Goal: Task Accomplishment & Management: Use online tool/utility

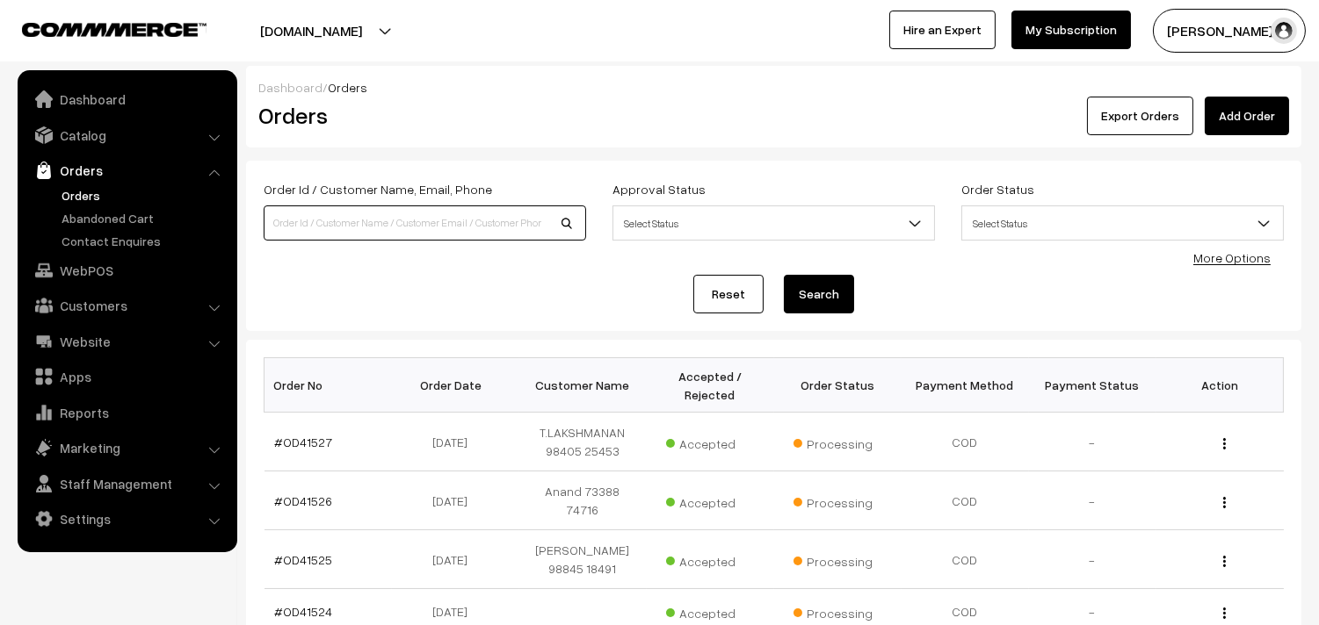
click at [309, 228] on input at bounding box center [425, 223] width 322 height 35
paste input "98105 02067"
click at [307, 215] on input "98105 02067" at bounding box center [425, 223] width 322 height 35
type input "9810502067"
click at [784, 275] on button "Search" at bounding box center [819, 294] width 70 height 39
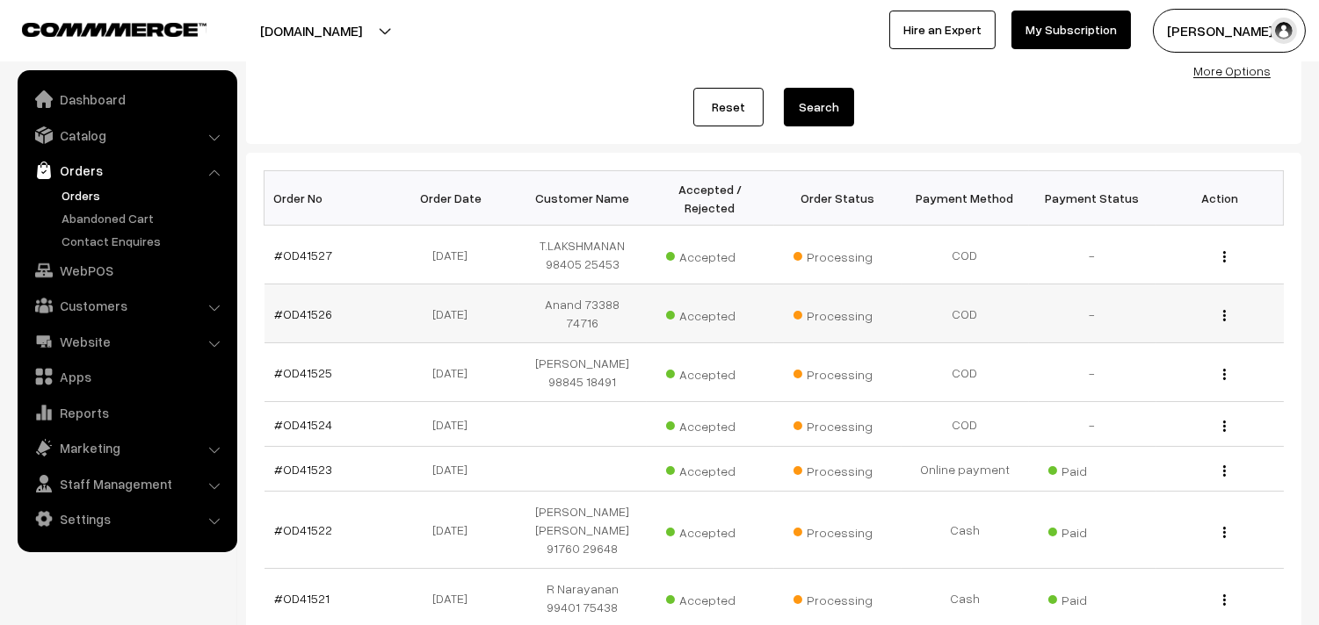
scroll to position [195, 0]
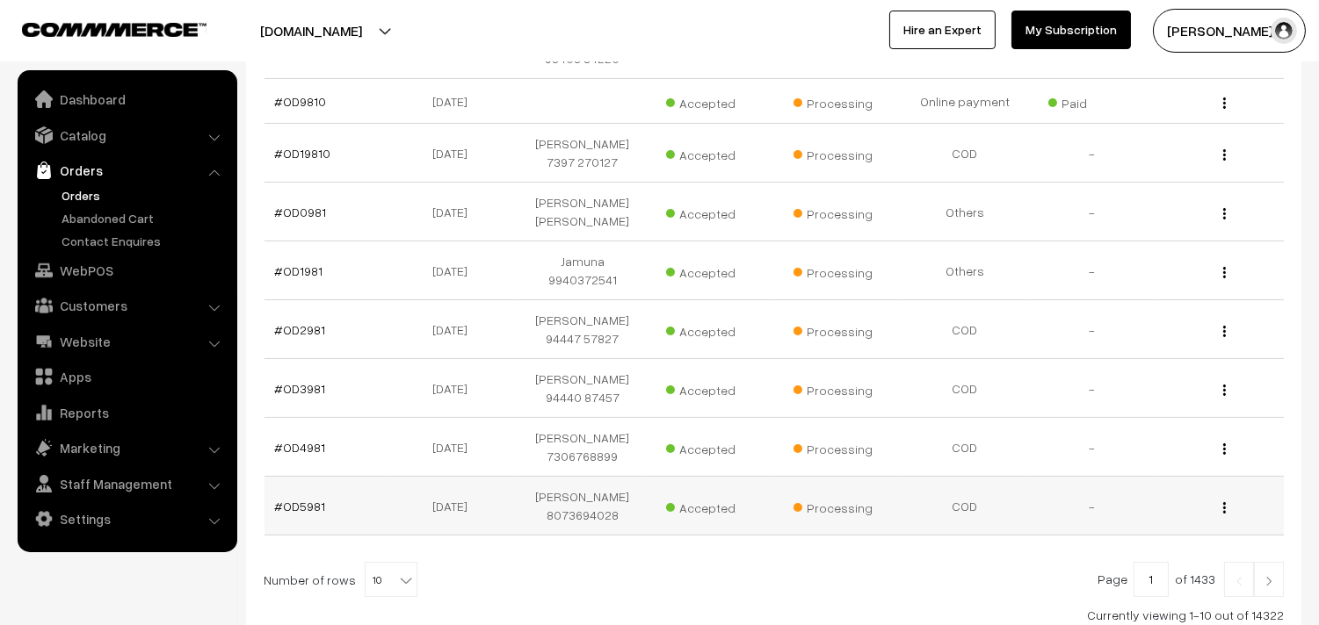
scroll to position [569, 0]
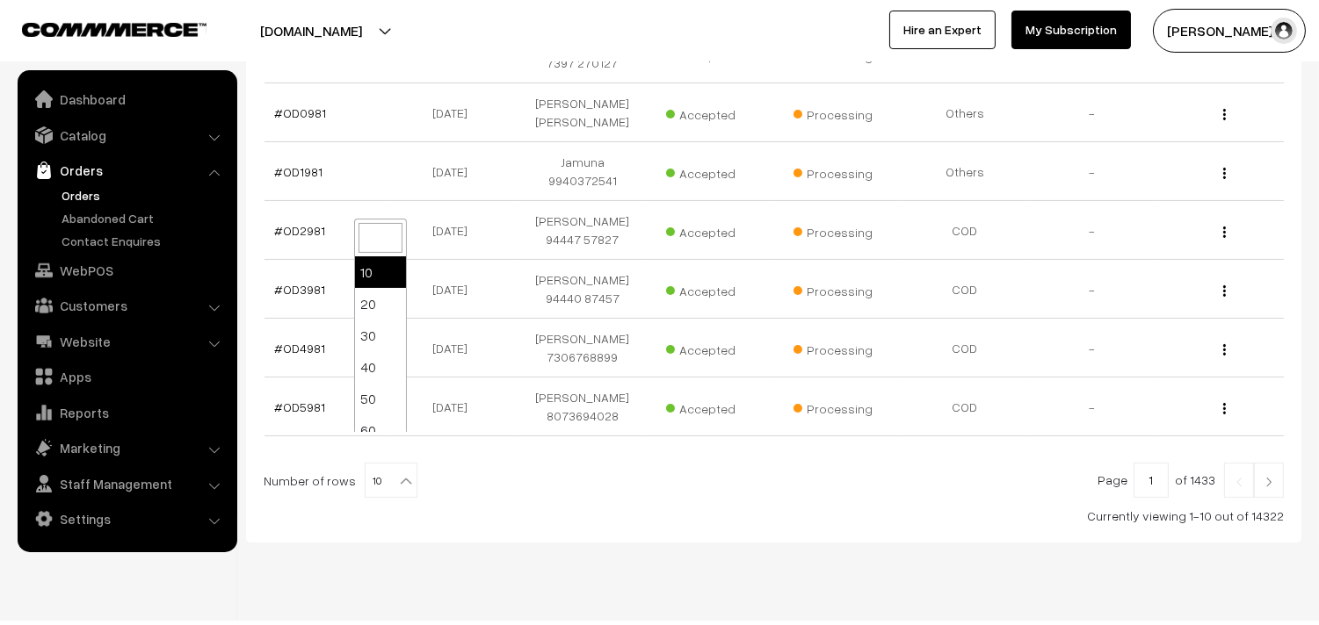
click at [372, 464] on span "10" at bounding box center [390, 481] width 51 height 35
click at [373, 431] on ul "10 20 30 40 50 60 70 80 90 100" at bounding box center [380, 345] width 51 height 176
select select "100"
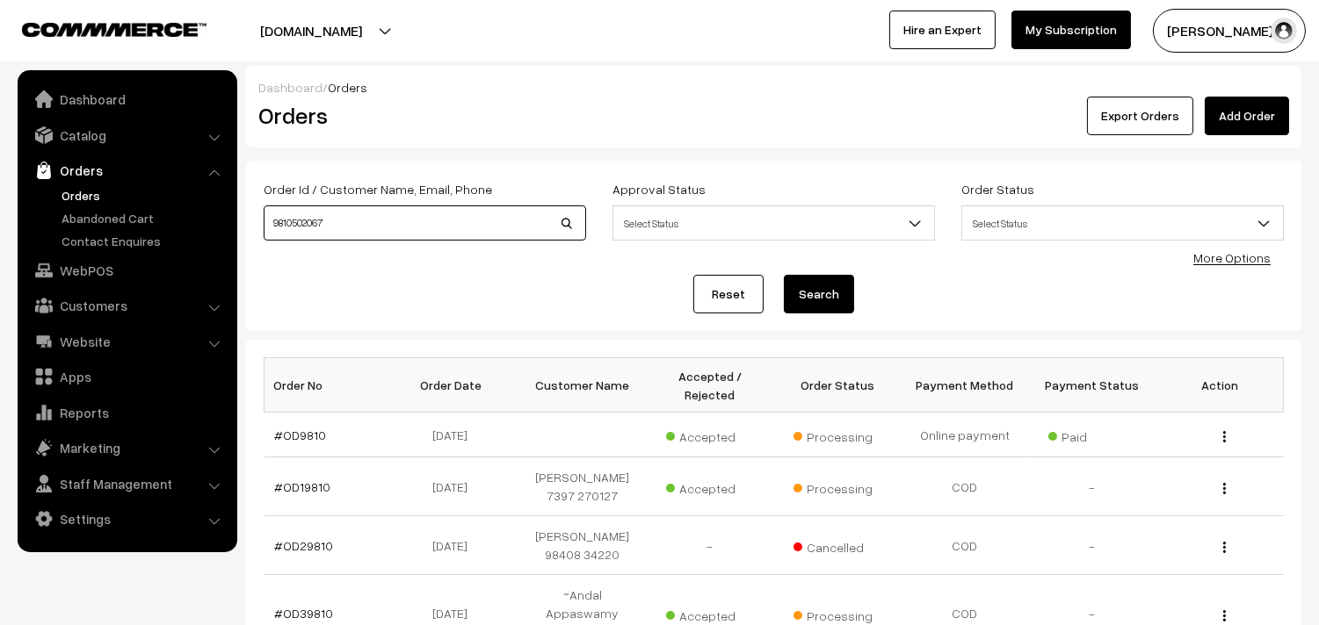
click at [295, 217] on input "9810502067" at bounding box center [425, 223] width 322 height 35
click at [394, 223] on input at bounding box center [425, 223] width 322 height 35
type input "Od41322"
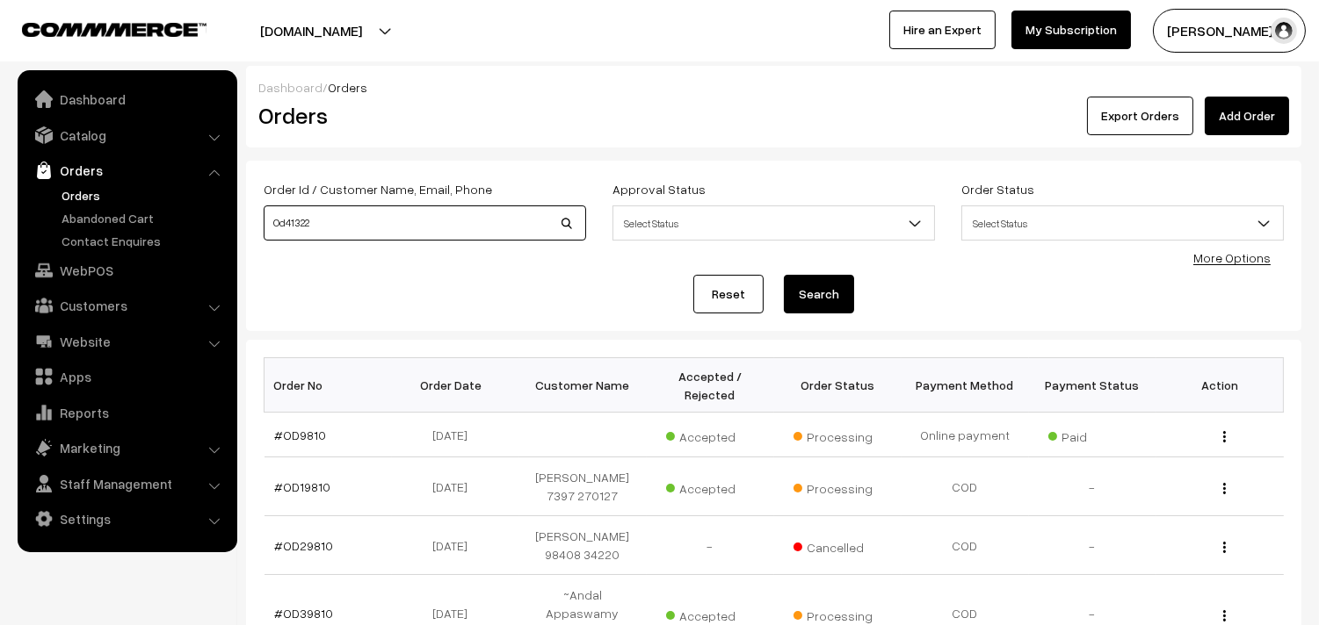
click at [784, 275] on button "Search" at bounding box center [819, 294] width 70 height 39
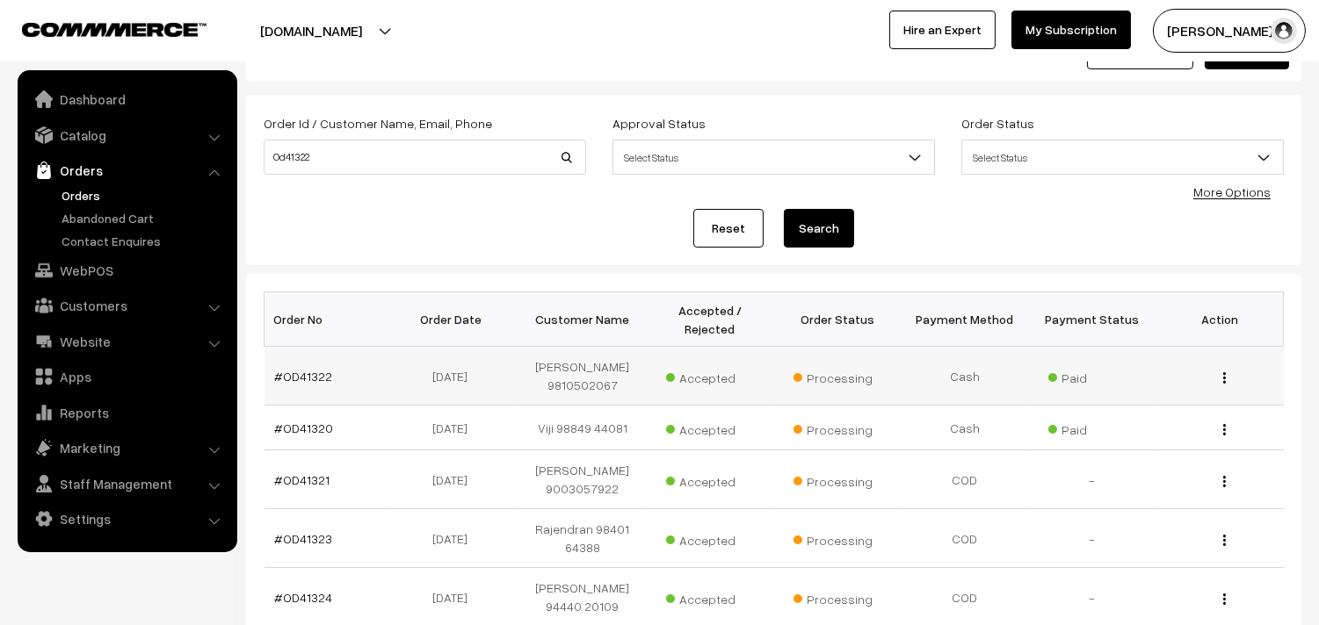
scroll to position [98, 0]
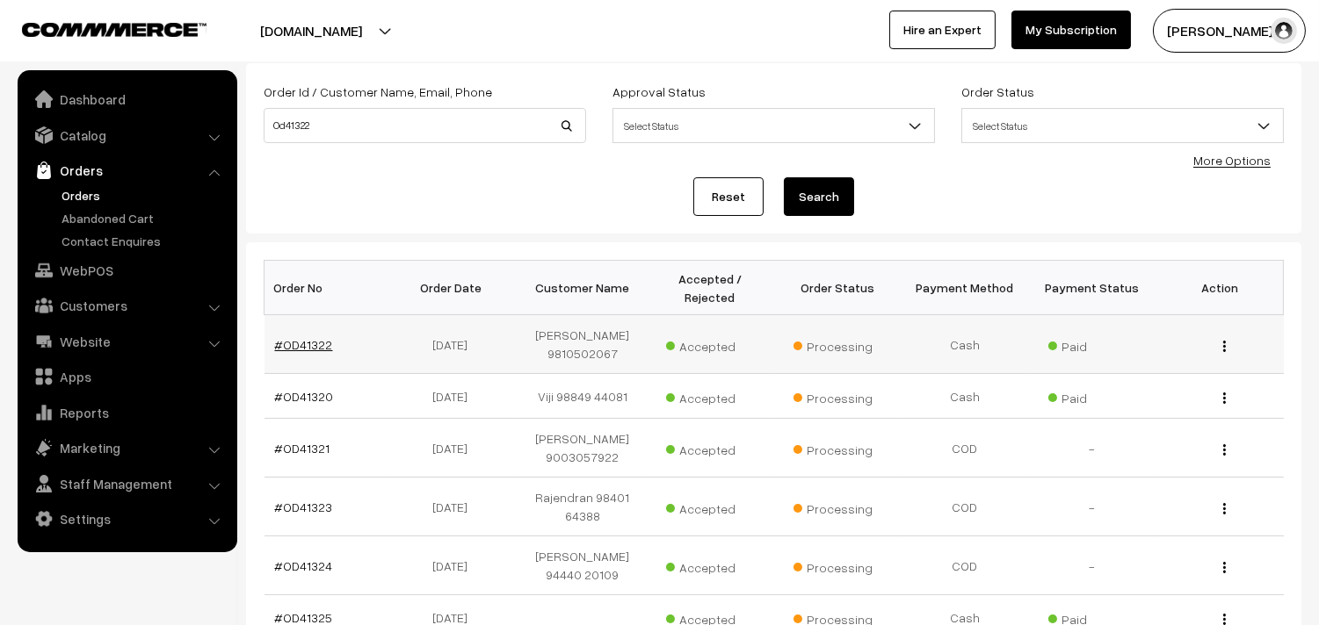
click at [295, 339] on link "#OD41322" at bounding box center [304, 344] width 58 height 15
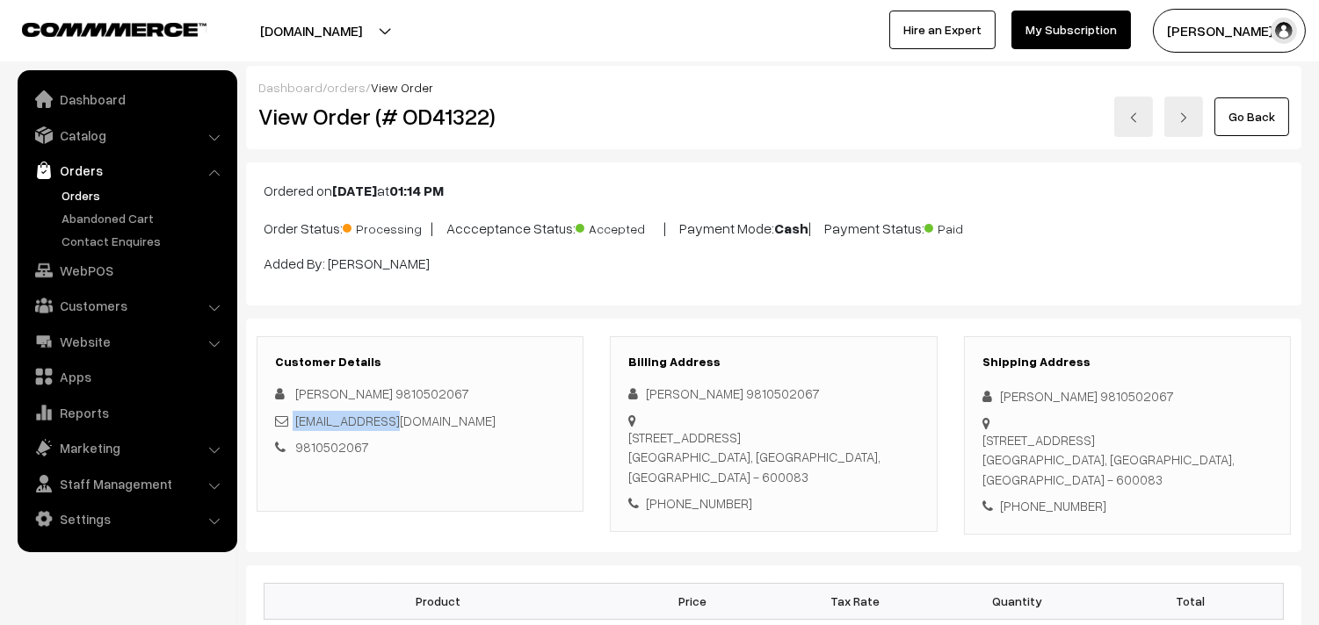
drag, startPoint x: 292, startPoint y: 422, endPoint x: 393, endPoint y: 416, distance: 101.2
click at [416, 425] on div "[EMAIL_ADDRESS][DOMAIN_NAME]" at bounding box center [420, 421] width 290 height 20
copy div "[EMAIL_ADDRESS][DOMAIN_NAME]"
click at [99, 193] on link "Orders" at bounding box center [144, 195] width 174 height 18
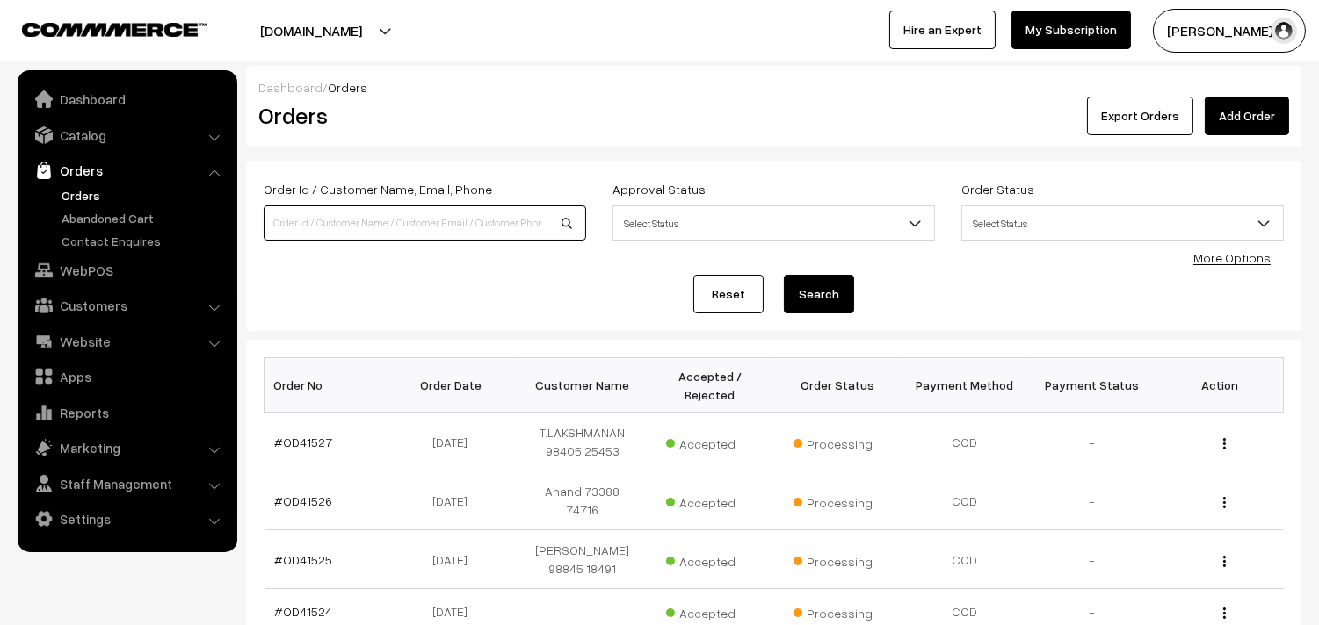
click at [379, 228] on input at bounding box center [425, 223] width 322 height 35
paste input "food4@gmail.com"
type input "food4@gmail.com"
click at [784, 275] on button "Search" at bounding box center [819, 294] width 70 height 39
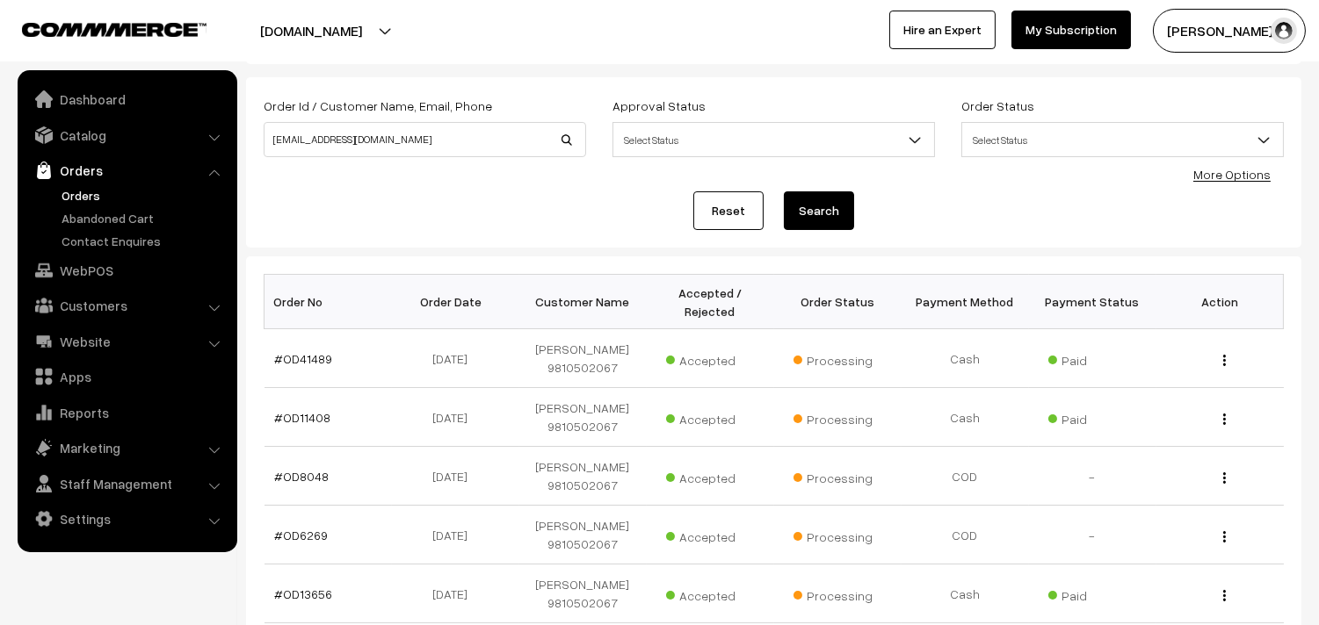
scroll to position [195, 0]
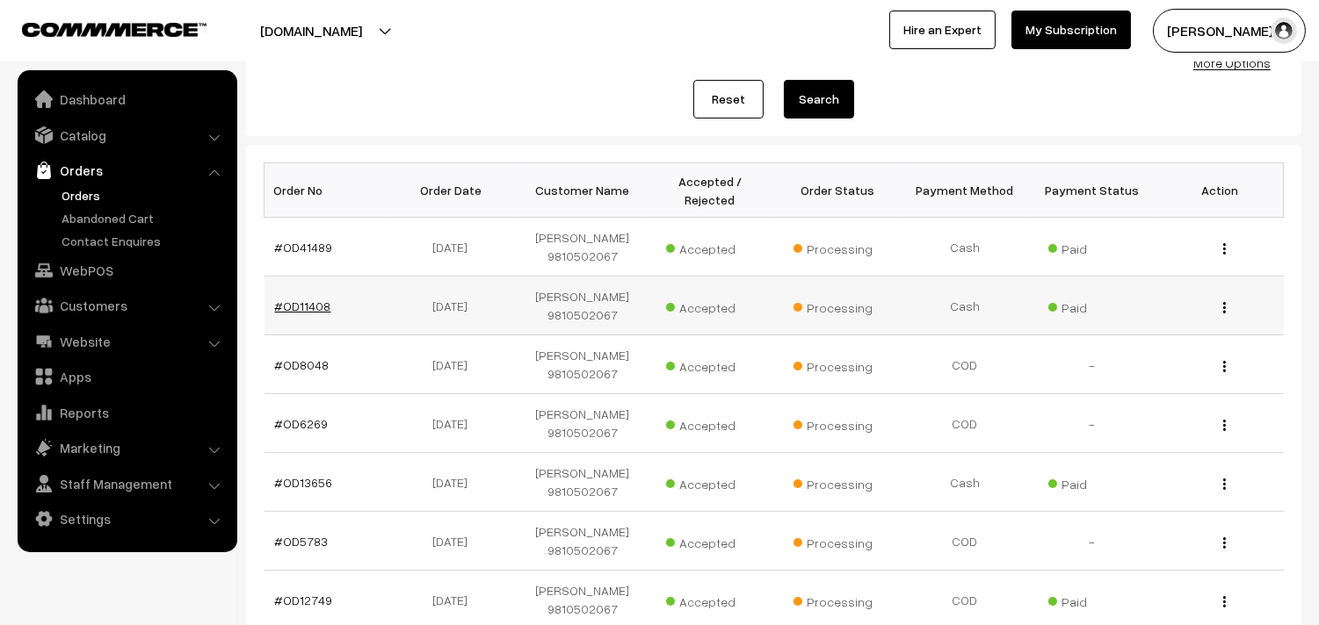
click at [304, 299] on link "#OD11408" at bounding box center [303, 306] width 56 height 15
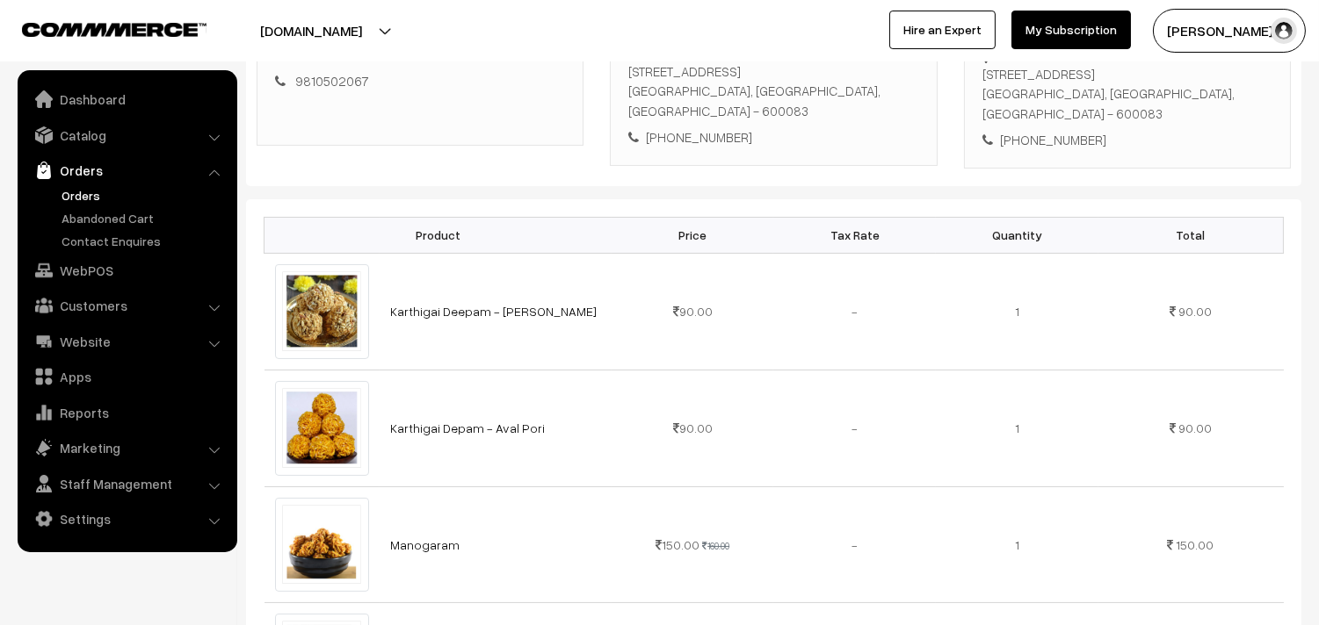
scroll to position [195, 0]
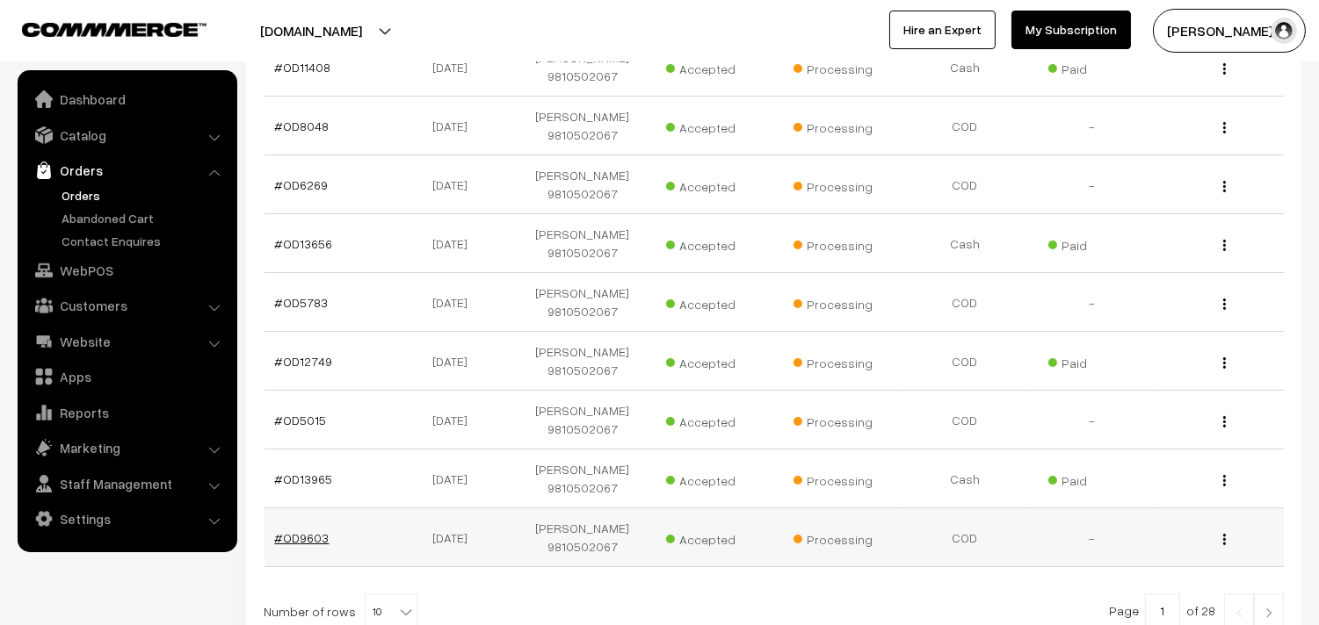
scroll to position [458, 0]
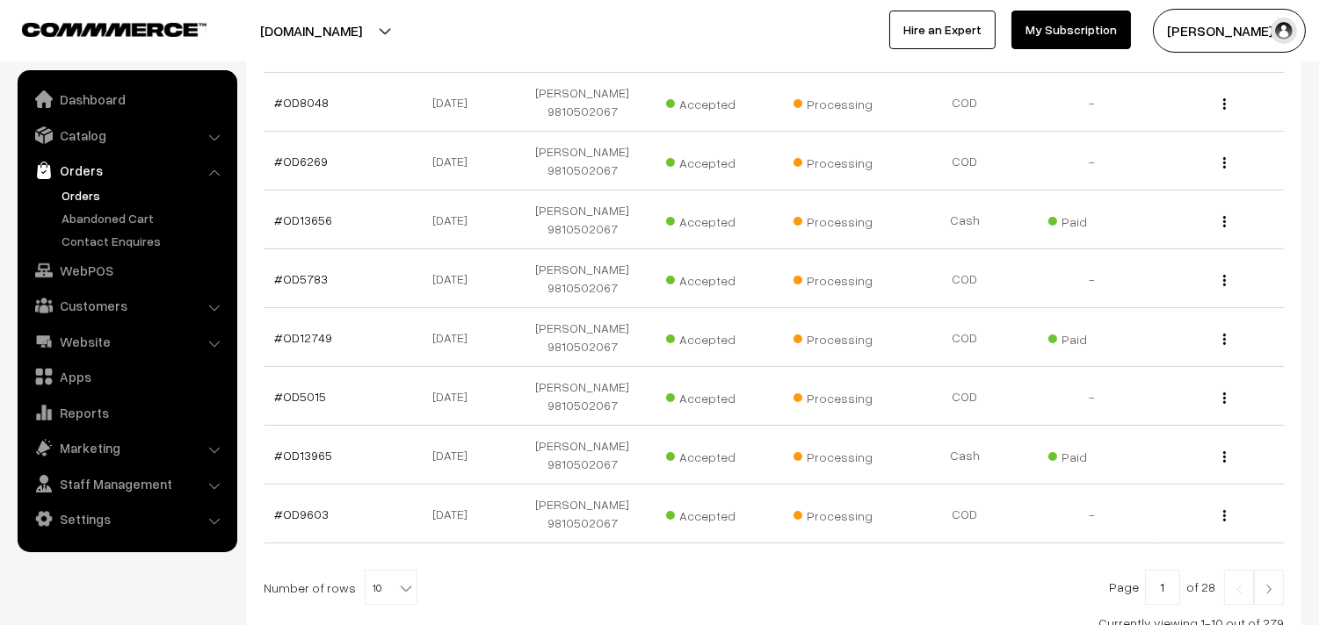
click at [365, 571] on span "10" at bounding box center [390, 588] width 51 height 35
select select "100"
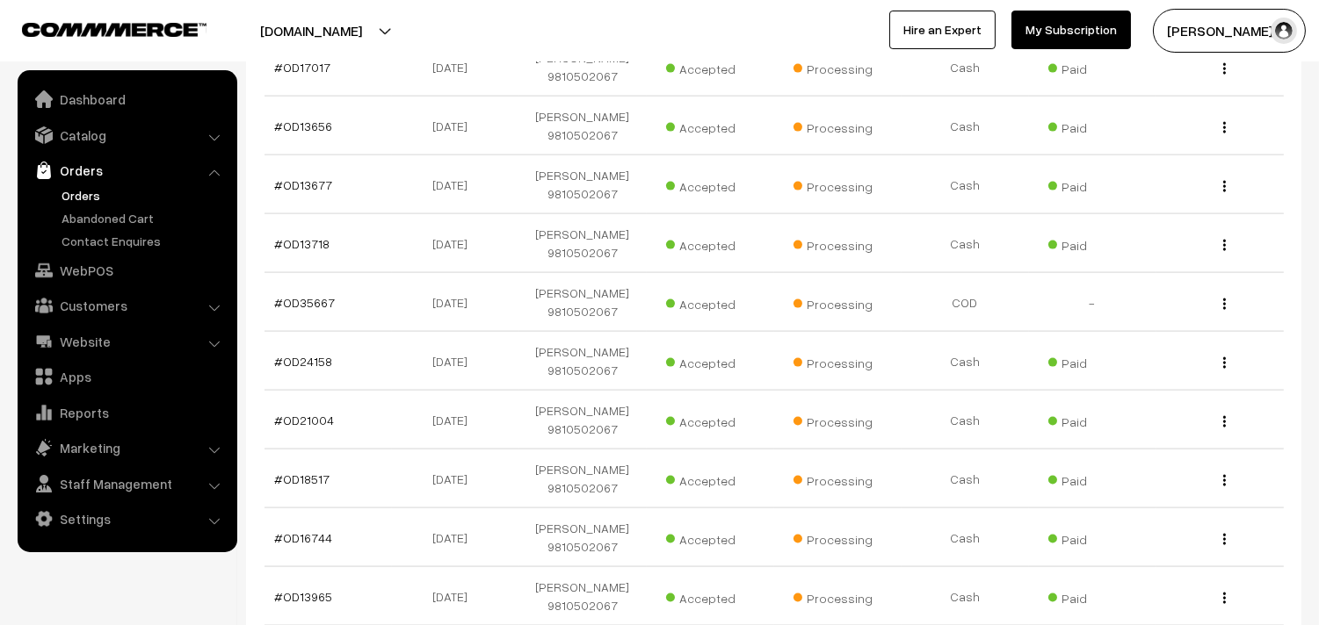
scroll to position [4496, 0]
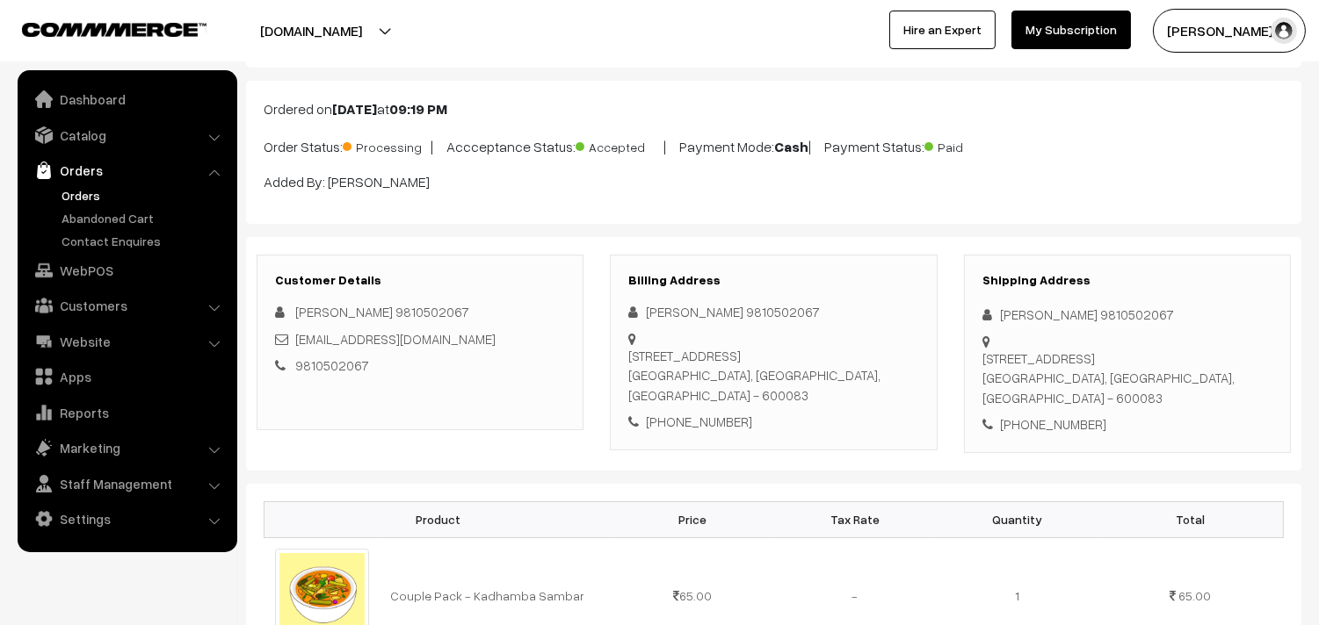
scroll to position [98, 0]
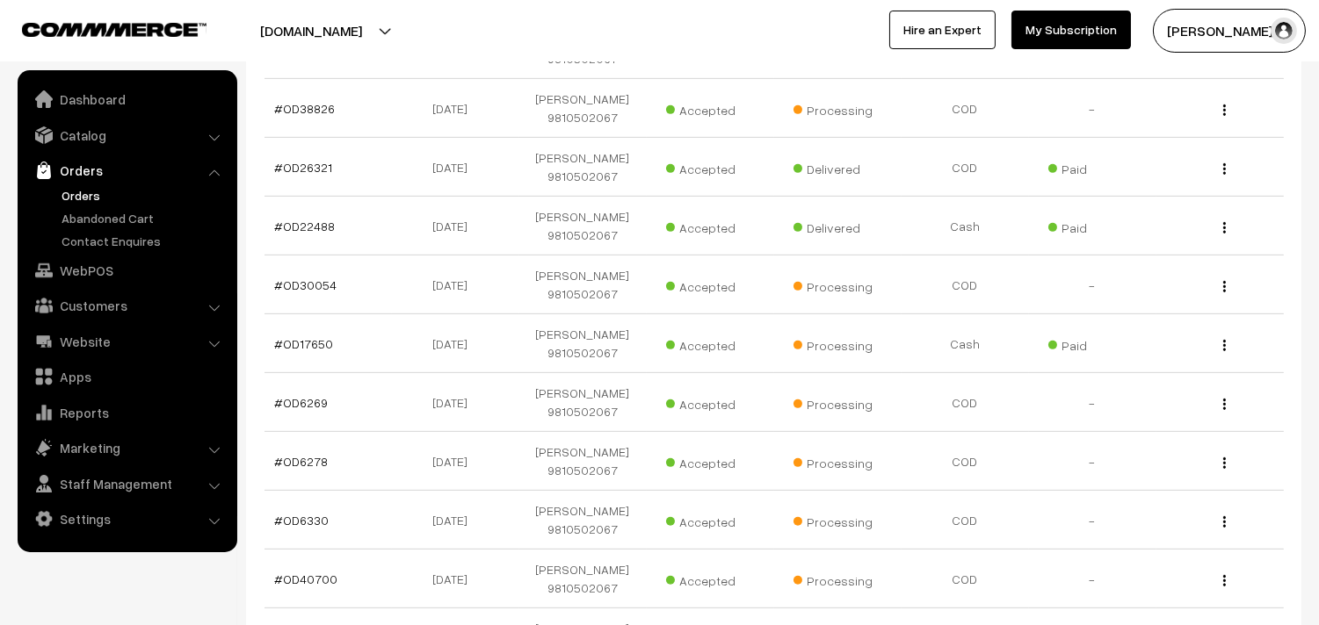
scroll to position [1275, 0]
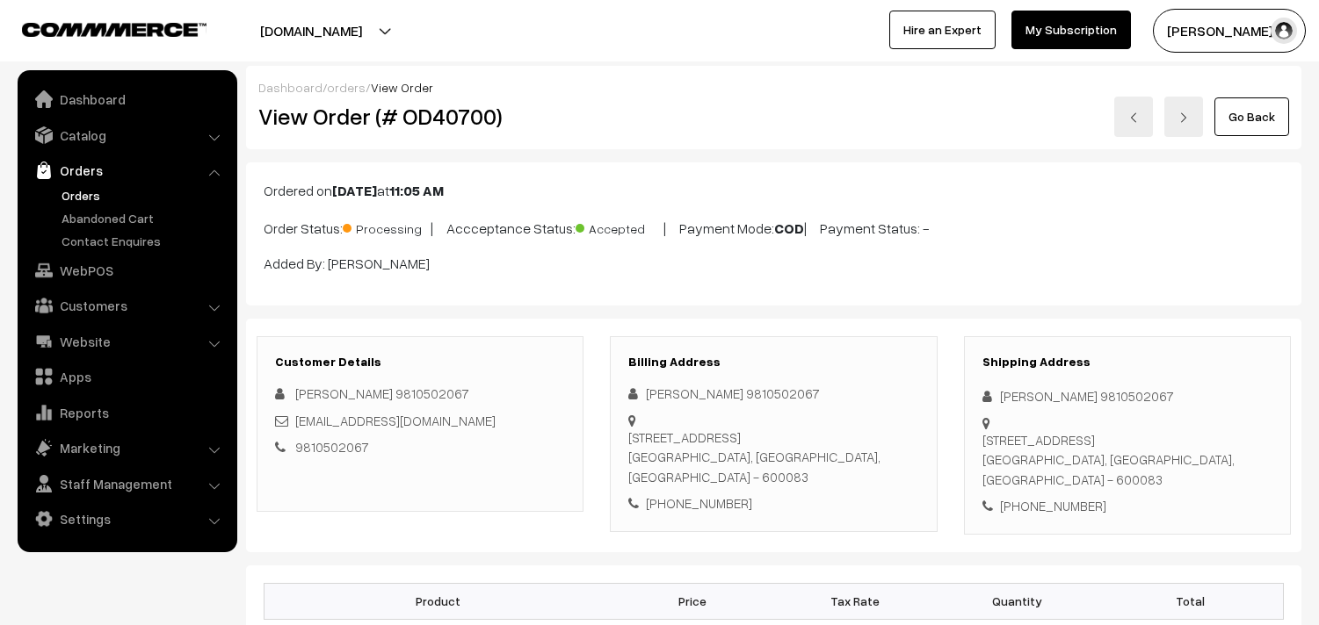
scroll to position [293, 0]
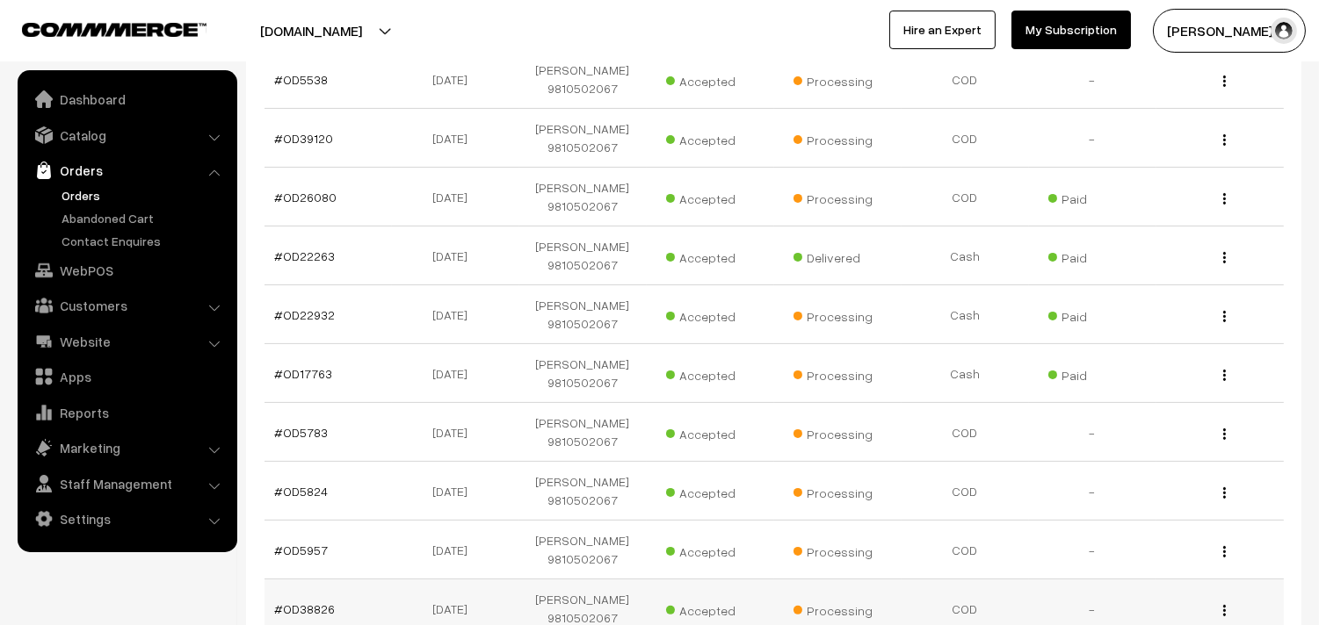
scroll to position [885, 0]
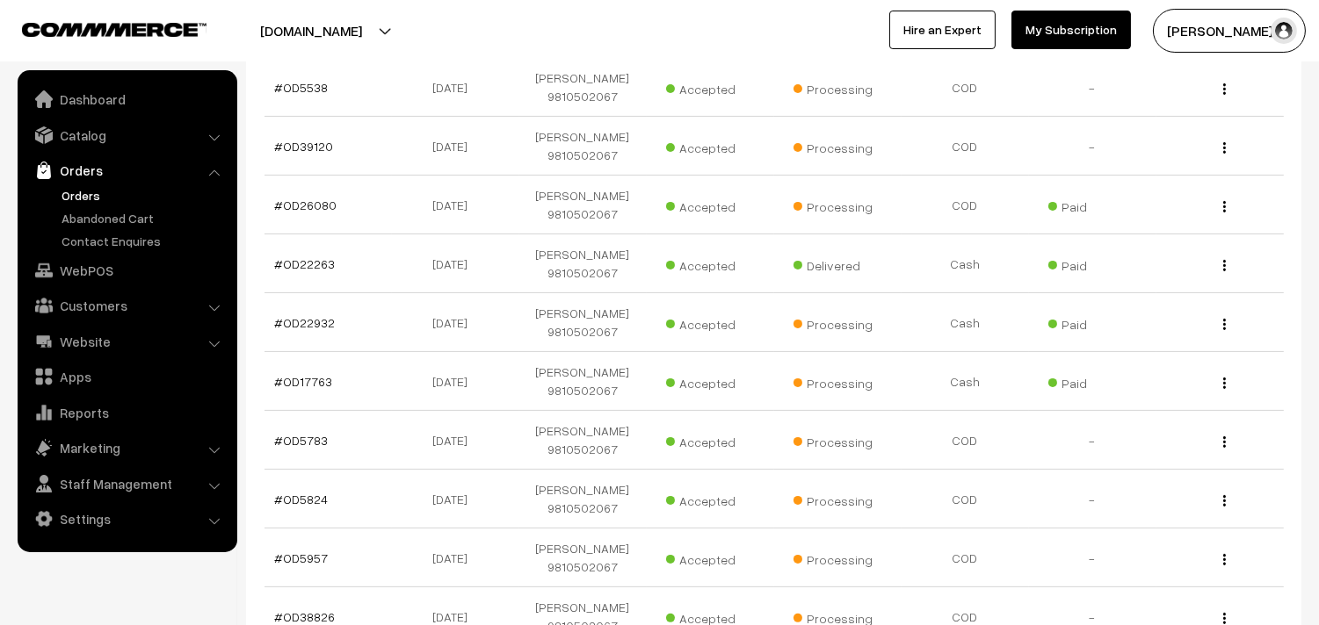
click at [93, 197] on link "Orders" at bounding box center [144, 195] width 174 height 18
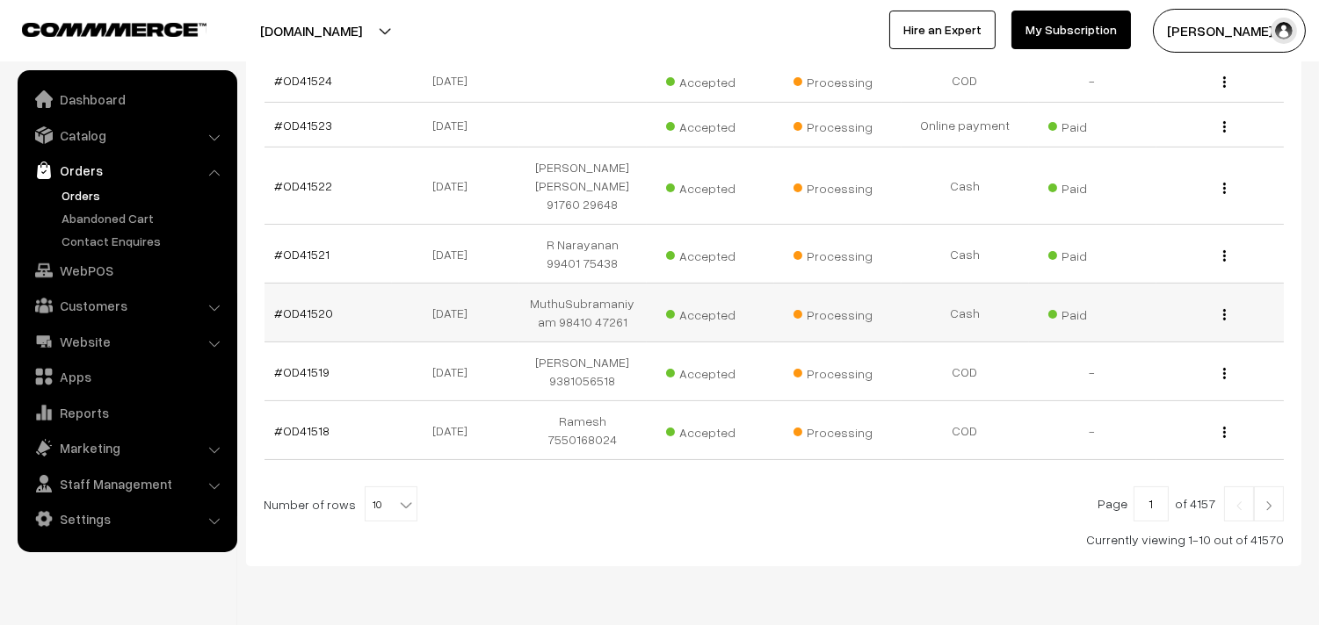
scroll to position [541, 0]
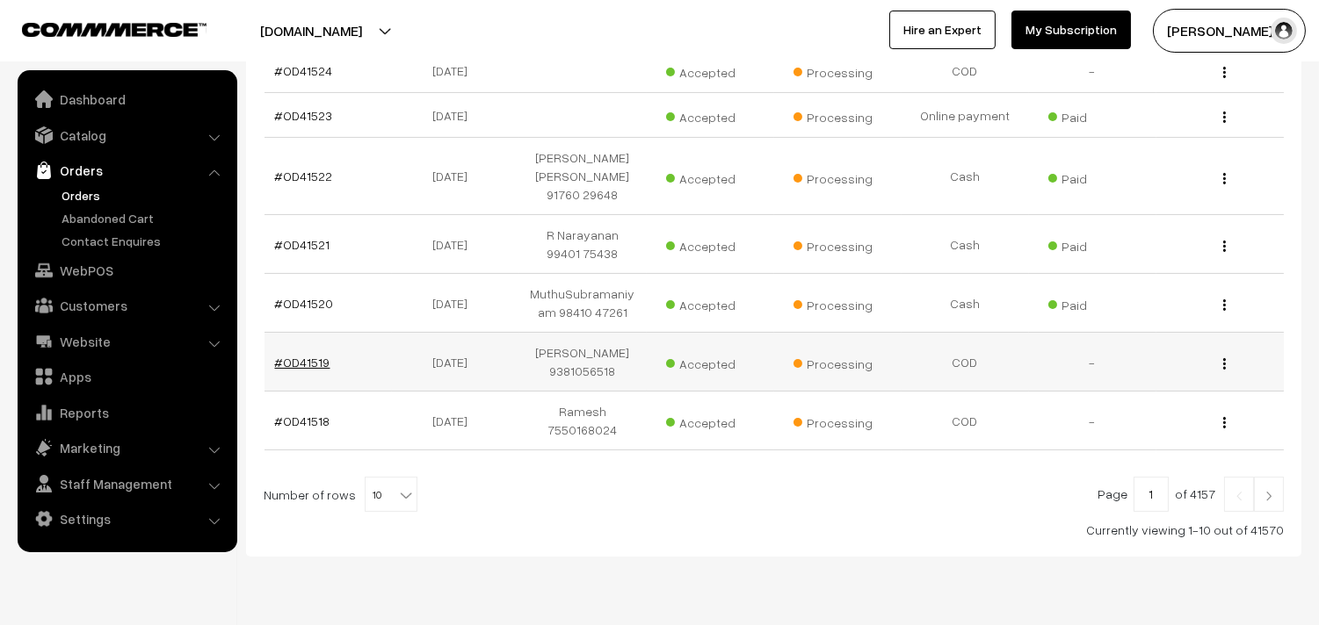
click at [307, 355] on link "#OD41519" at bounding box center [302, 362] width 55 height 15
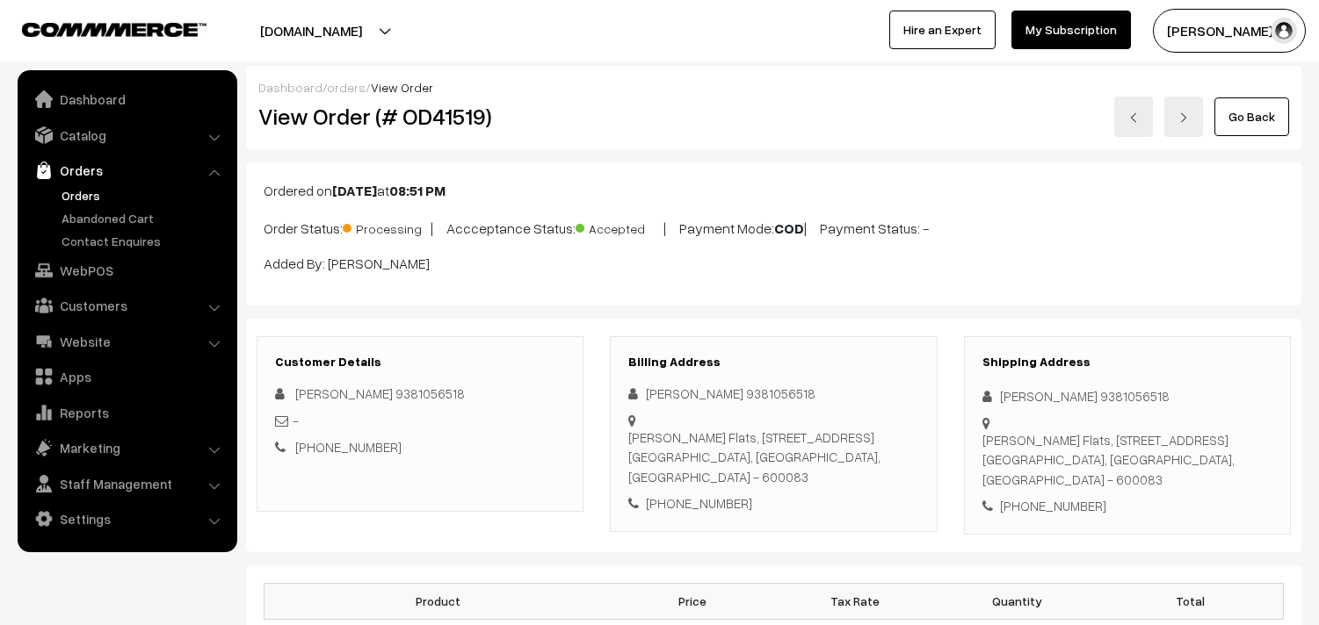
scroll to position [195, 0]
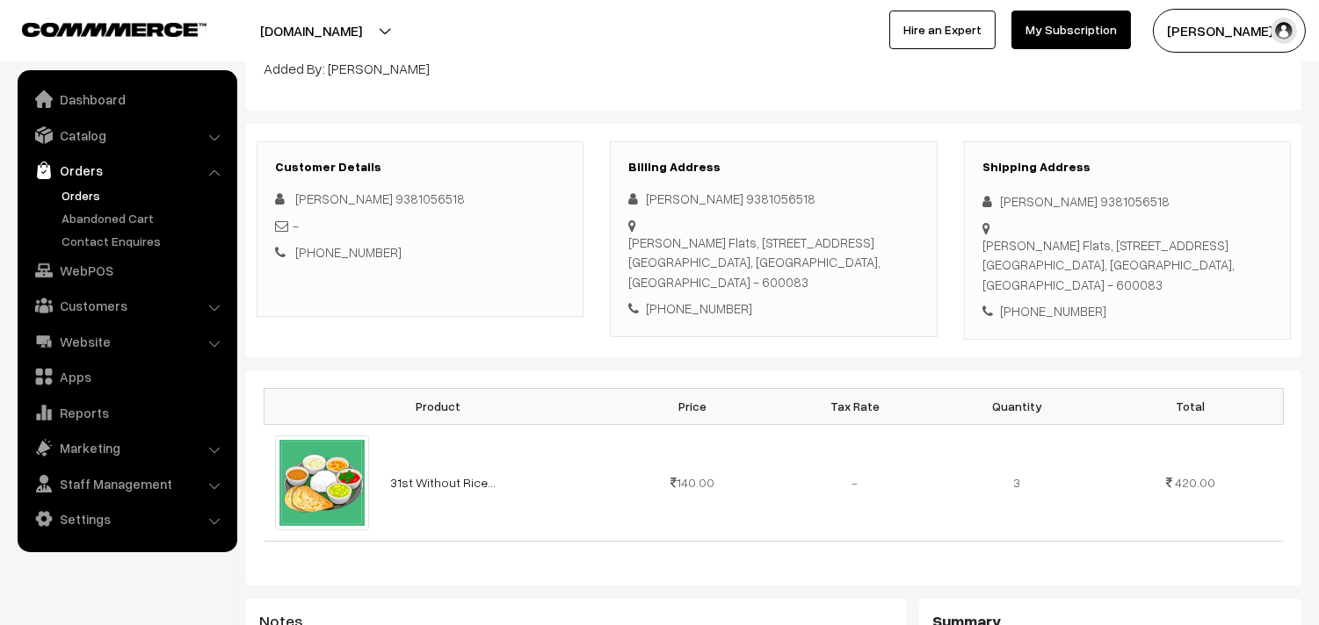
click at [76, 191] on link "Orders" at bounding box center [144, 195] width 174 height 18
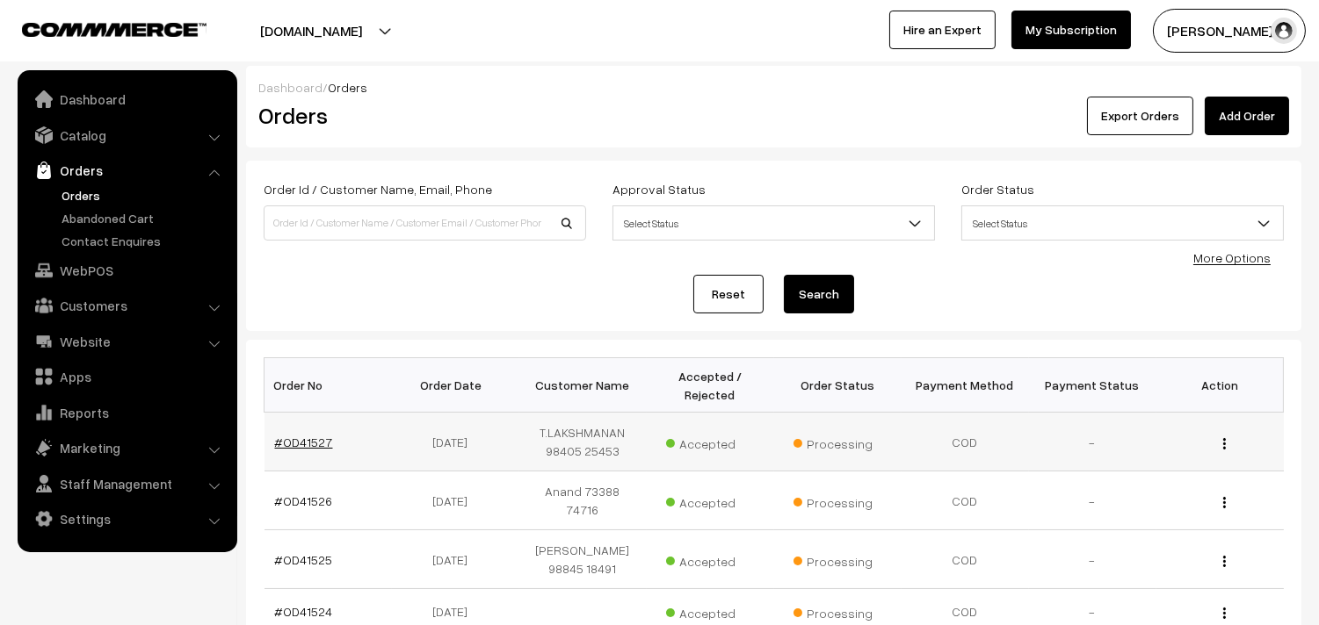
click at [308, 442] on link "#OD41527" at bounding box center [304, 442] width 58 height 15
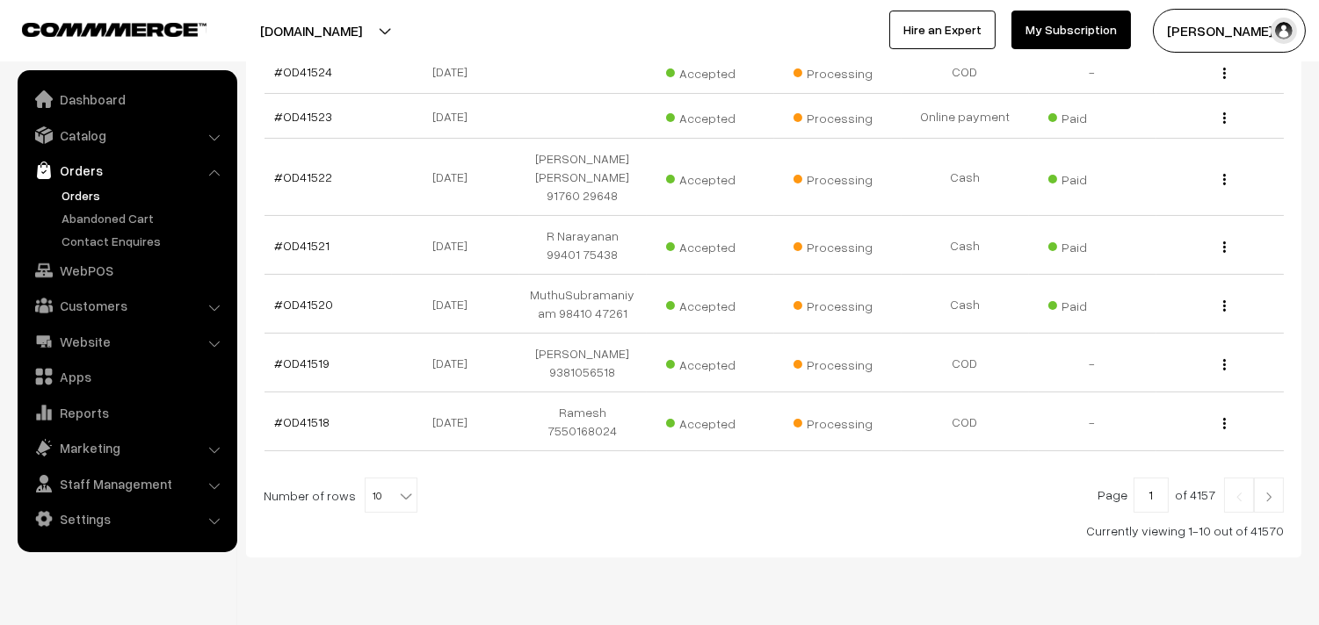
scroll to position [541, 0]
click at [369, 478] on span "10" at bounding box center [390, 495] width 51 height 35
select select "100"
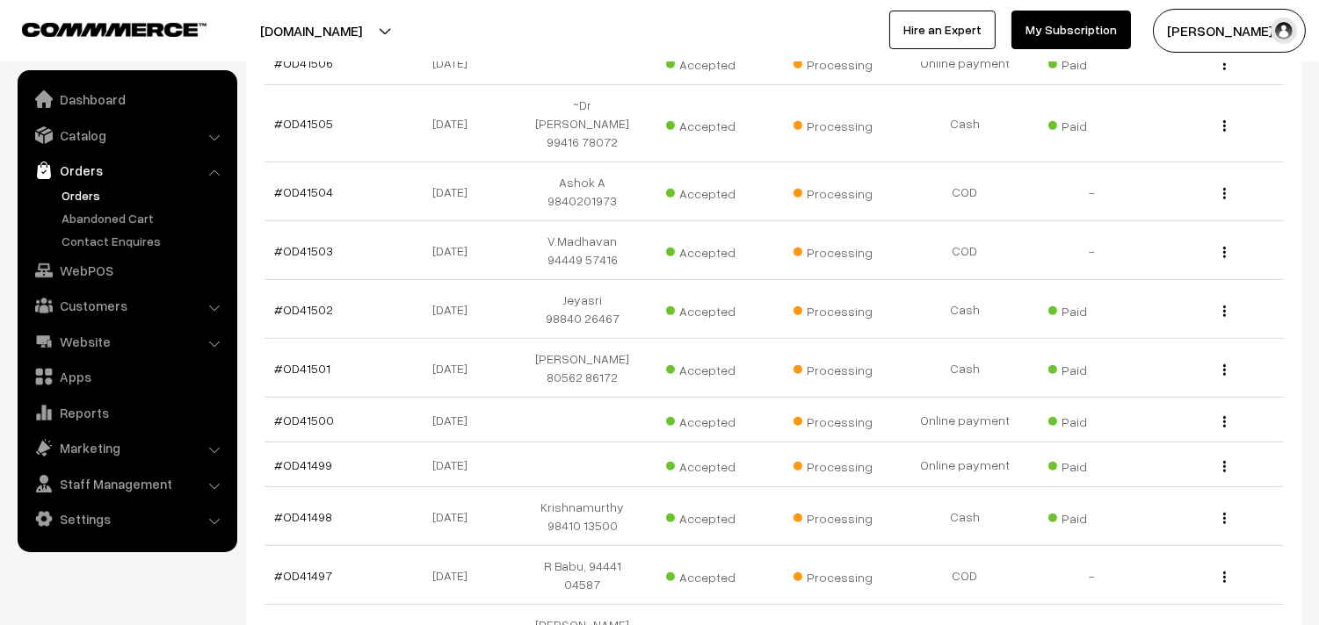
scroll to position [1366, 0]
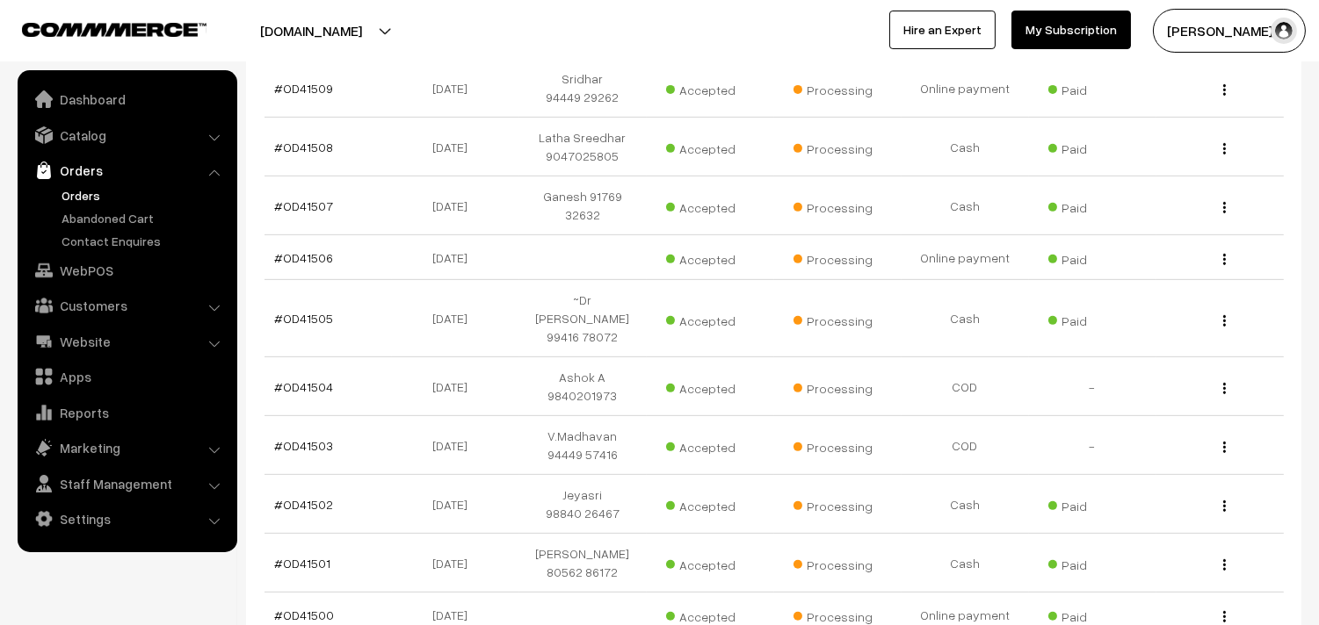
click at [70, 191] on link "Orders" at bounding box center [144, 195] width 174 height 18
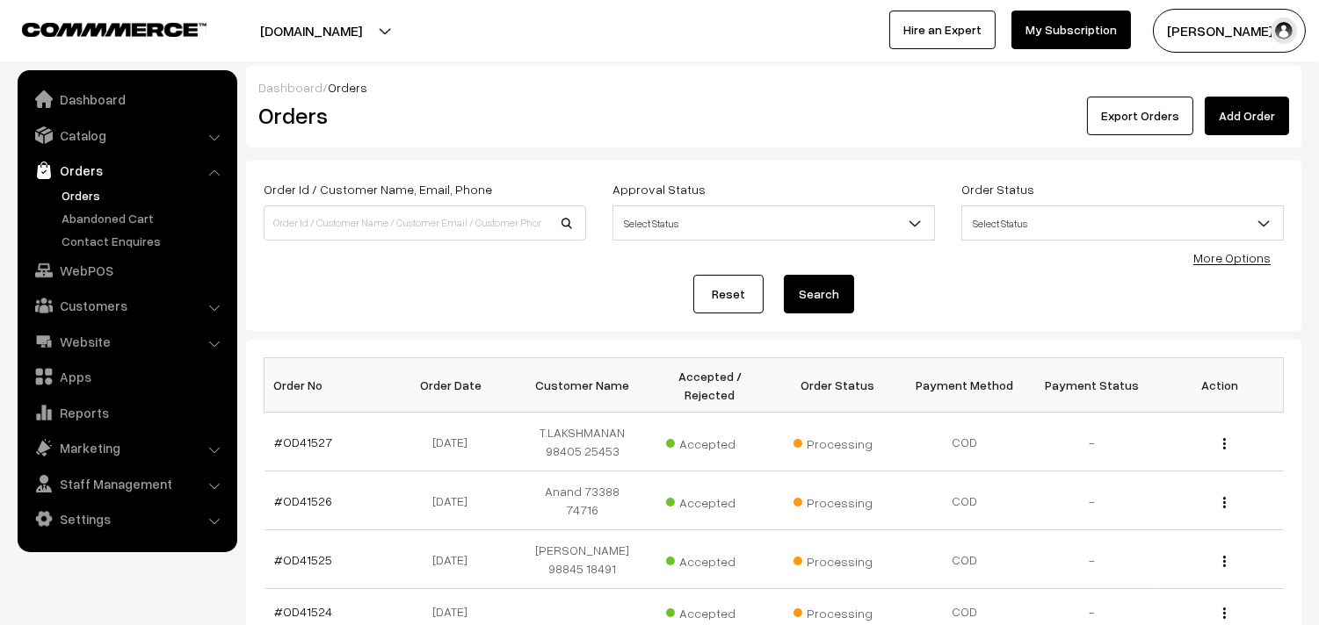
click at [84, 196] on link "Orders" at bounding box center [144, 195] width 174 height 18
click at [67, 194] on link "Orders" at bounding box center [144, 195] width 174 height 18
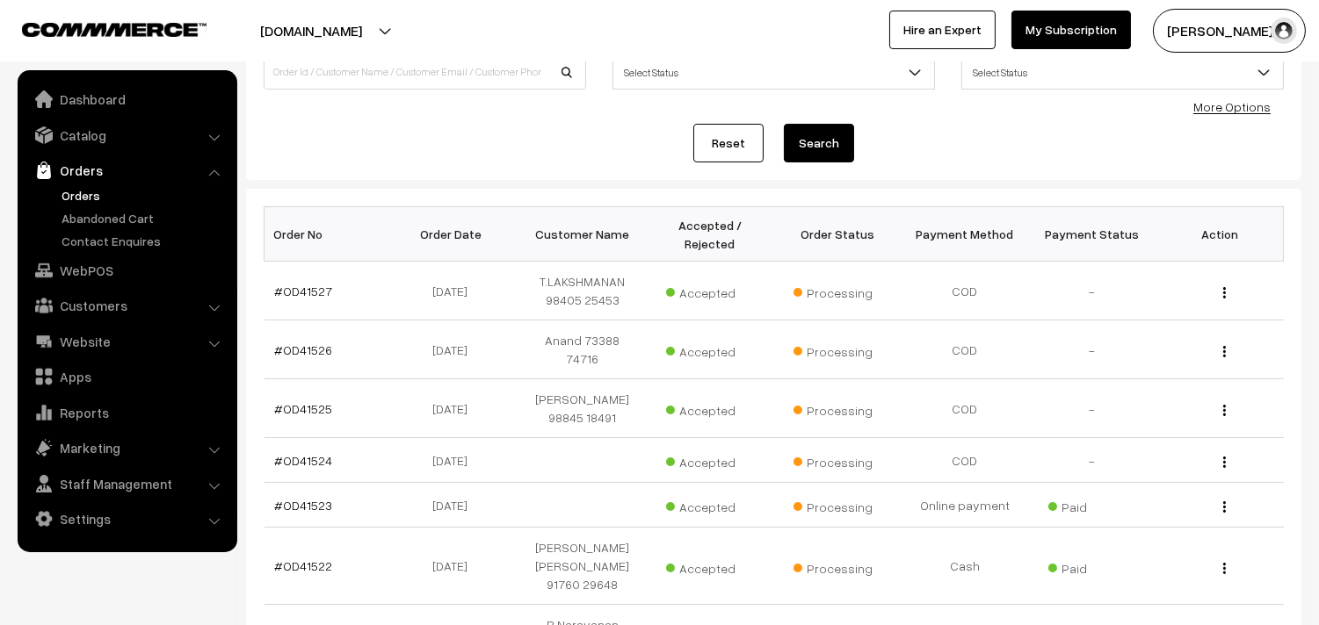
scroll to position [293, 0]
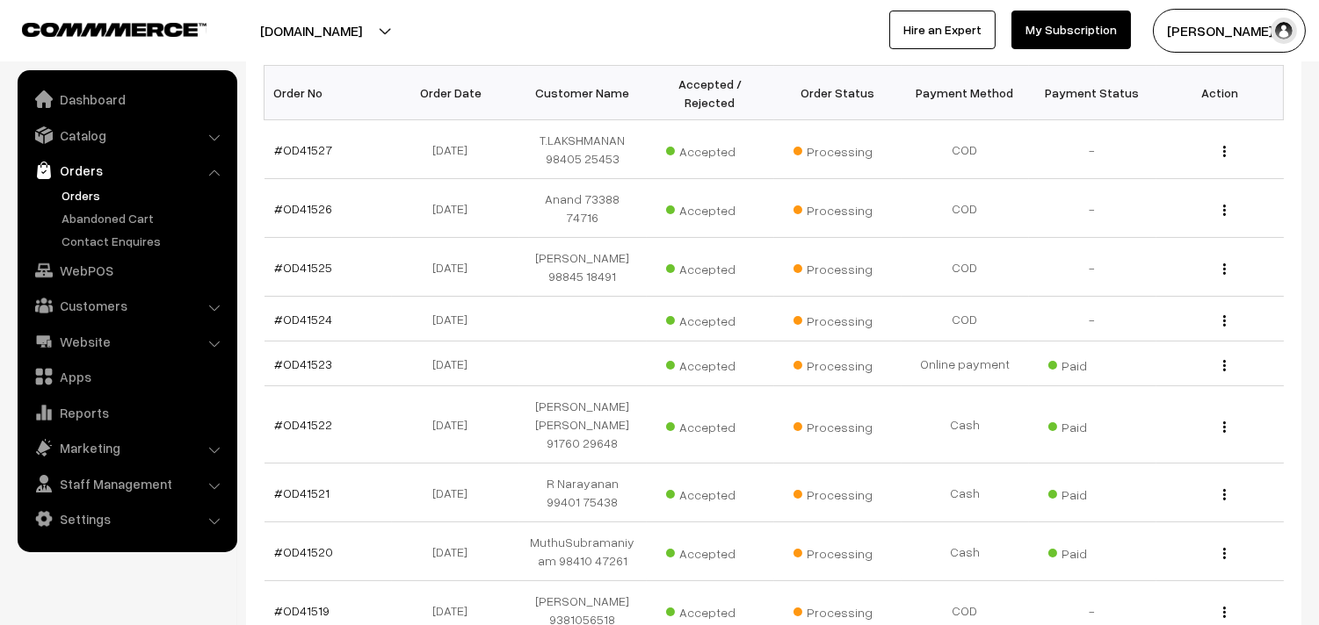
click at [83, 199] on link "Orders" at bounding box center [144, 195] width 174 height 18
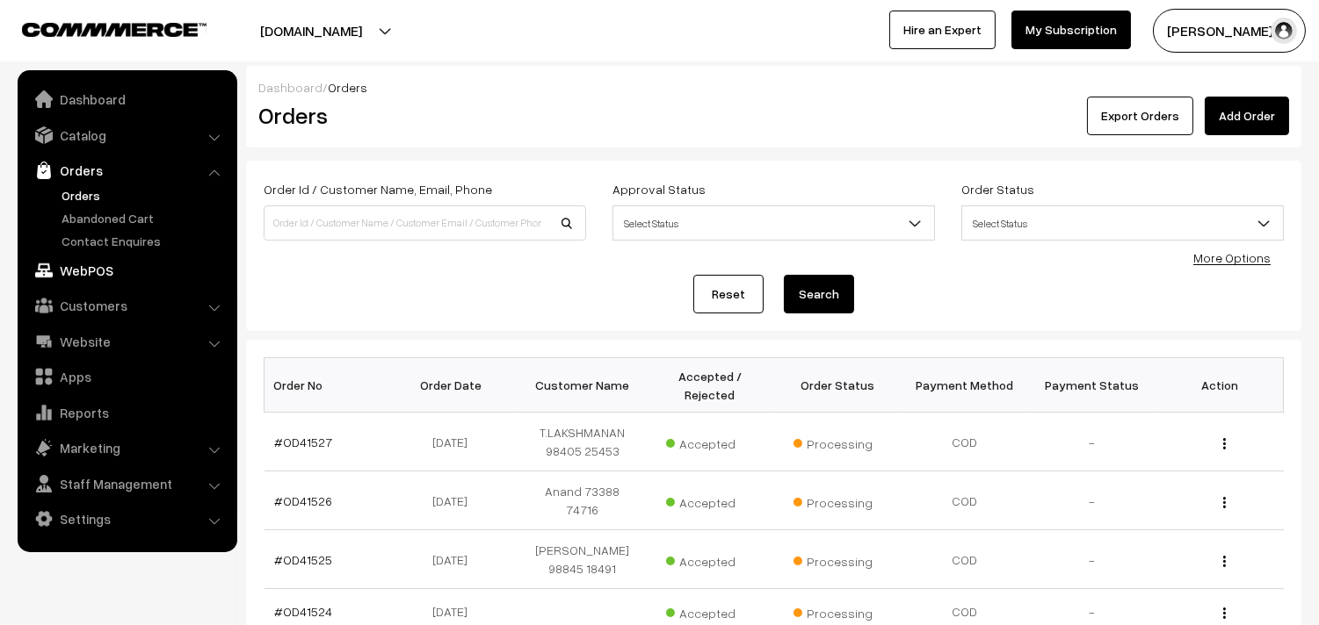
click at [99, 269] on link "WebPOS" at bounding box center [126, 271] width 209 height 32
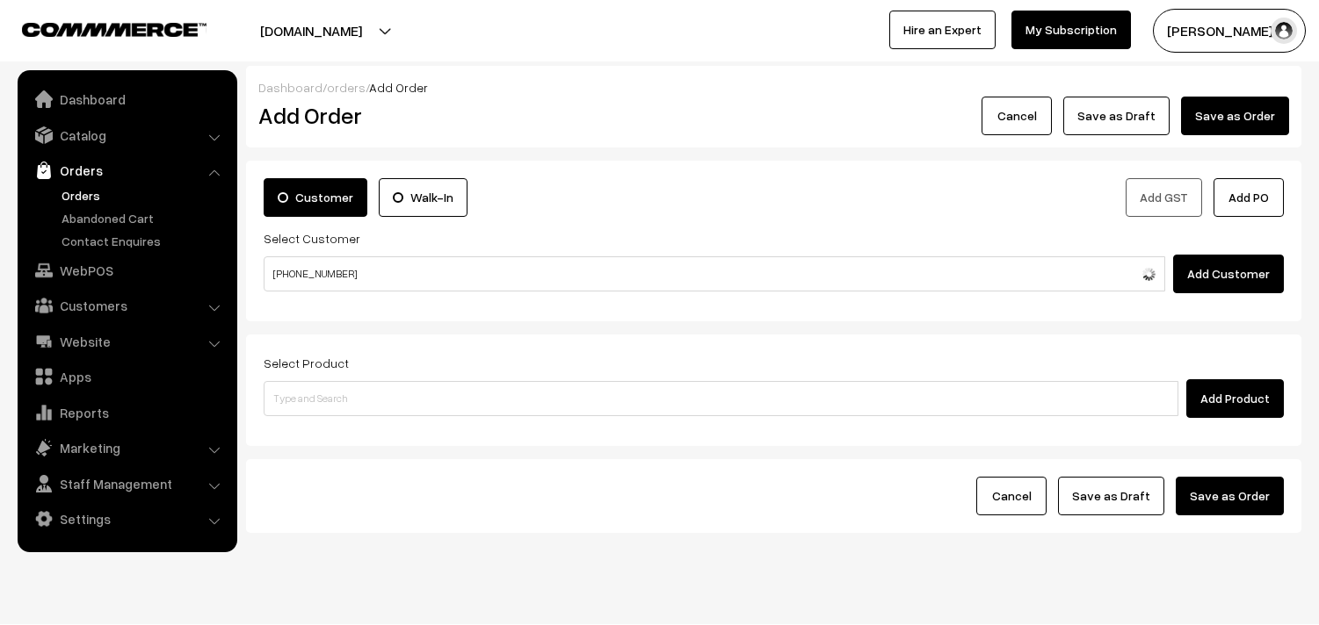
type input "[PHONE_NUMBER]"
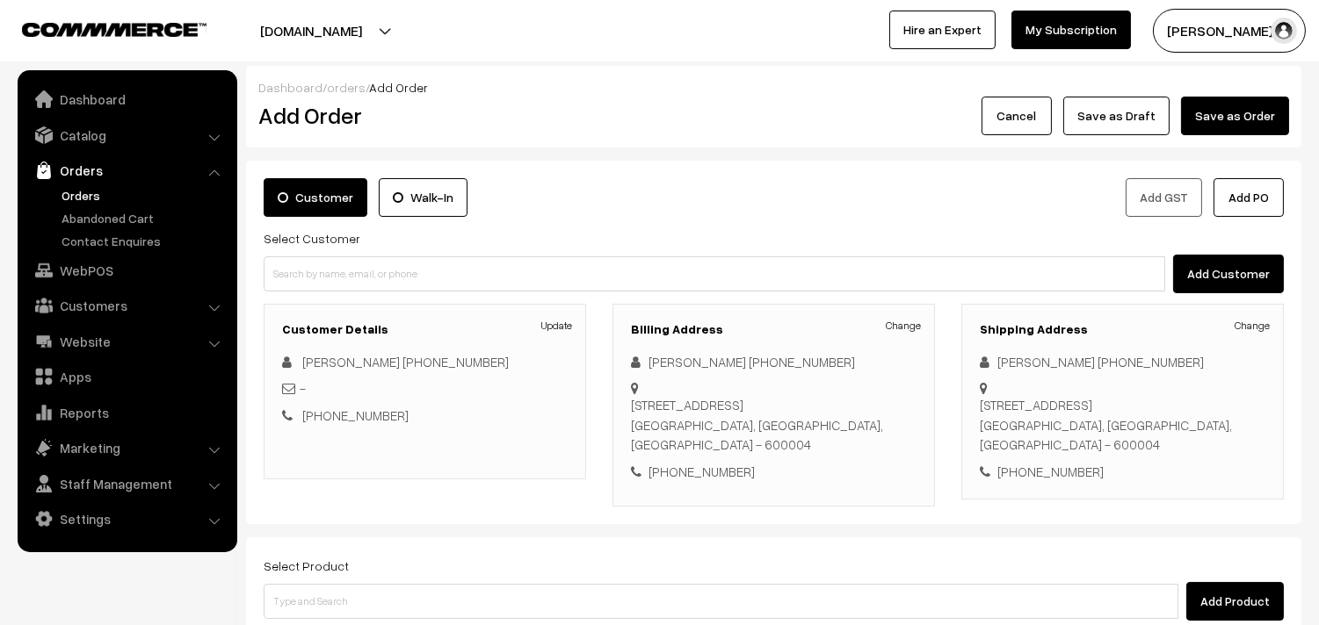
click at [1034, 562] on div "Select Product Add Product" at bounding box center [774, 588] width 1020 height 66
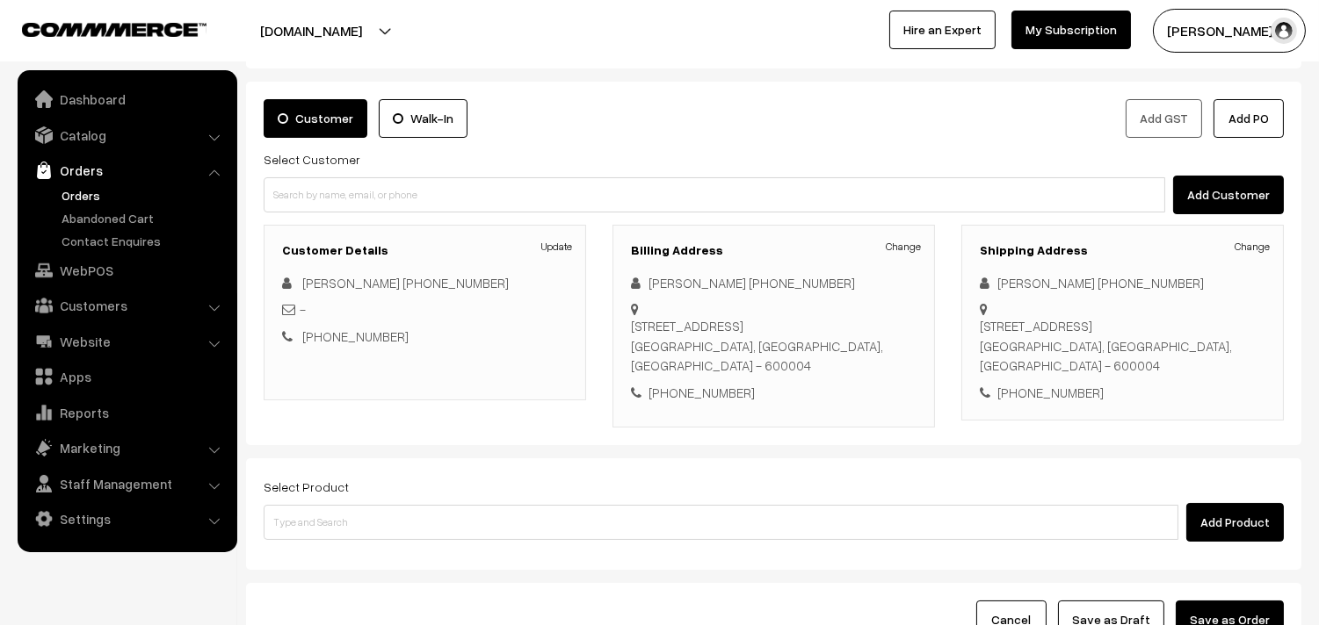
scroll to position [239, 0]
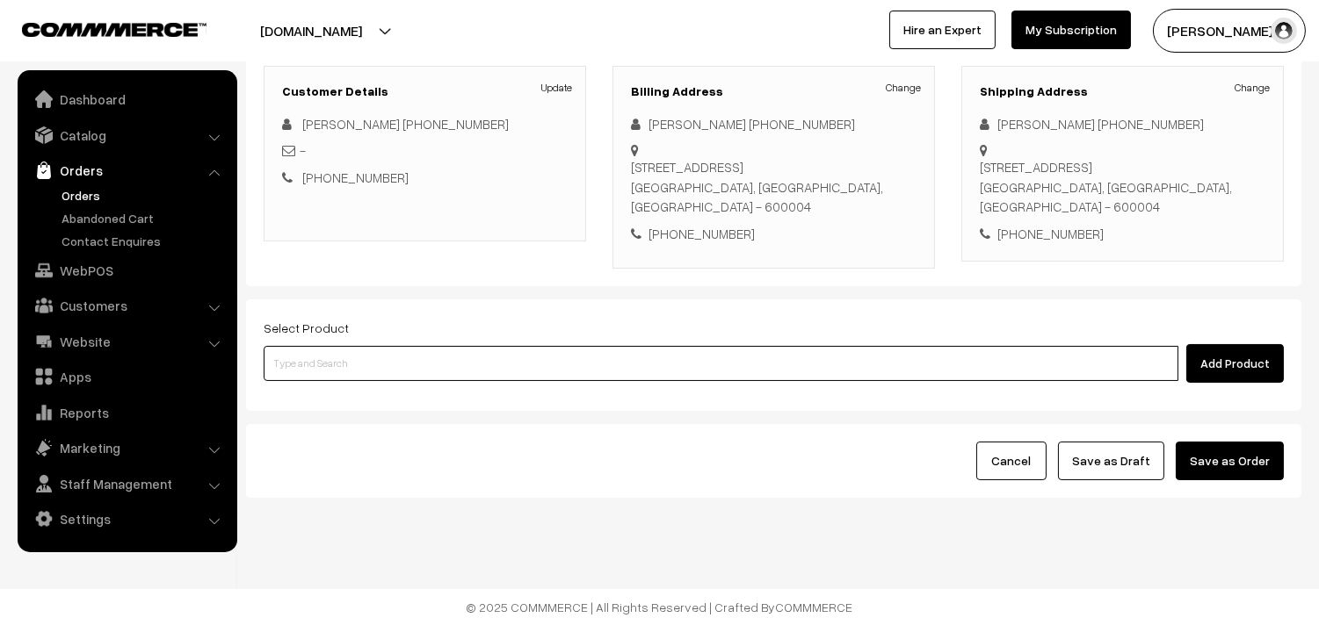
click at [534, 366] on input at bounding box center [721, 363] width 914 height 35
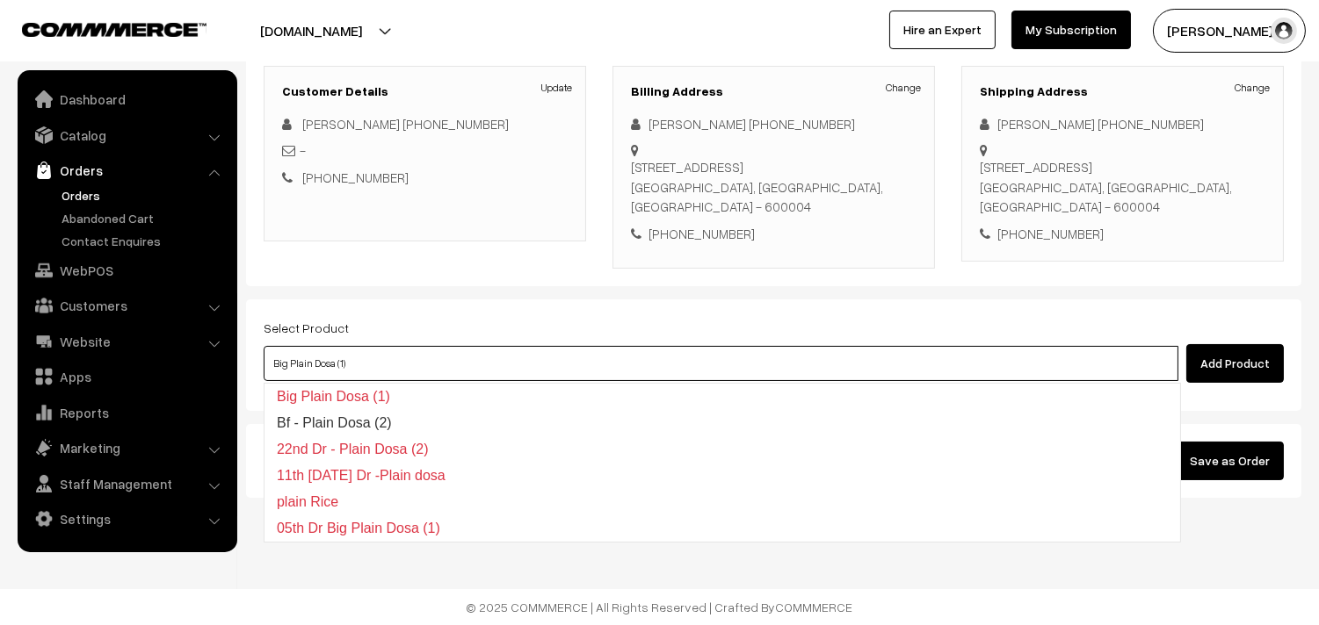
type input "Bf - Plain Dosa (2)"
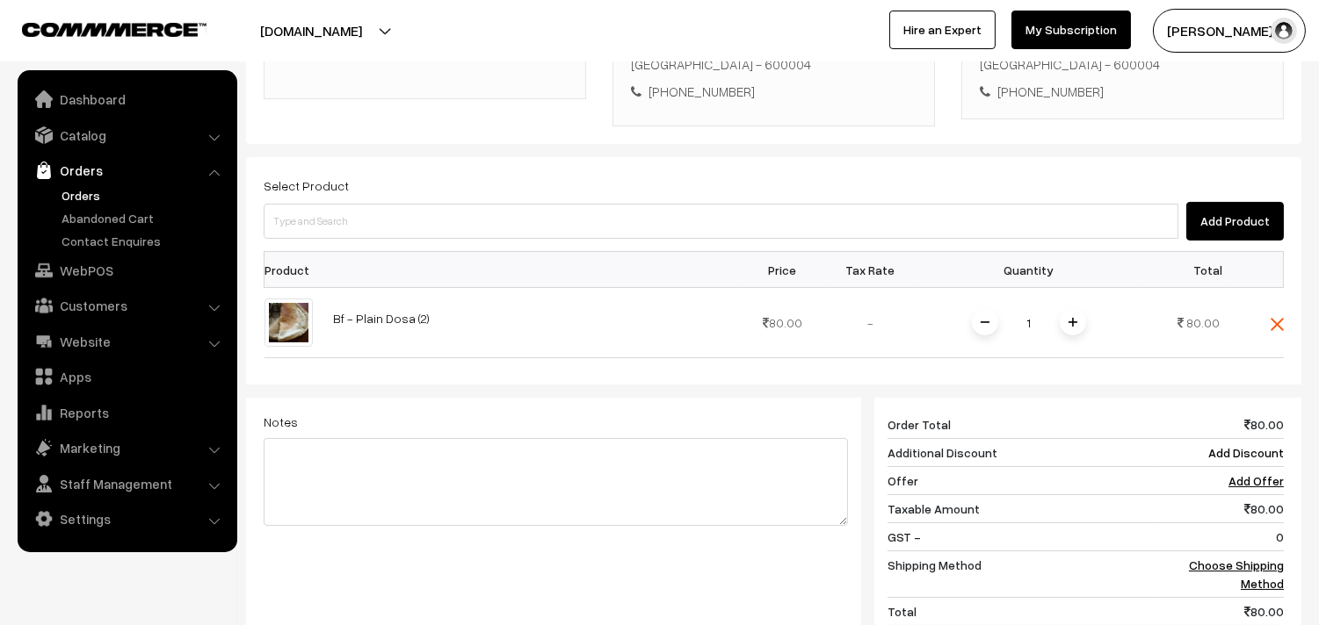
scroll to position [531, 0]
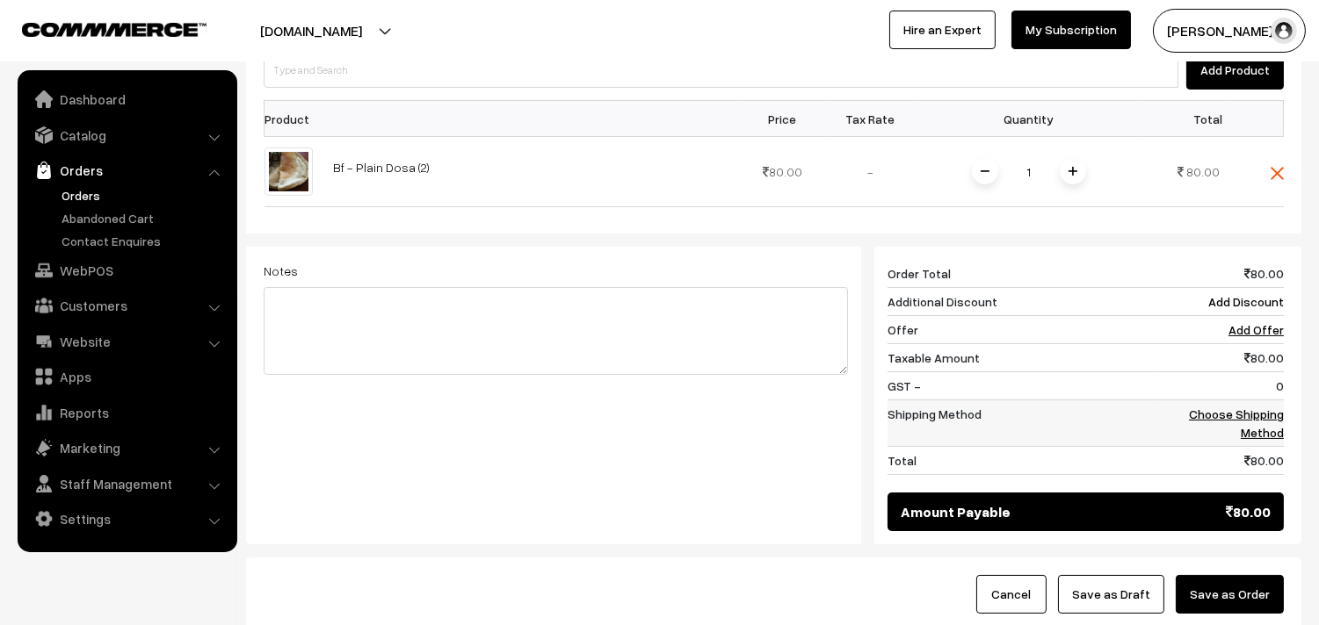
click at [1261, 415] on link "Choose Shipping Method" at bounding box center [1236, 423] width 95 height 33
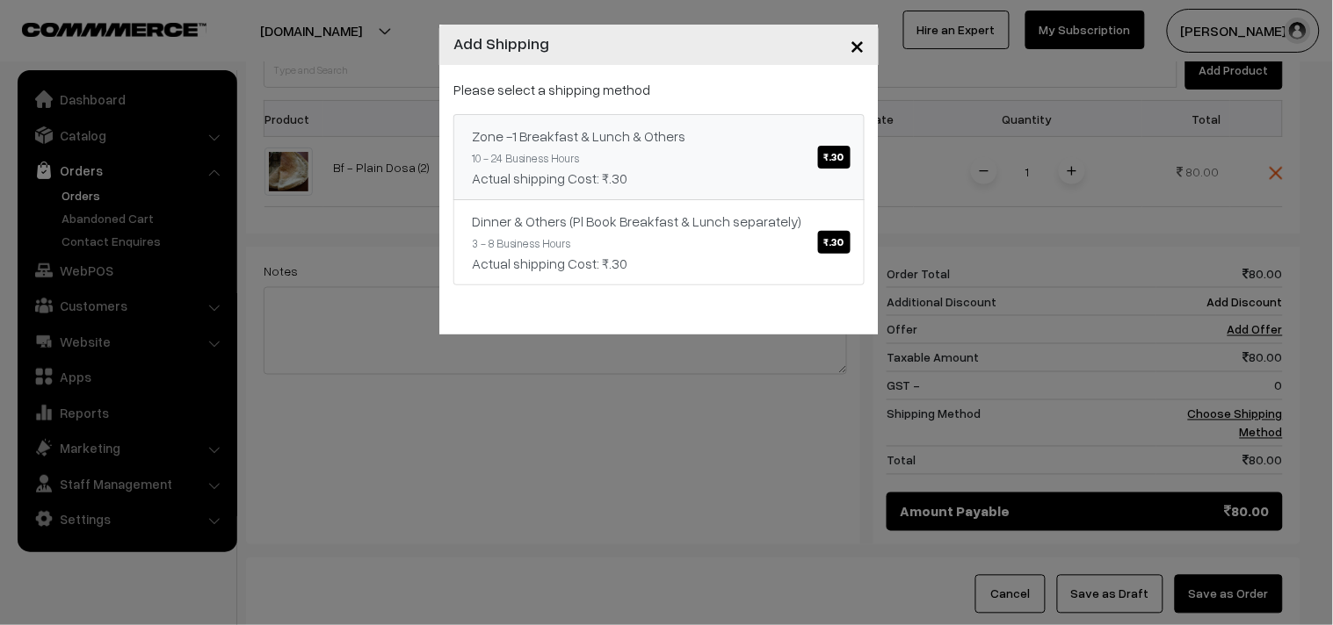
click at [719, 159] on link "Zone -1 Breakfast & Lunch & Others ₹.30 10 - 24 Business Hours Actual shipping …" at bounding box center [658, 157] width 411 height 86
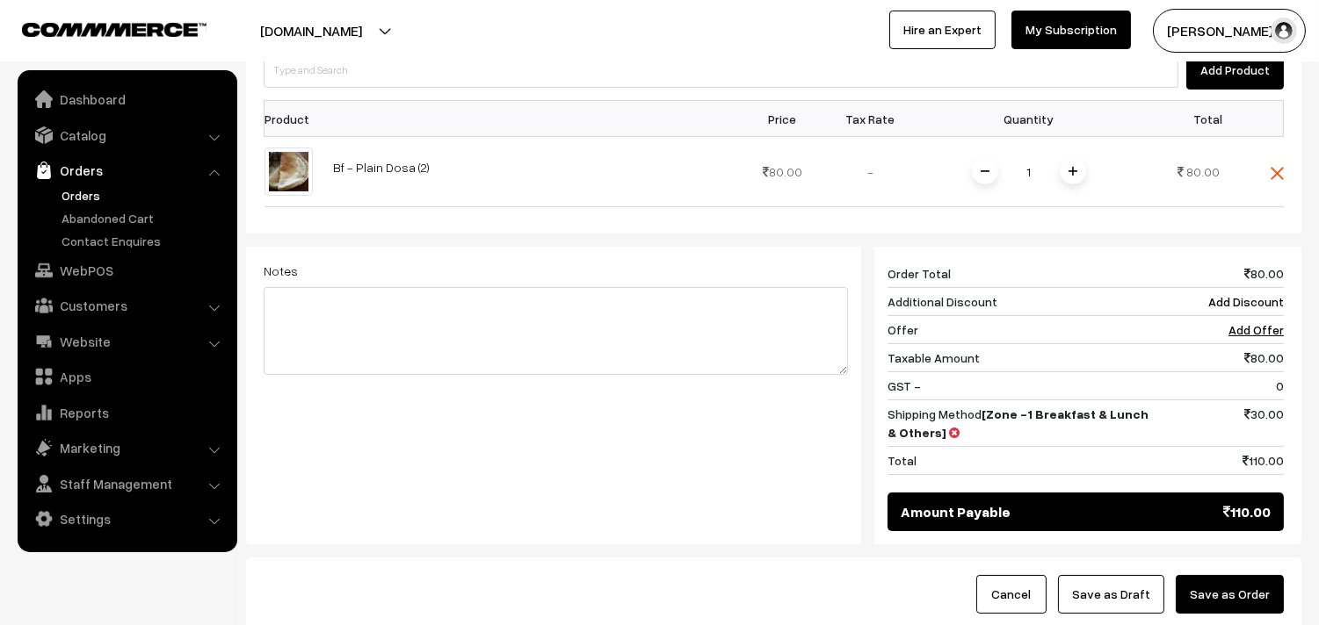
click at [1225, 578] on button "Save as Order" at bounding box center [1229, 594] width 108 height 39
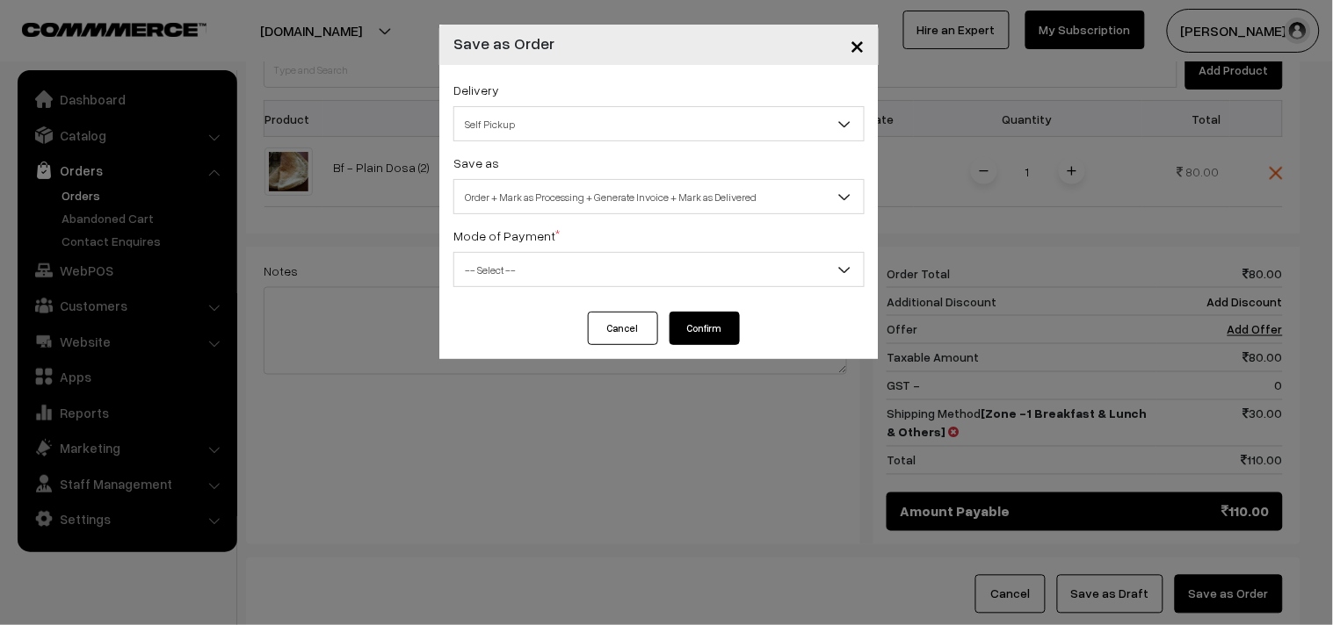
click at [592, 323] on button "Cancel" at bounding box center [623, 328] width 70 height 33
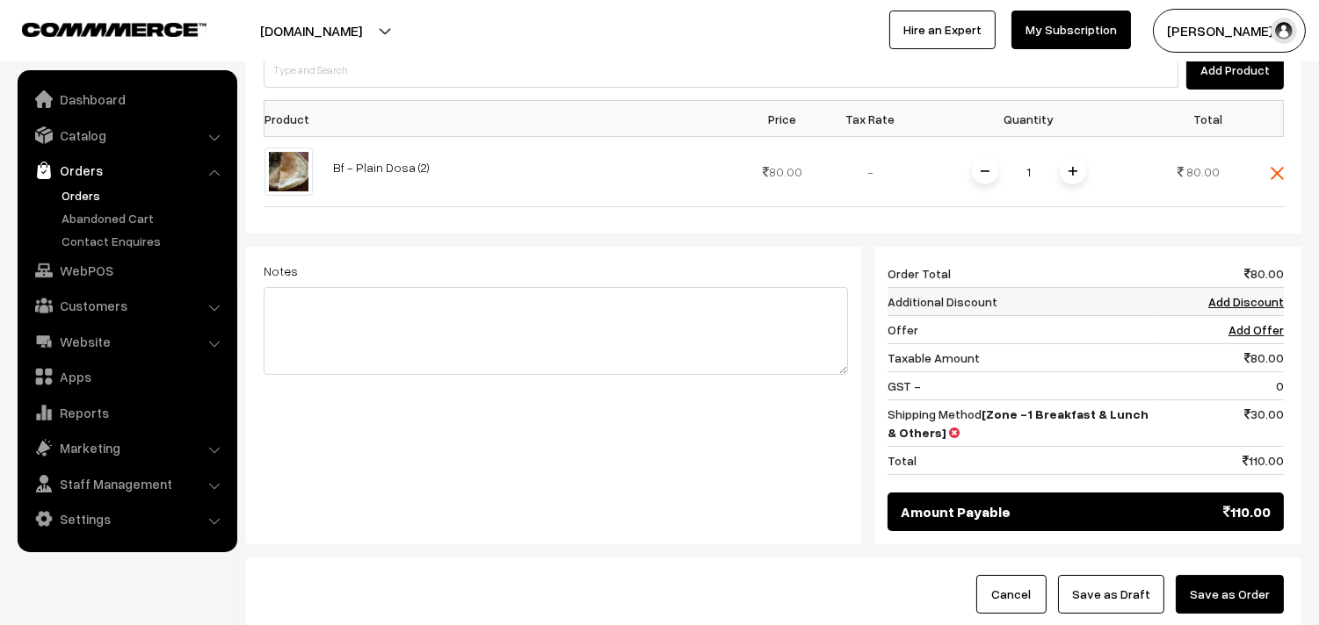
click at [1276, 306] on link "Add Discount" at bounding box center [1246, 301] width 76 height 15
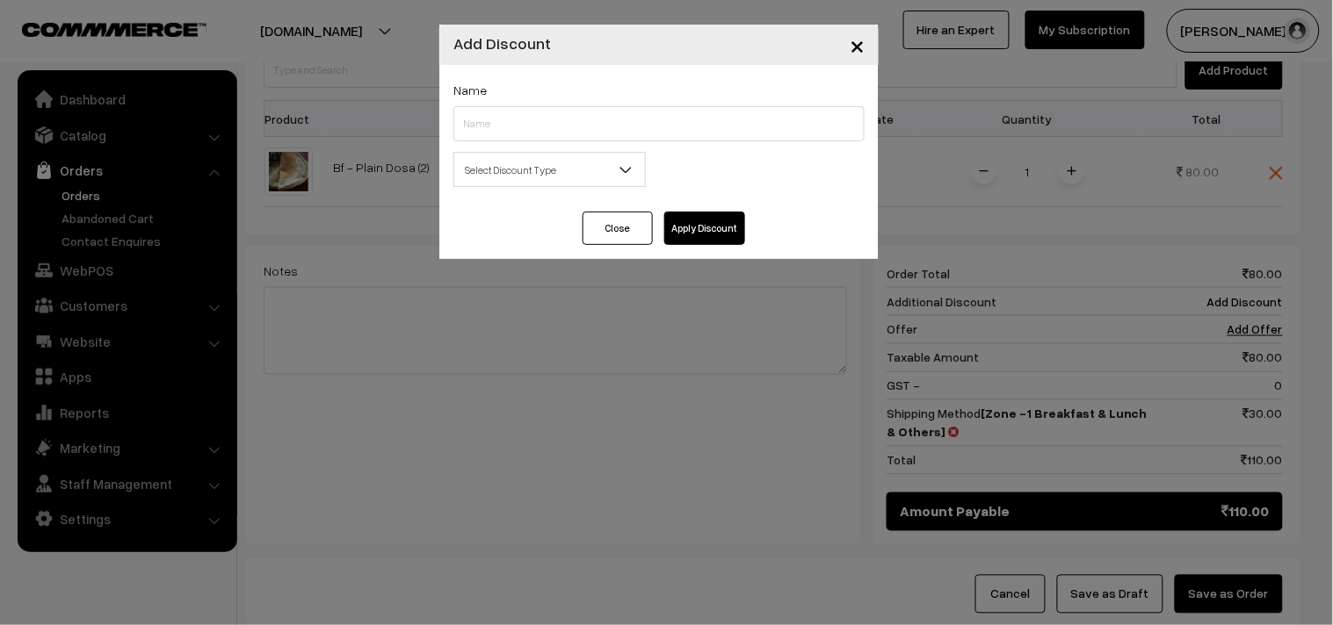
click at [597, 104] on div "Name" at bounding box center [658, 110] width 411 height 62
click at [583, 138] on input "text" at bounding box center [658, 123] width 411 height 35
type input "vadai -20"
click at [531, 170] on span "Select Discount Type" at bounding box center [549, 170] width 191 height 31
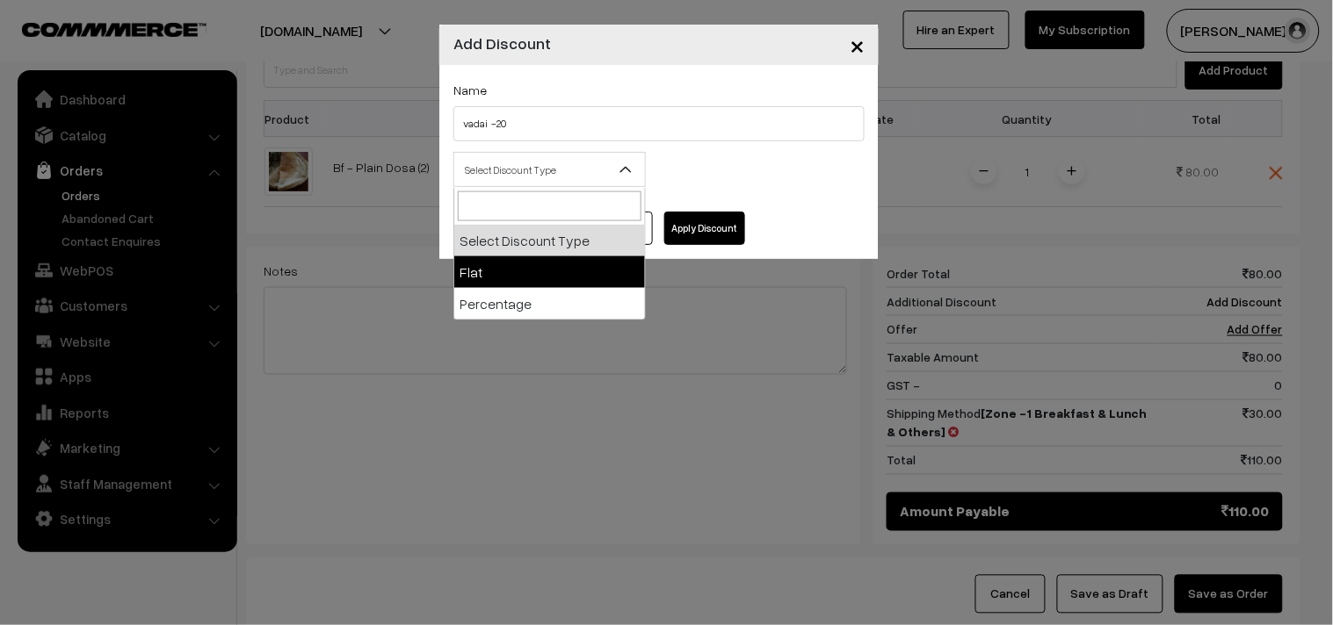
select select "flat"
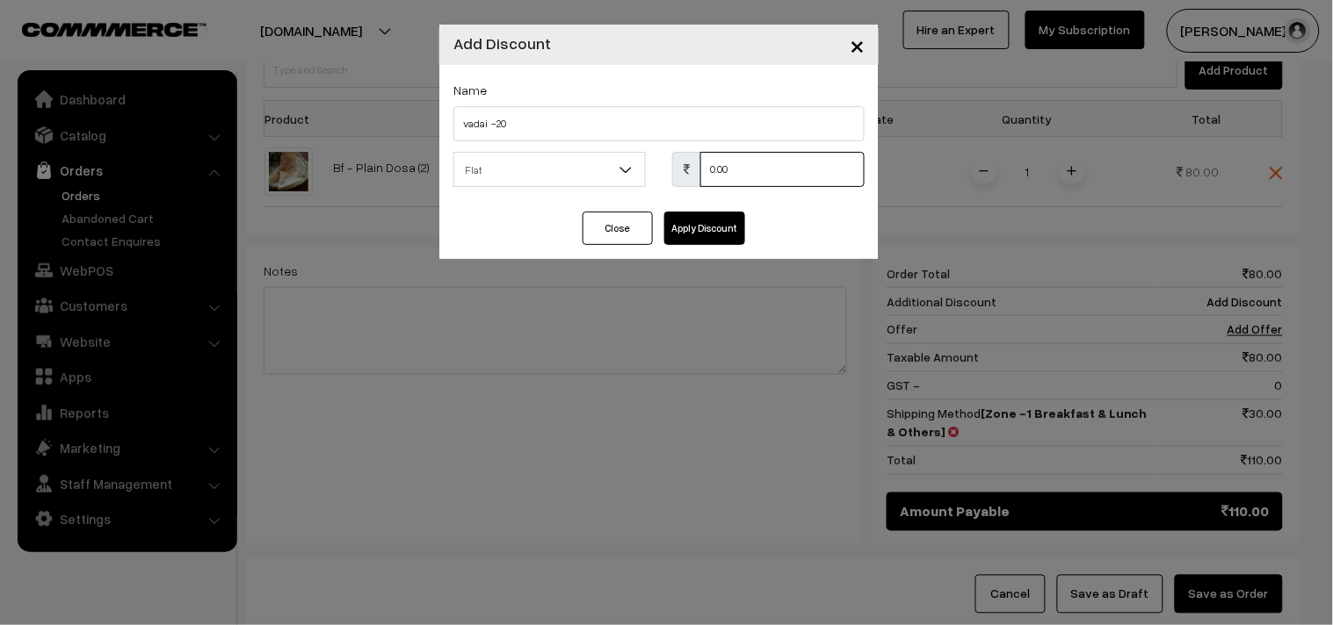
drag, startPoint x: 712, startPoint y: 163, endPoint x: 731, endPoint y: 163, distance: 18.5
click at [718, 163] on input "0.00" at bounding box center [782, 169] width 164 height 35
drag, startPoint x: 732, startPoint y: 163, endPoint x: 679, endPoint y: 177, distance: 54.5
click at [681, 173] on div "0.00" at bounding box center [768, 169] width 192 height 35
type input "20"
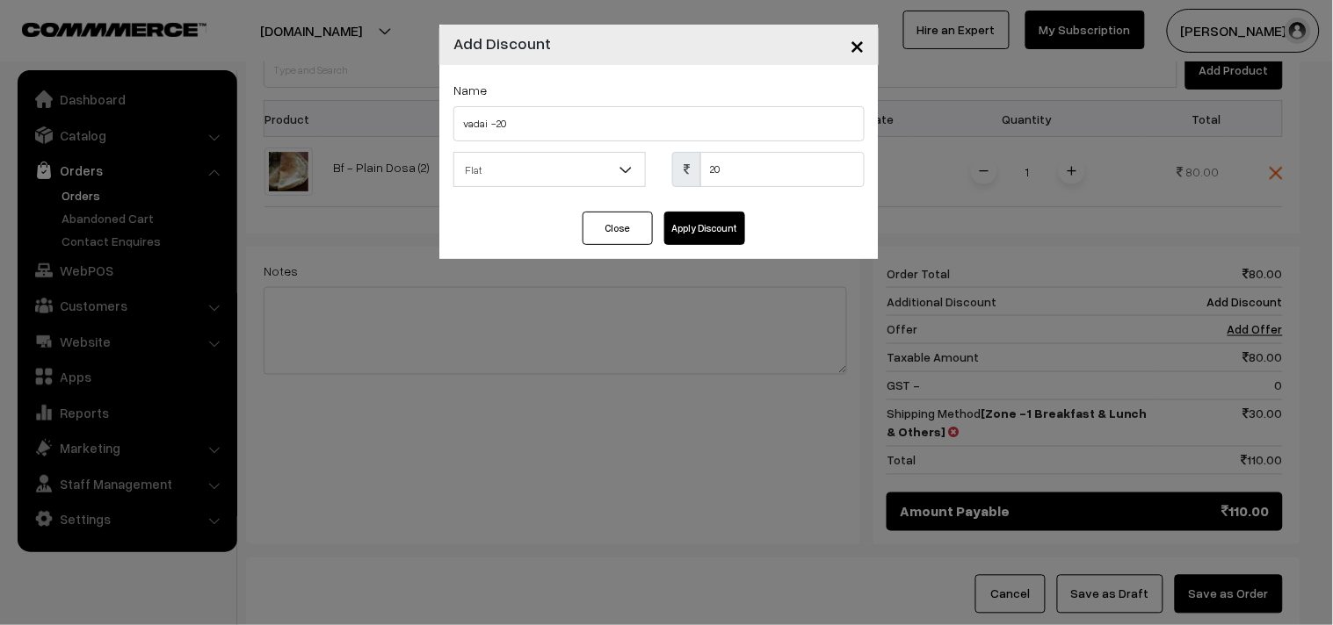
click at [716, 217] on button "Apply Discount" at bounding box center [704, 228] width 81 height 33
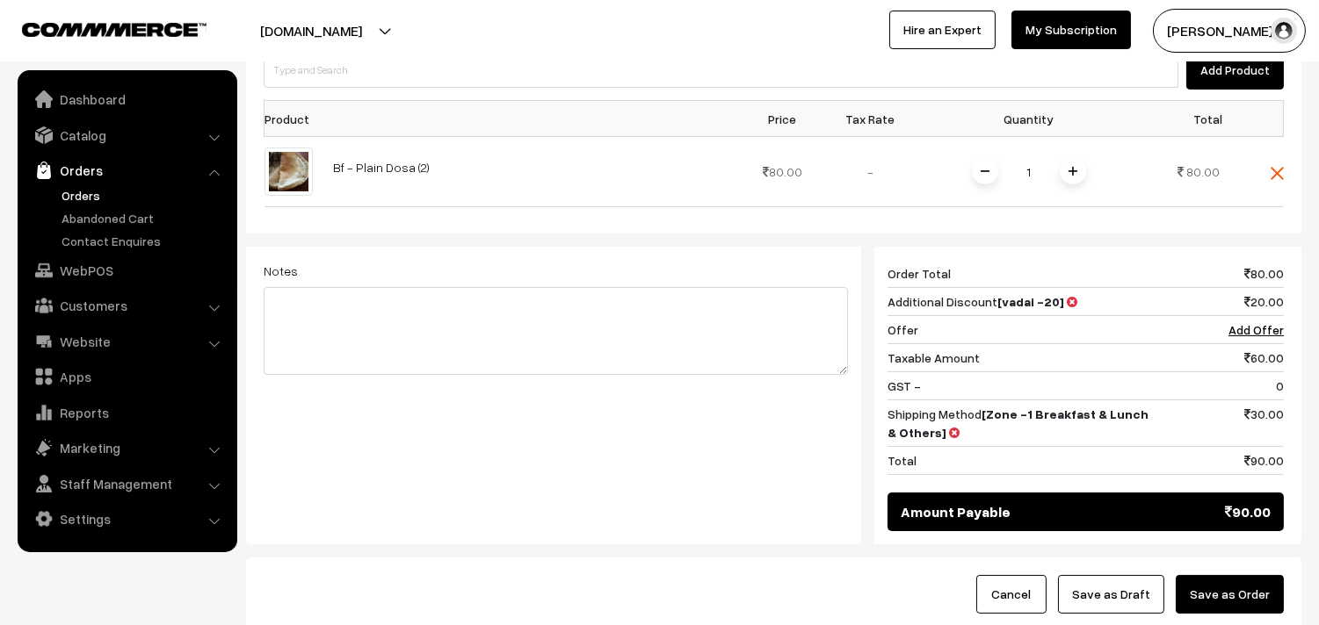
click at [1248, 603] on button "Save as Order" at bounding box center [1229, 594] width 108 height 39
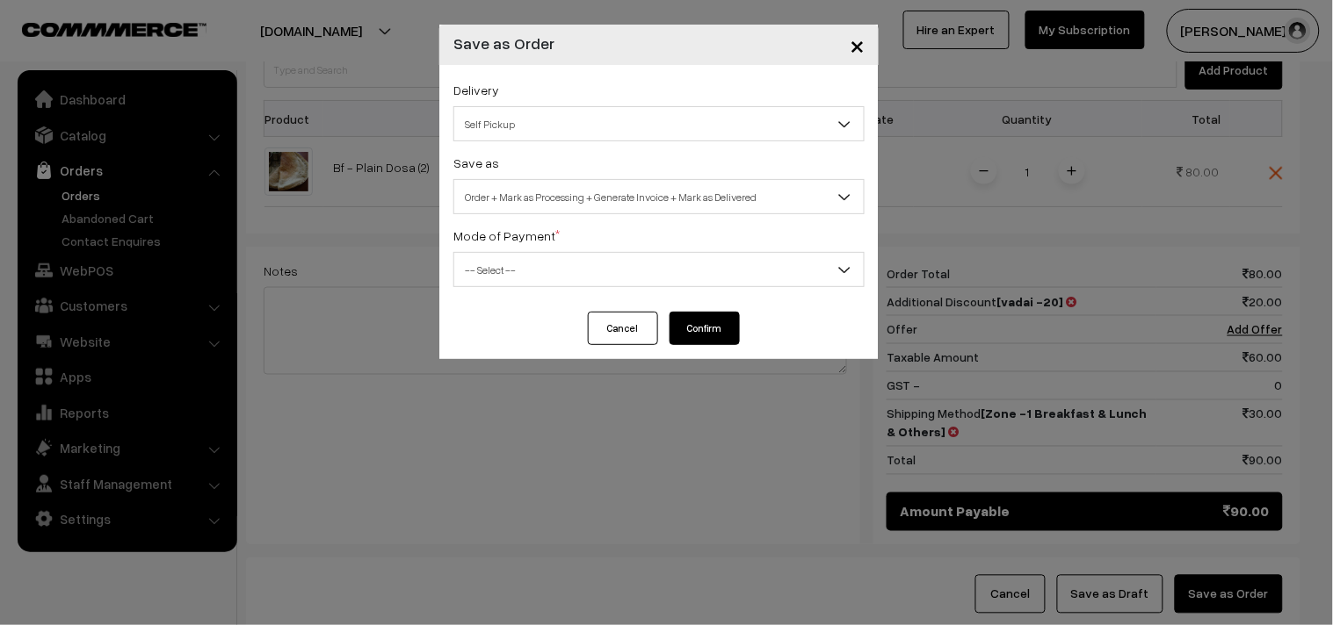
click at [589, 147] on div "Delivery Self Pickup Self Pickup Save as Order Order + Mark as Processing Order…" at bounding box center [658, 188] width 439 height 247
click at [578, 188] on span "Order + Mark as Processing + Generate Invoice + Mark as Delivered" at bounding box center [658, 197] width 409 height 31
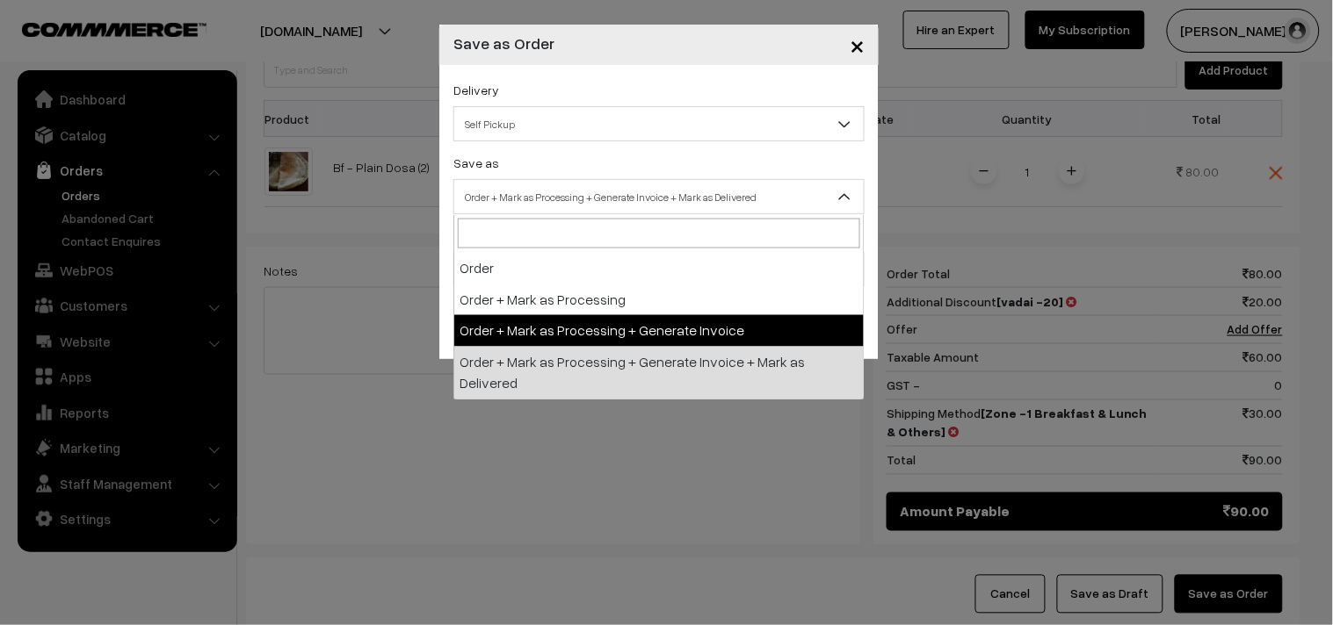
select select "3"
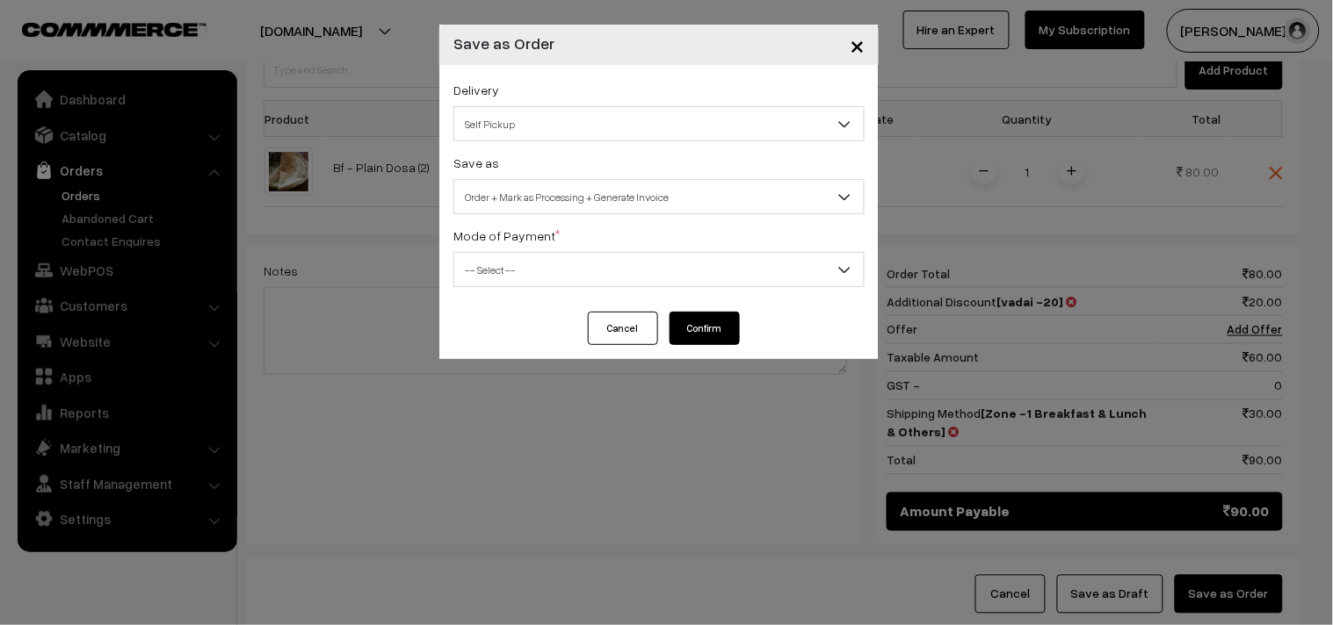
click at [515, 264] on span "-- Select --" at bounding box center [658, 270] width 409 height 31
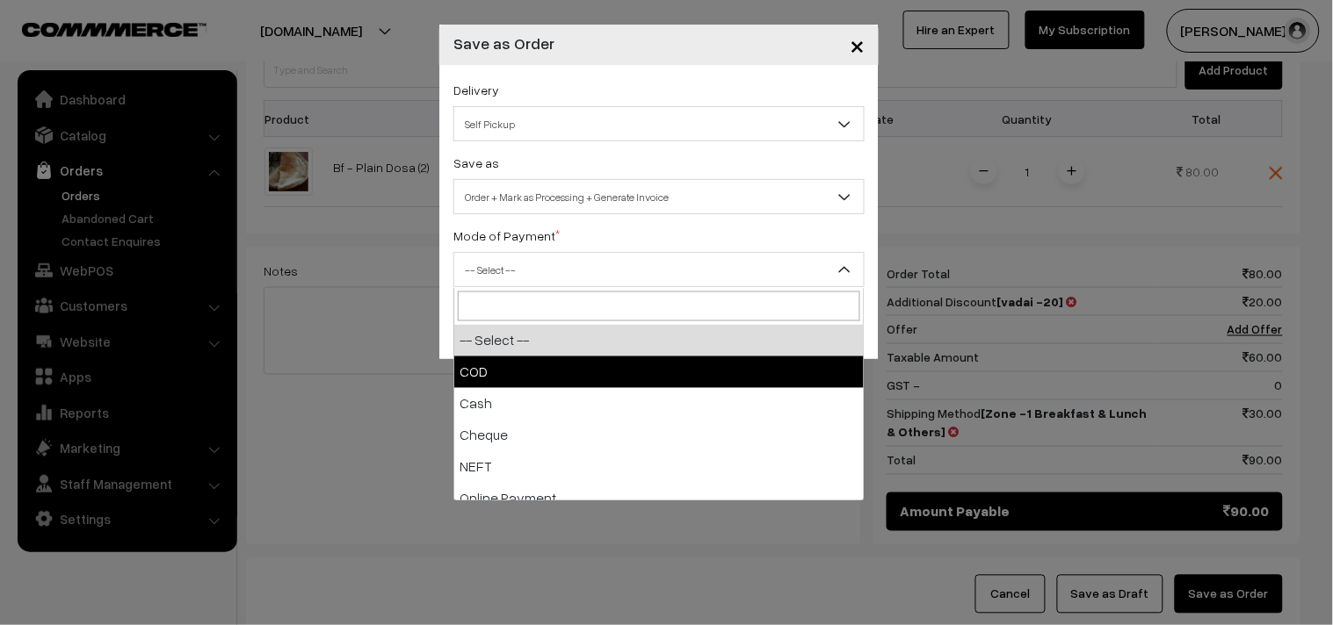
select select "1"
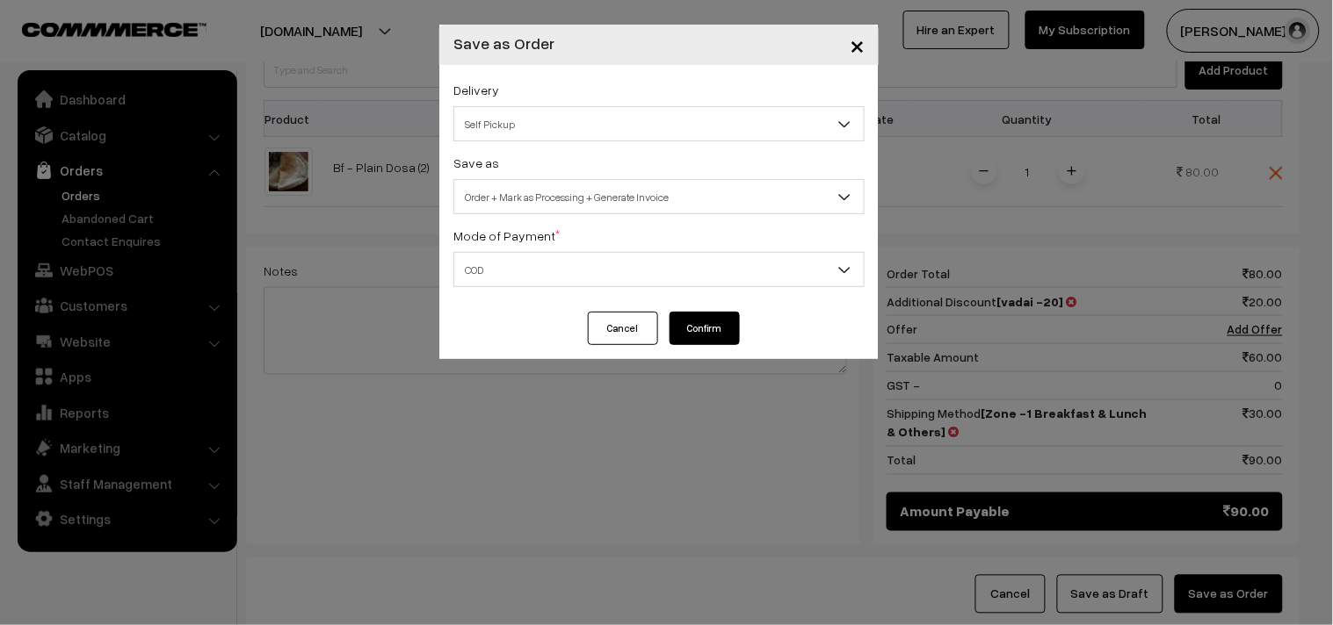
click at [712, 329] on button "Confirm" at bounding box center [704, 328] width 70 height 33
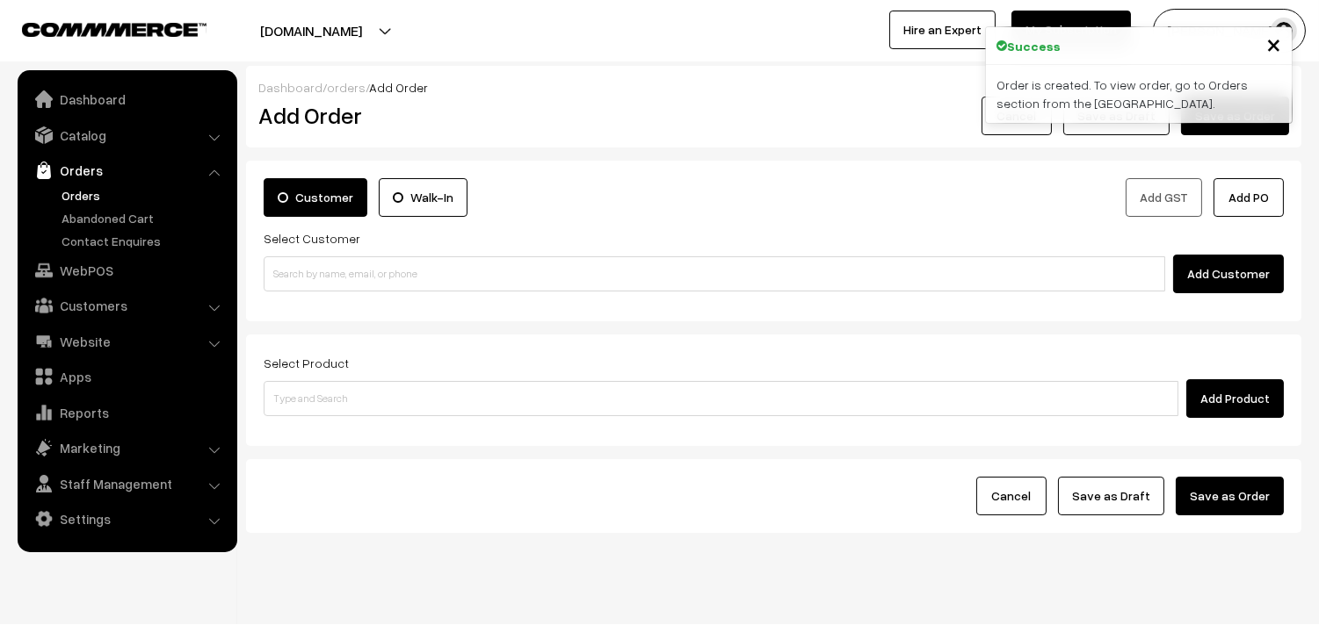
click at [90, 193] on link "Orders" at bounding box center [144, 195] width 174 height 18
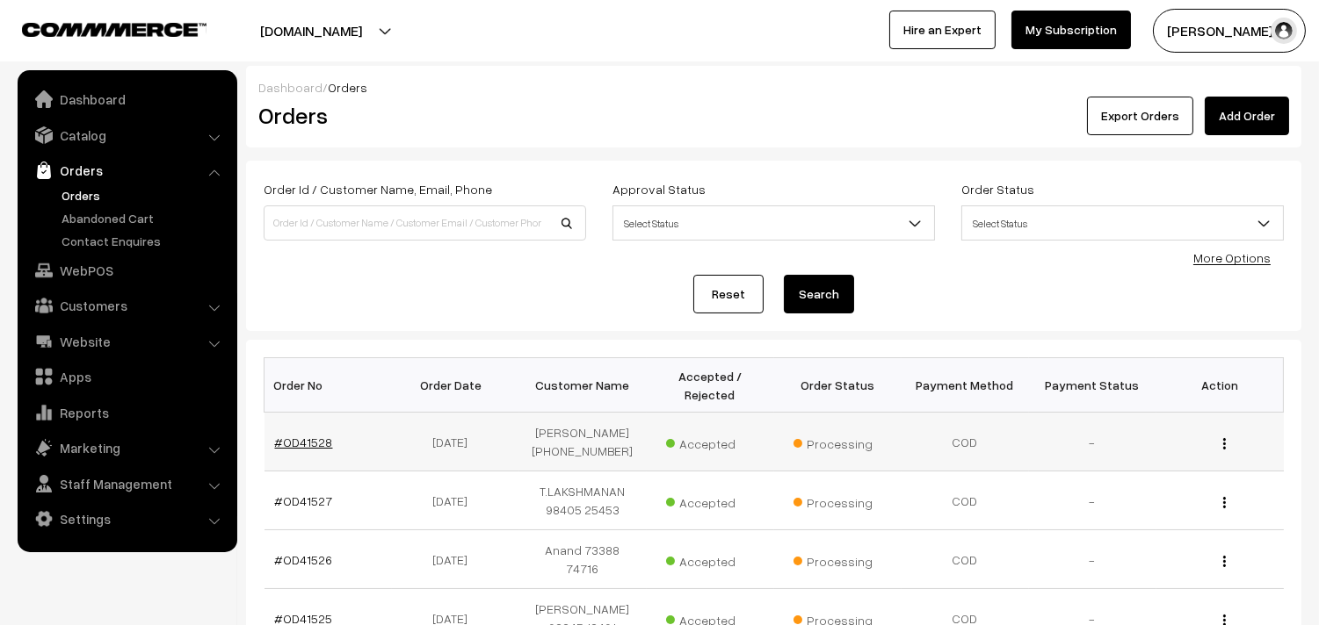
click at [308, 441] on link "#OD41528" at bounding box center [304, 442] width 58 height 15
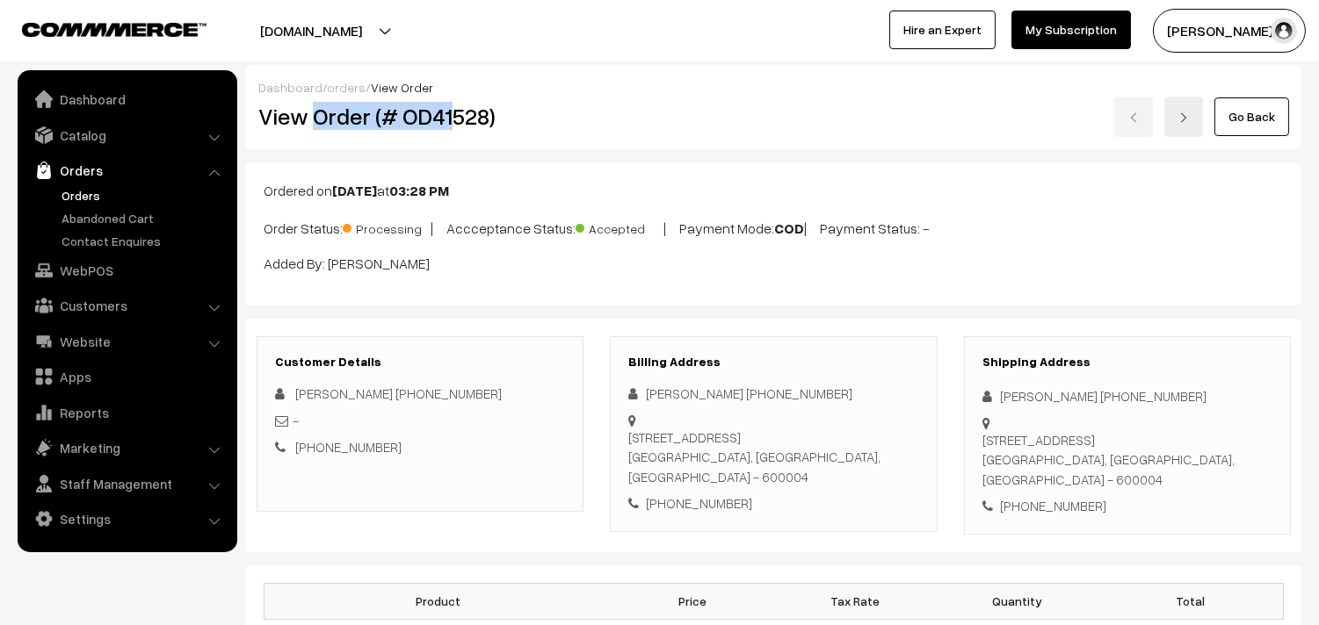
drag, startPoint x: 322, startPoint y: 117, endPoint x: 450, endPoint y: 134, distance: 129.3
click at [450, 134] on div "View Order (# OD41528)" at bounding box center [421, 117] width 352 height 40
click at [305, 127] on h2 "View Order (# OD41528)" at bounding box center [421, 116] width 326 height 27
drag, startPoint x: 316, startPoint y: 114, endPoint x: 618, endPoint y: 112, distance: 302.2
click at [618, 112] on div "View Order (# OD41528) Go Back" at bounding box center [773, 117] width 1057 height 40
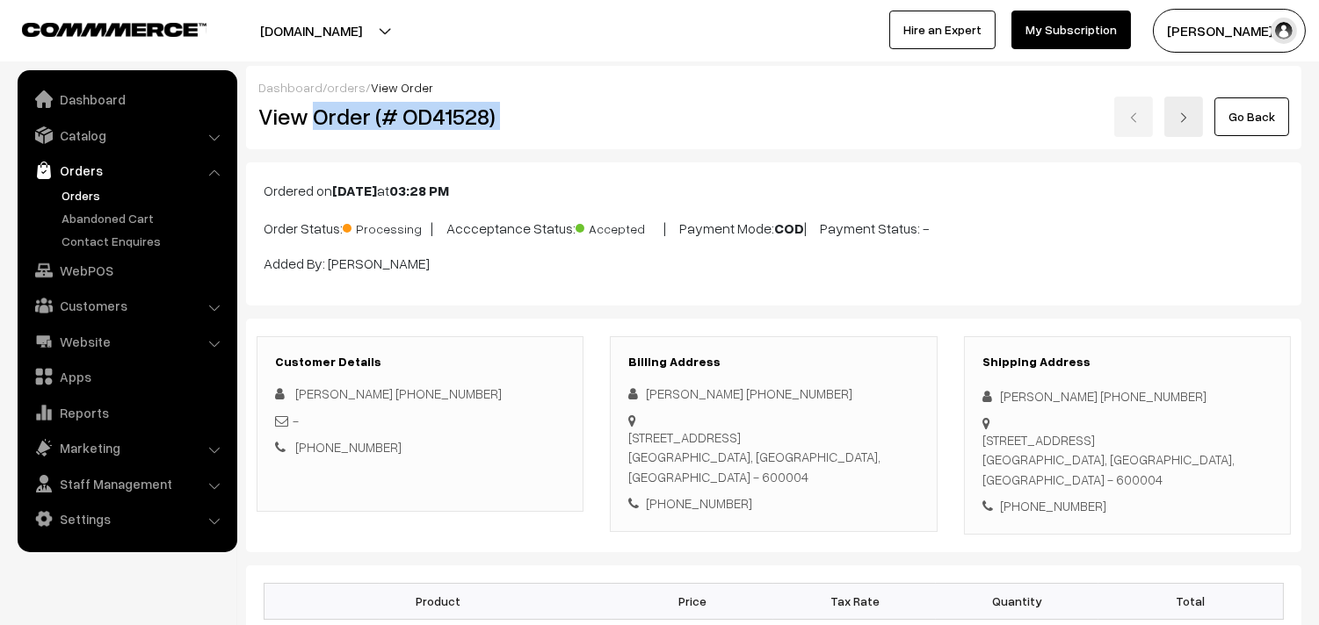
copy div "Order (# OD41528)"
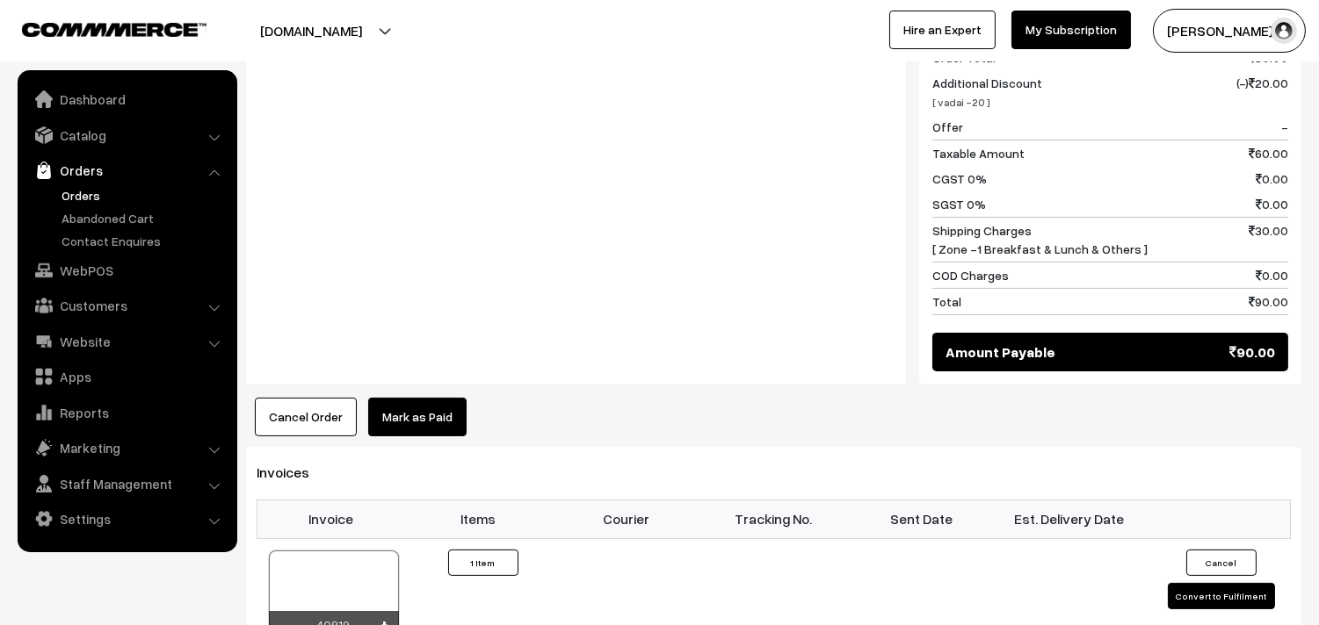
scroll to position [976, 0]
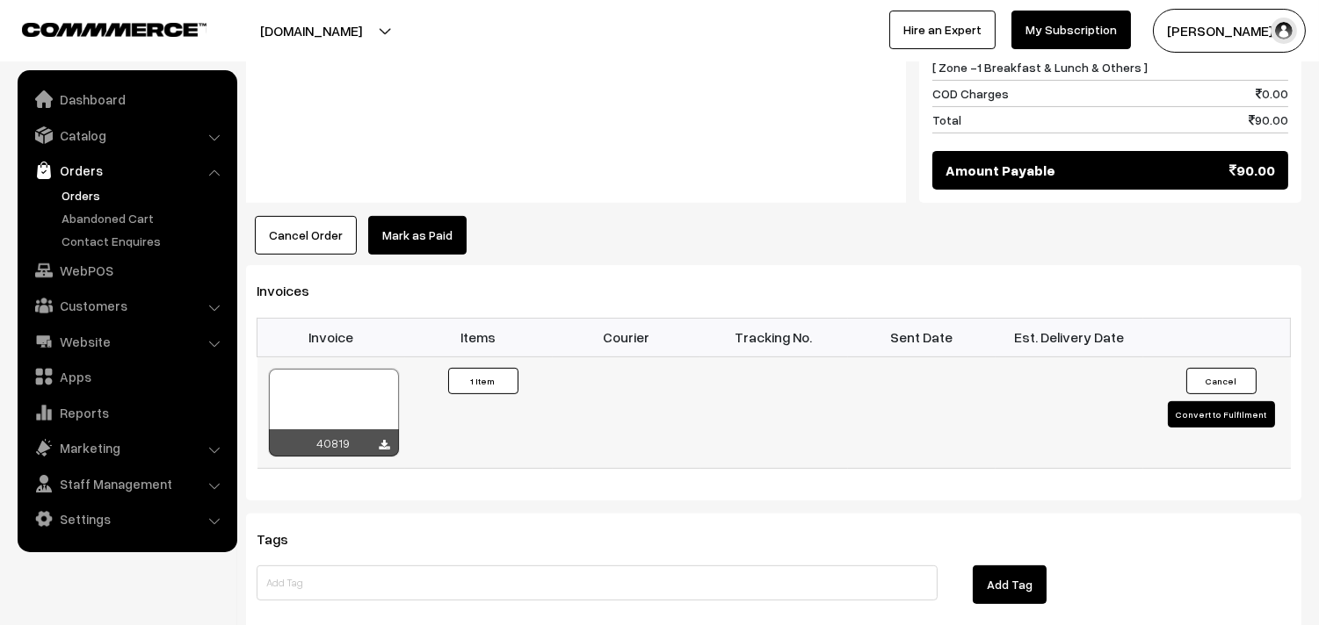
click at [346, 388] on div at bounding box center [334, 413] width 130 height 88
click at [108, 276] on link "WebPOS" at bounding box center [126, 271] width 209 height 32
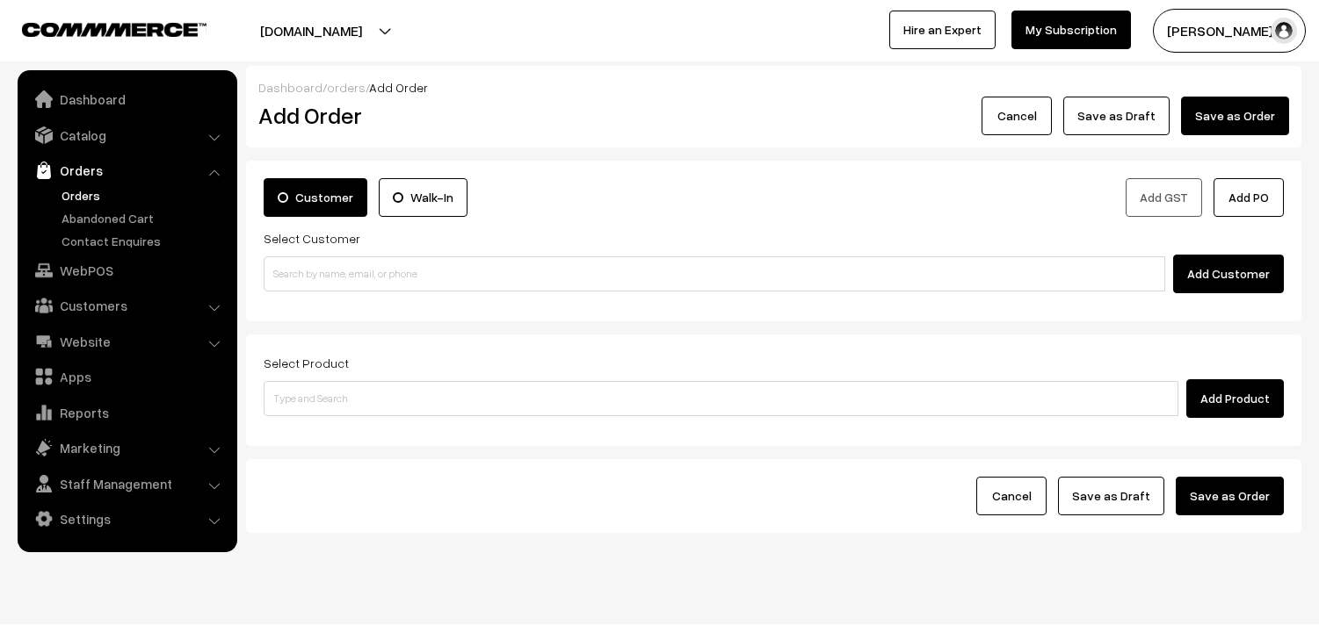
click at [381, 270] on input at bounding box center [714, 274] width 901 height 35
click at [314, 269] on input "98402 26127" at bounding box center [714, 274] width 901 height 35
type input "No customers found."
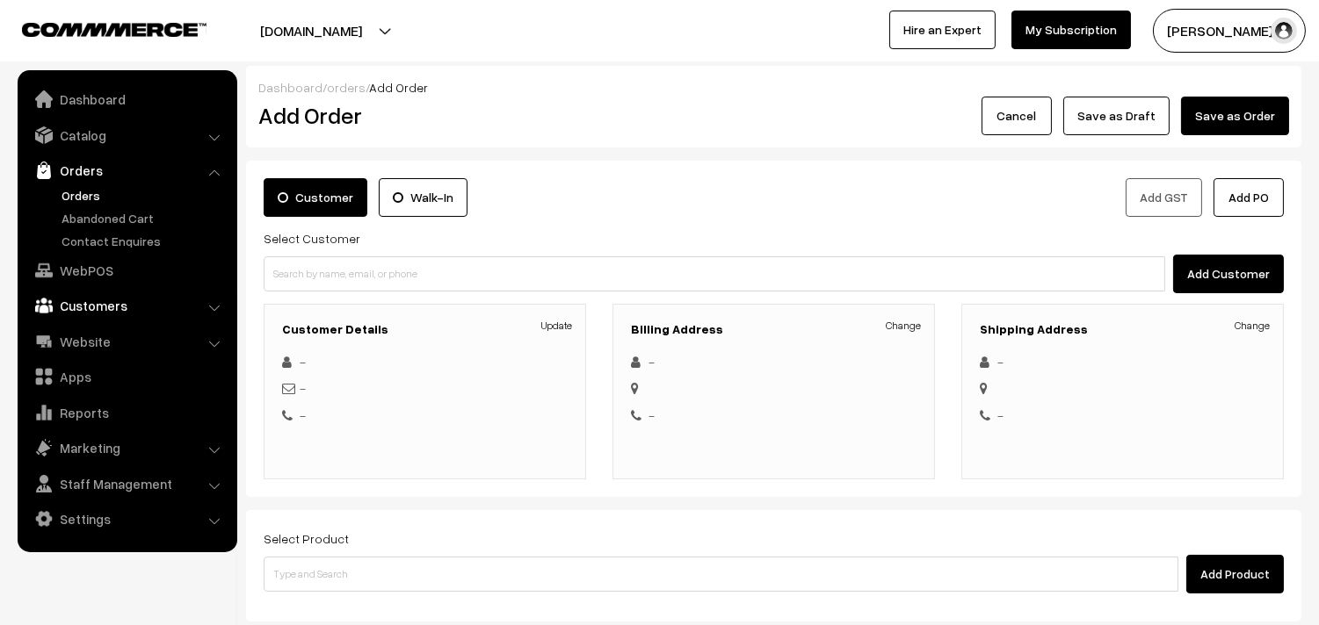
click at [88, 317] on link "Customers" at bounding box center [126, 306] width 209 height 32
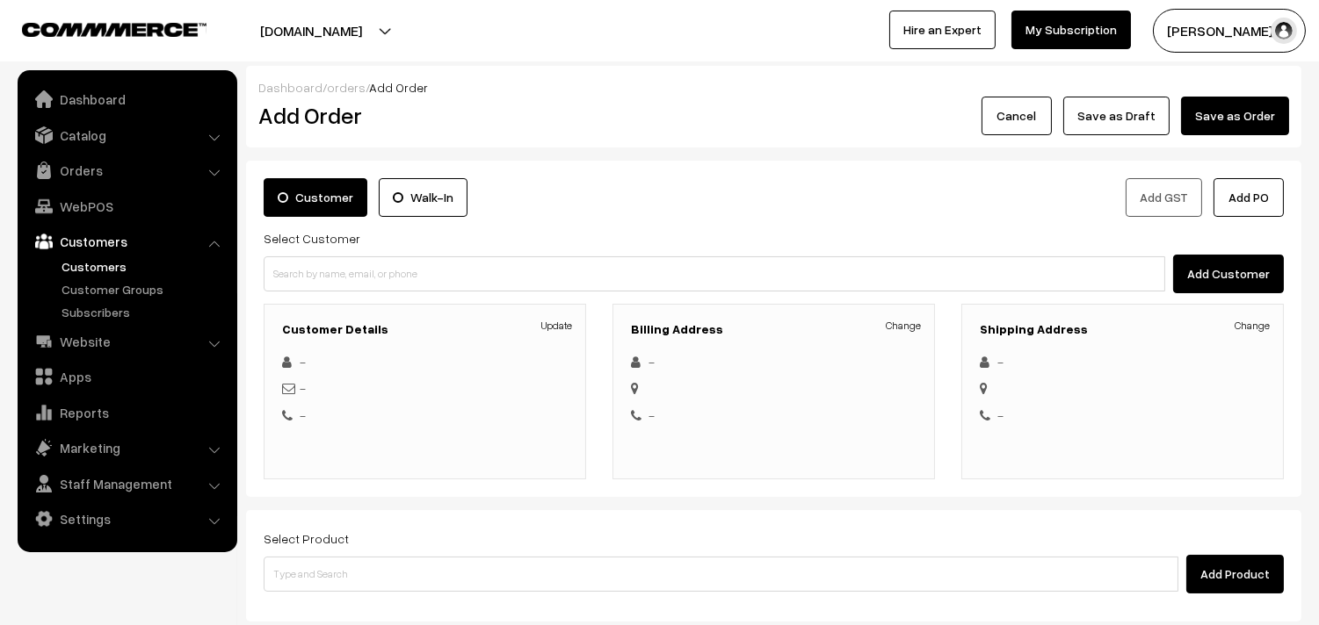
click at [100, 261] on link "Customers" at bounding box center [144, 266] width 174 height 18
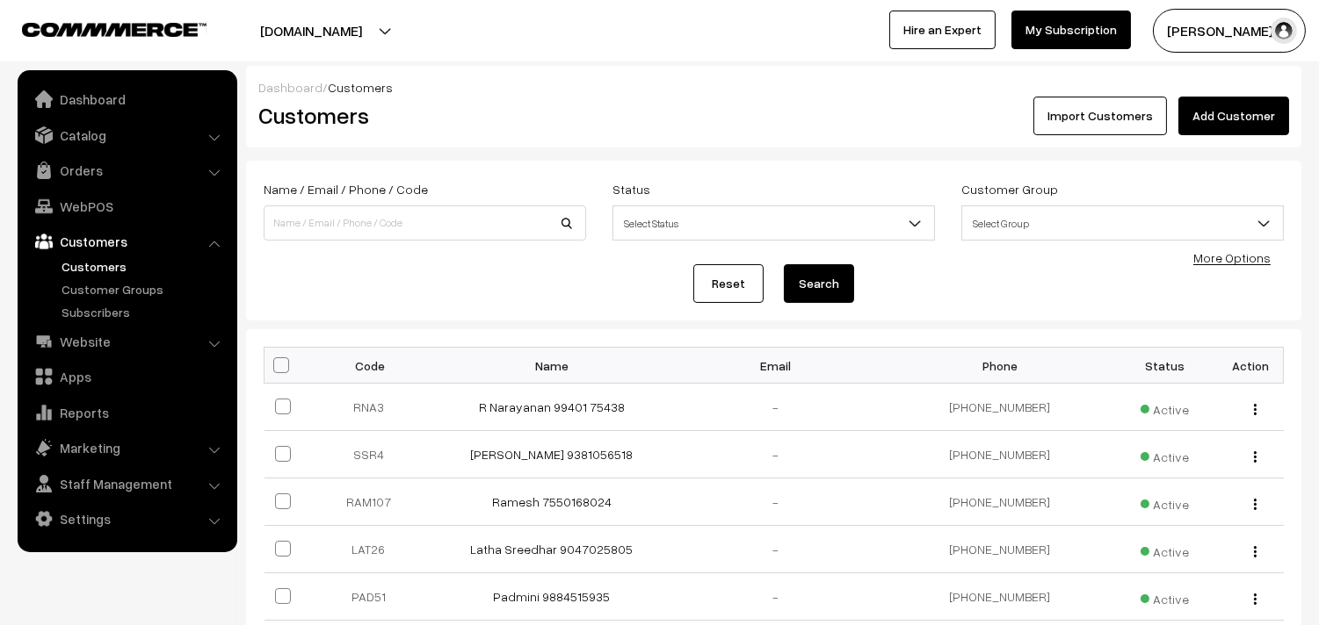
drag, startPoint x: 1219, startPoint y: 120, endPoint x: 1237, endPoint y: 83, distance: 40.9
click at [1221, 120] on link "Add Customer" at bounding box center [1233, 116] width 111 height 39
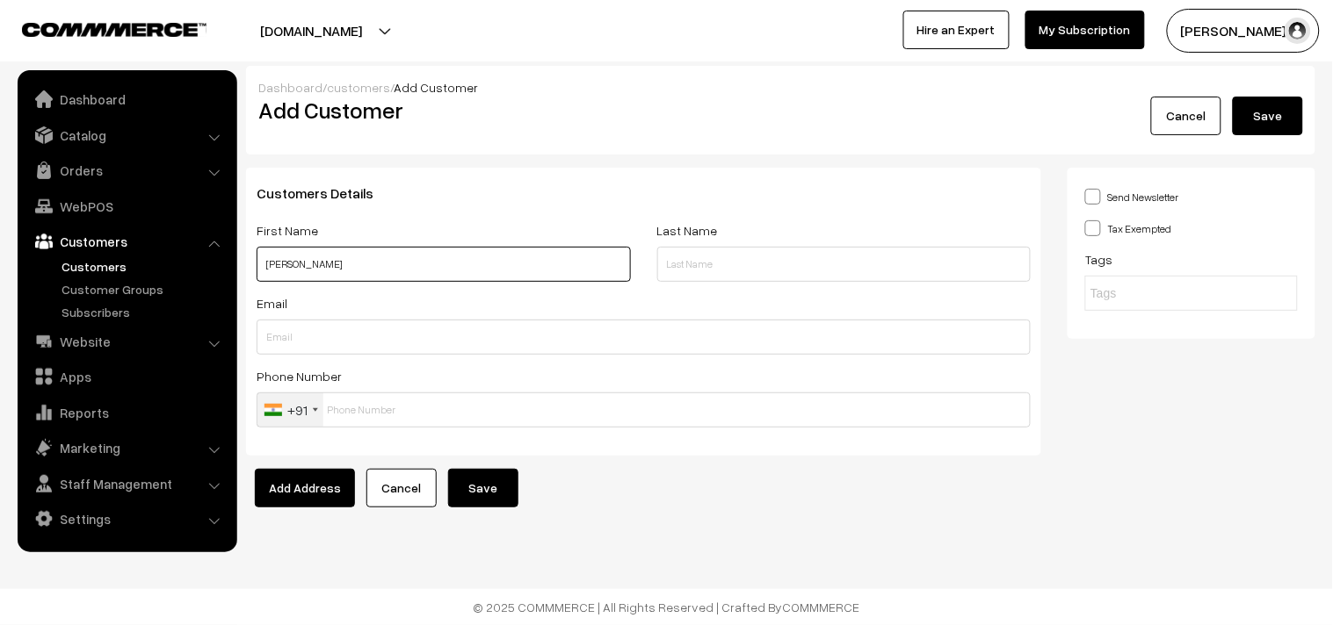
paste input "98402 26127"
type input "Rama R 98402 26127"
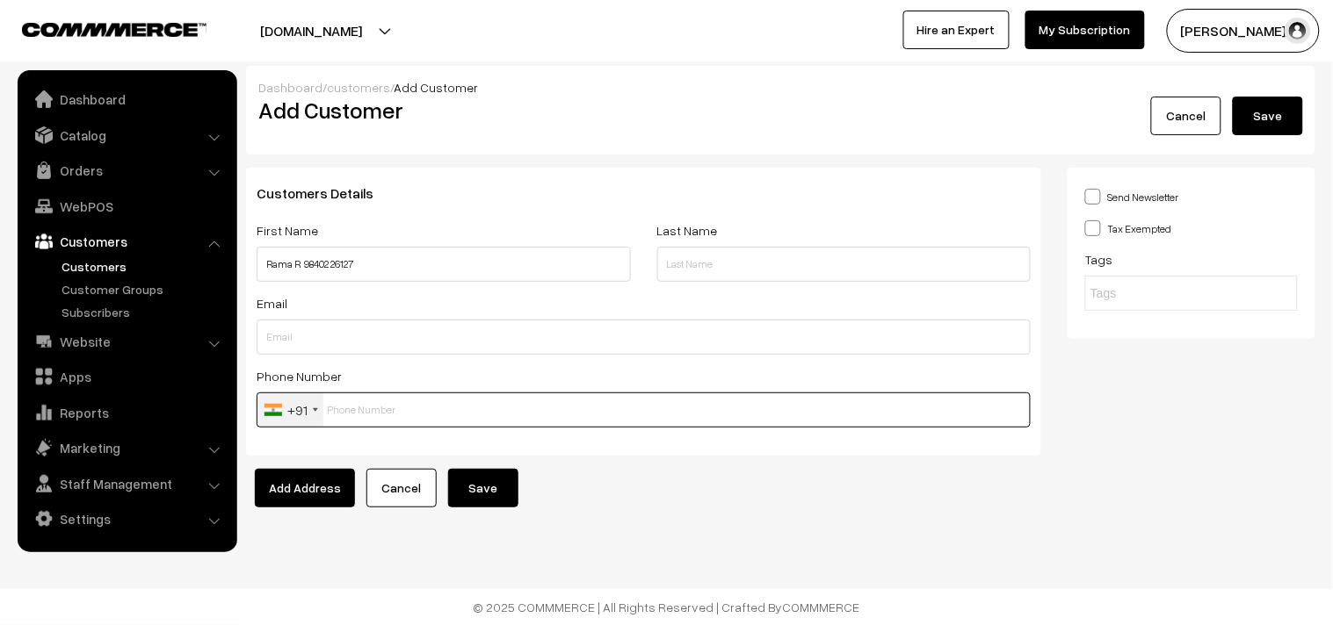
click at [375, 419] on input "text" at bounding box center [644, 410] width 774 height 35
paste input "98402 261"
click at [357, 406] on input "98402 261" at bounding box center [644, 410] width 774 height 35
type input "9840226127"
click at [448, 496] on button "Save" at bounding box center [483, 488] width 70 height 39
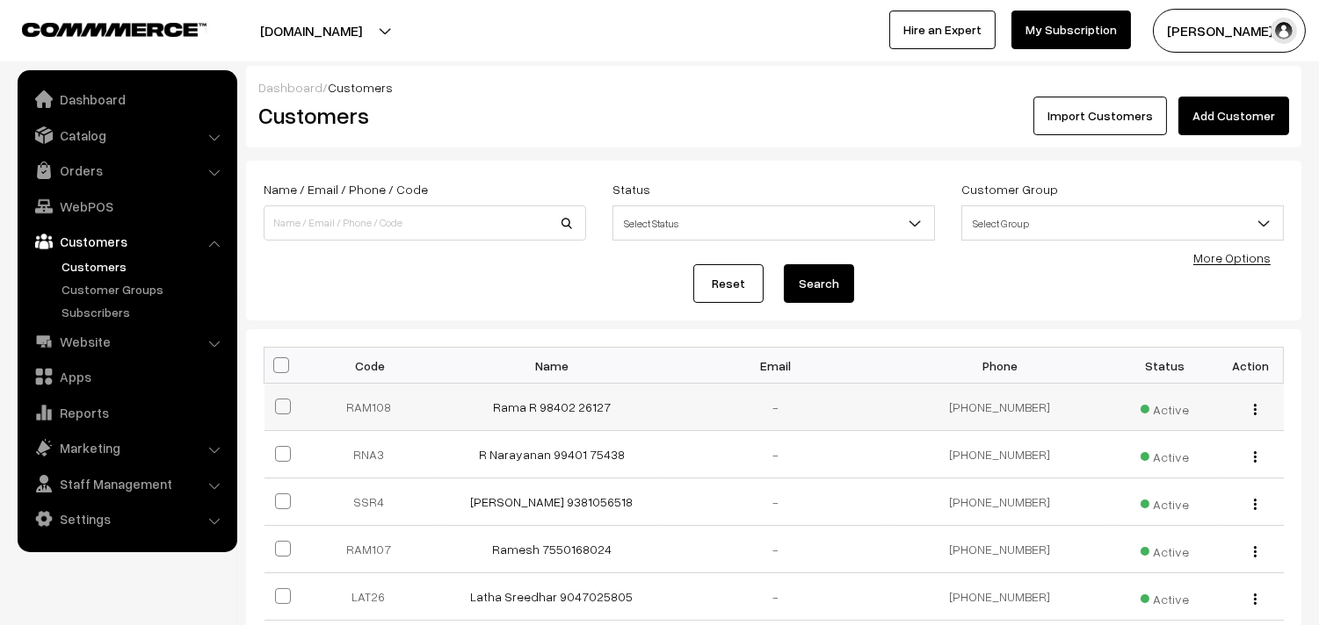
click at [583, 398] on td "Rama R 98402 26127" at bounding box center [552, 407] width 224 height 47
click at [553, 416] on td "Rama R 98402 26127" at bounding box center [552, 407] width 224 height 47
click at [547, 413] on link "Rama R 98402 26127" at bounding box center [552, 407] width 118 height 15
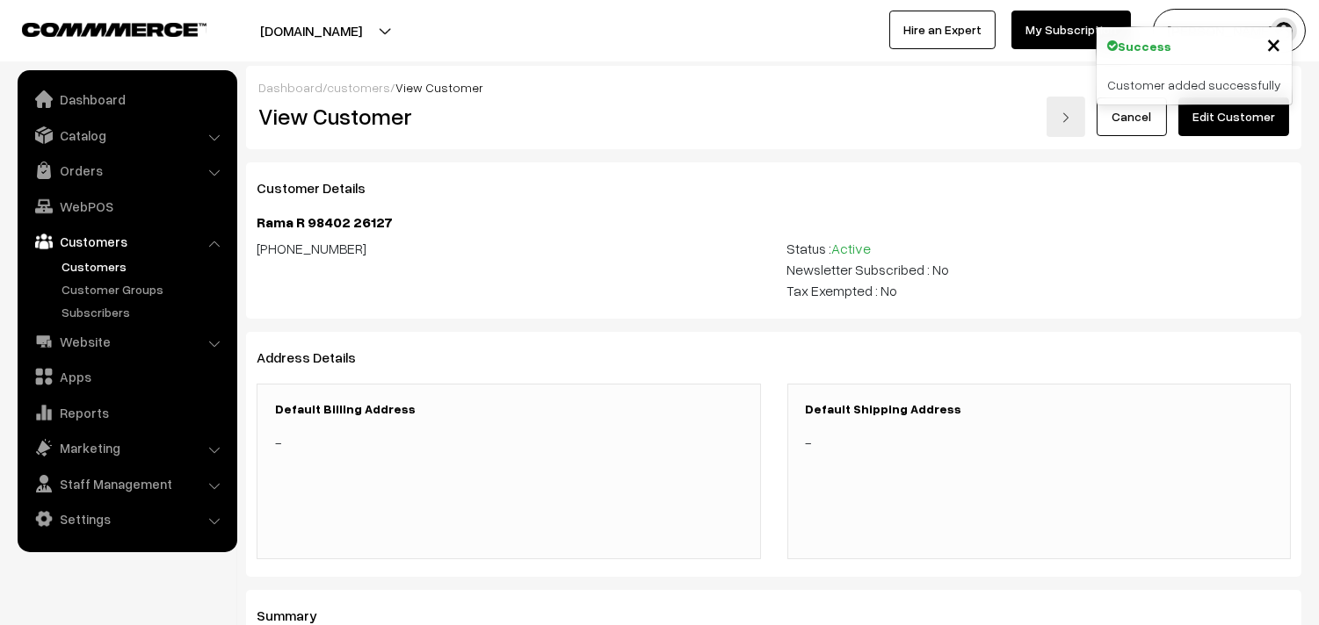
click at [1245, 120] on link "Edit Customer" at bounding box center [1233, 117] width 111 height 39
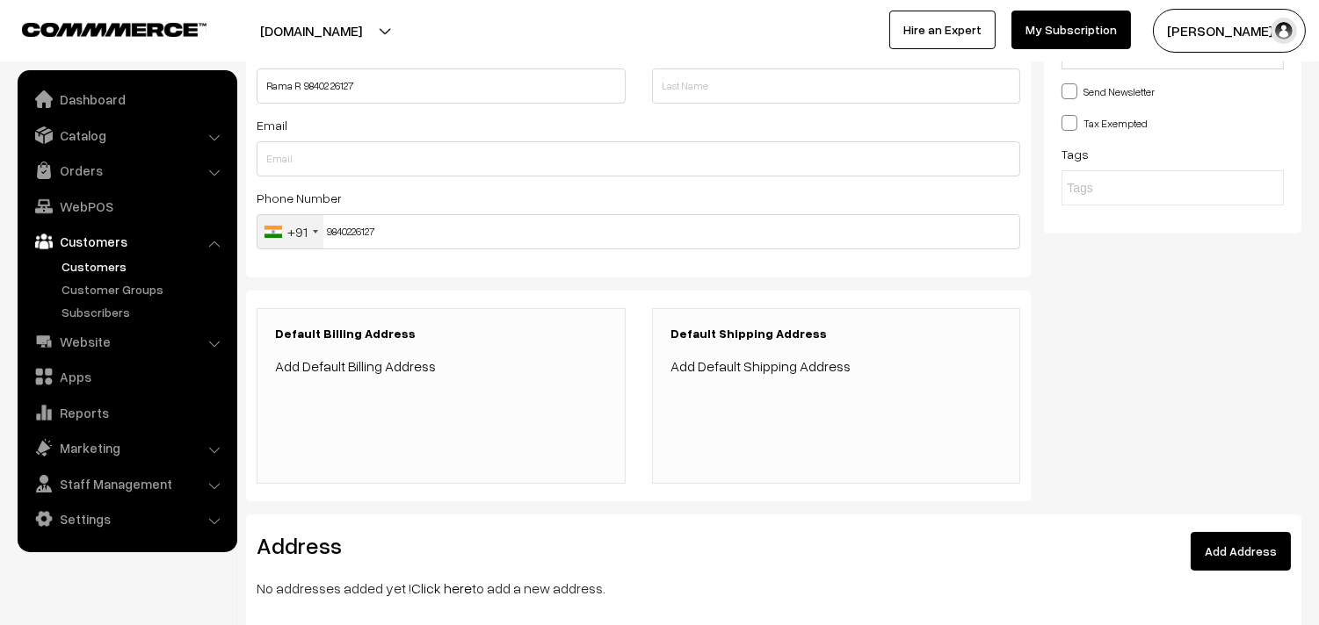
scroll to position [195, 0]
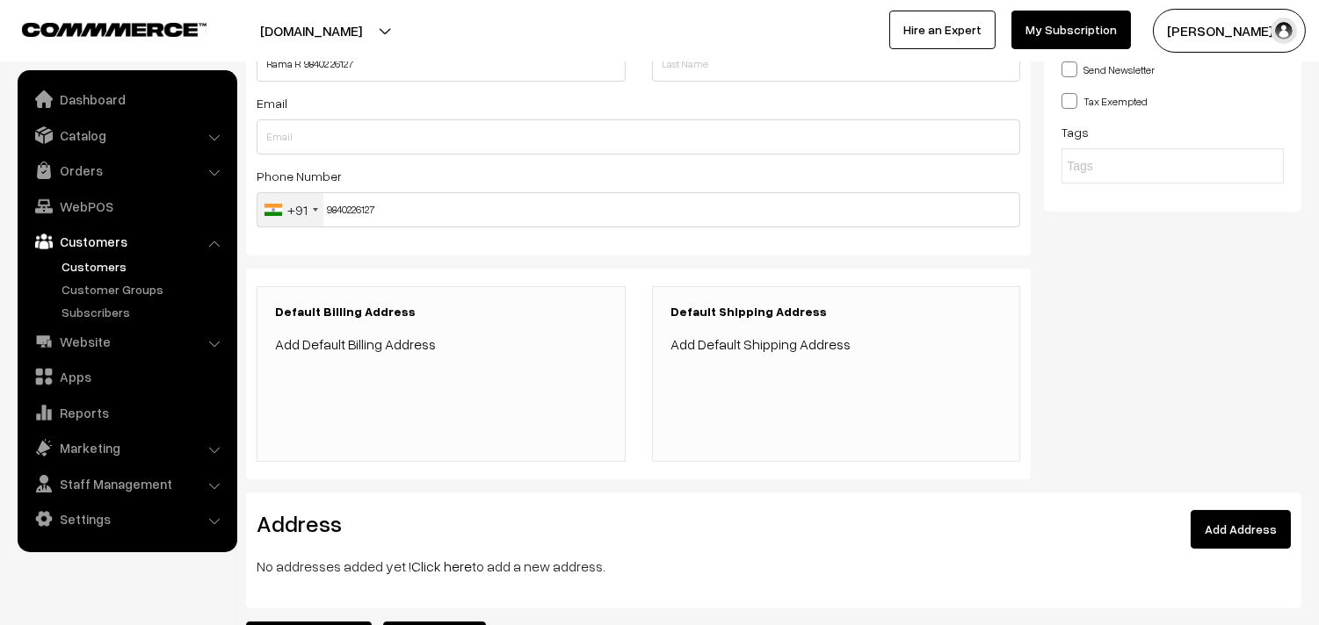
click at [432, 560] on link "Click here" at bounding box center [441, 567] width 61 height 18
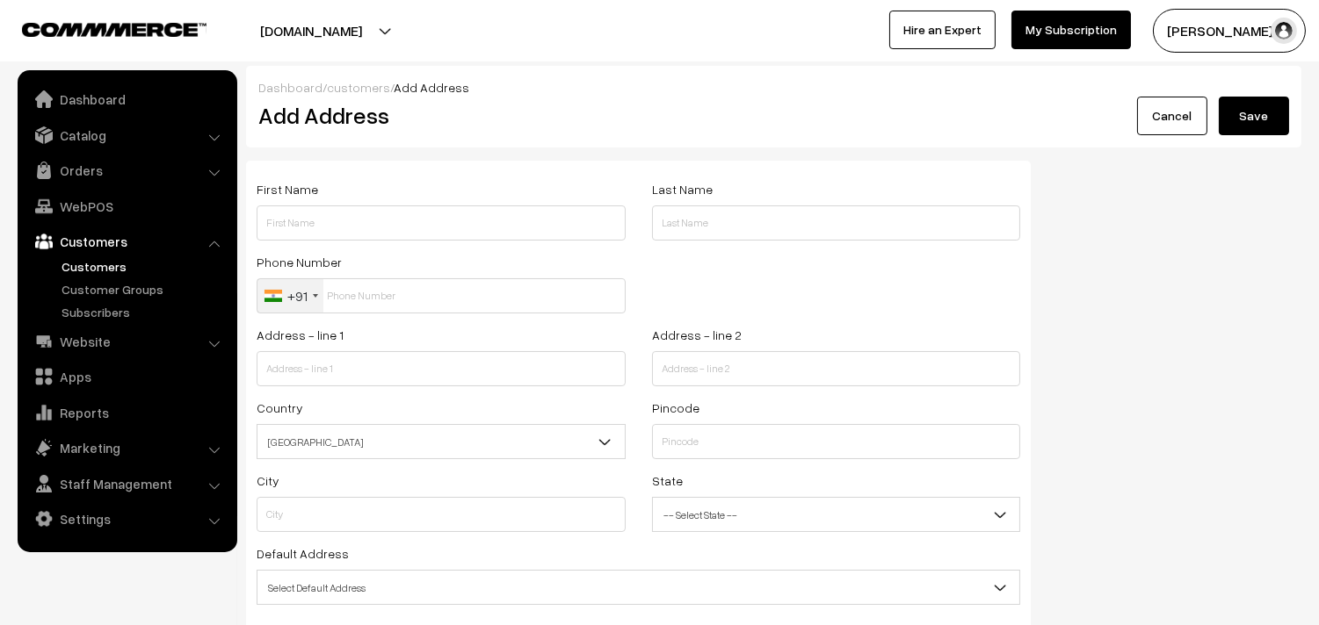
click at [414, 249] on div "First Name" at bounding box center [440, 214] width 395 height 73
click at [410, 238] on input "text" at bounding box center [441, 223] width 369 height 35
paste input "Rama R"
paste input "98402 26127"
type input "Rama R 98402 26127"
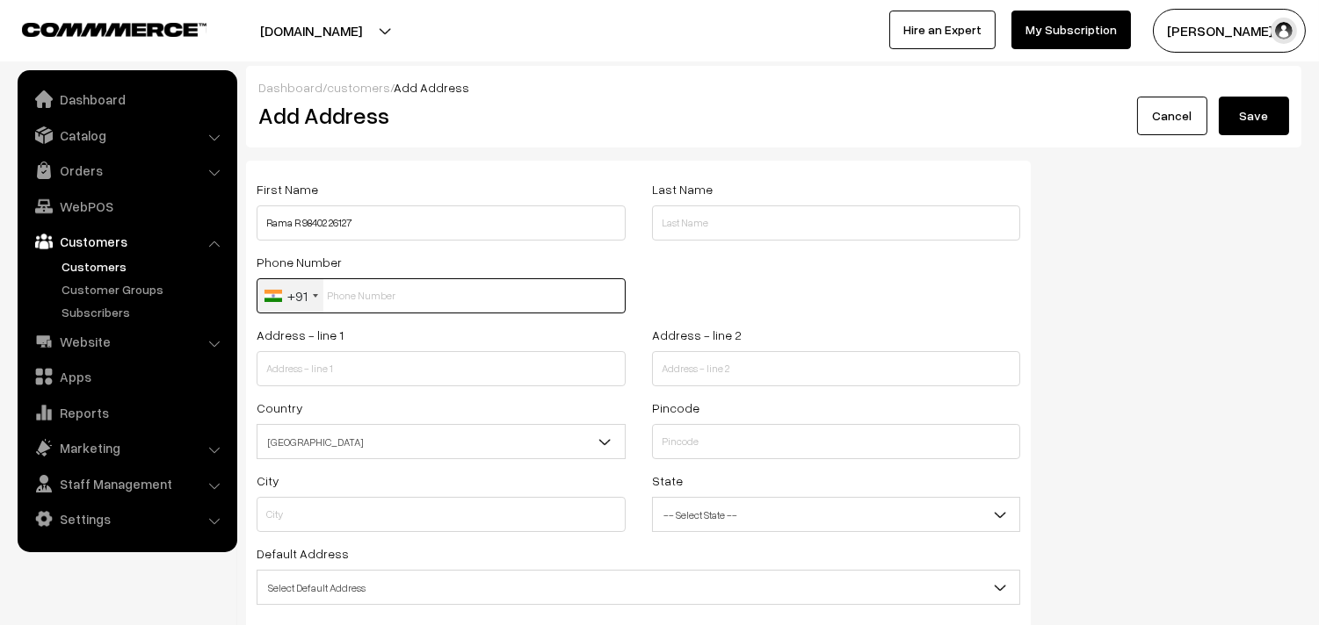
click at [423, 306] on input "text" at bounding box center [441, 295] width 369 height 35
paste input "98402 2612"
type input "9840226127"
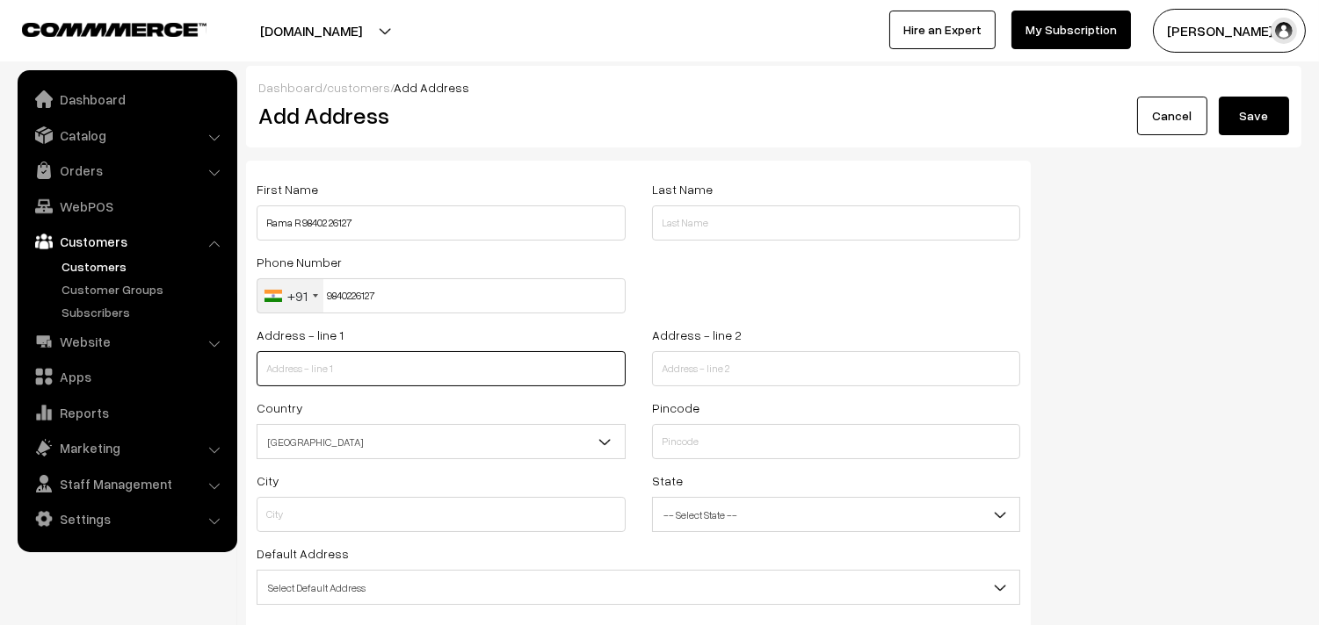
click at [434, 365] on input "text" at bounding box center [441, 368] width 369 height 35
paste input "Old No 120, New No 6, T P Koil Street, Sri Ranganivas Apartment Triplicane Chen…"
drag, startPoint x: 379, startPoint y: 369, endPoint x: 631, endPoint y: 390, distance: 253.0
click at [631, 390] on div "Address - line 1 Old No 120, New No 6, T P Koil Street, Sri Ranganivas Apartmen…" at bounding box center [440, 360] width 395 height 73
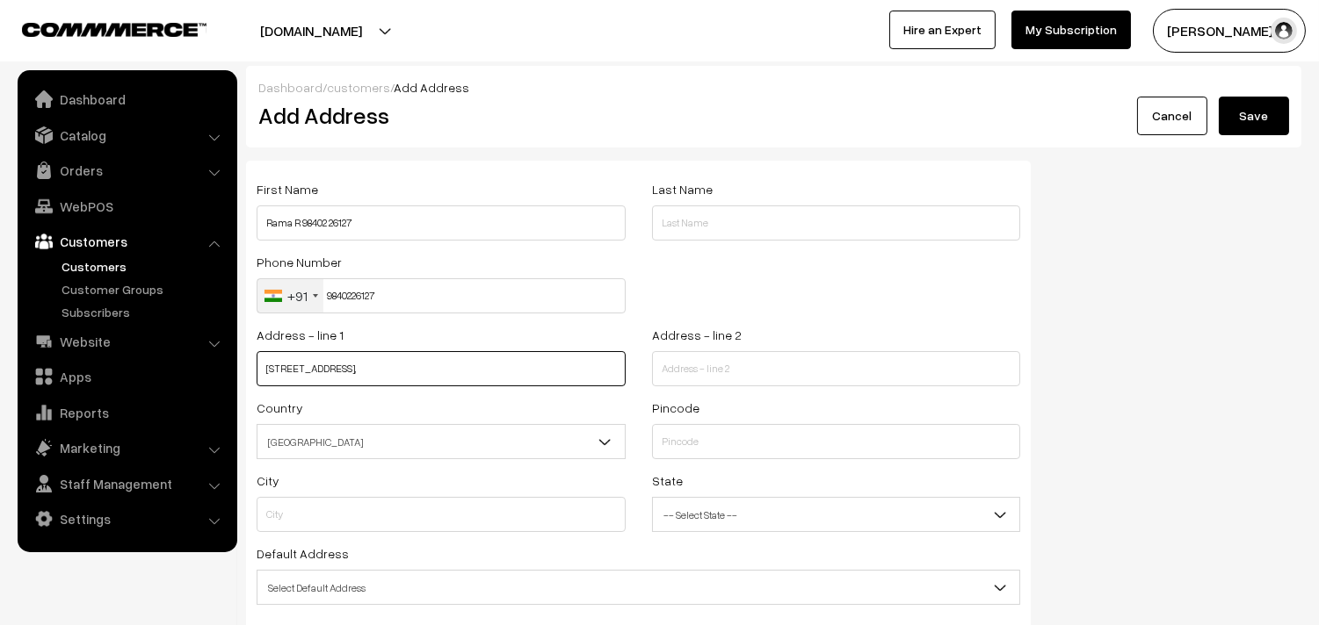
paste input "Sri Ranganivas Apartment Triplicane Chennai 600005"
click at [753, 396] on div "Address - line 2" at bounding box center [836, 360] width 395 height 73
type input "Old No 120, New No 6, T P Koil Street,"
paste input "Sri Ranganivas Apartment Triplicane Chennai 600005"
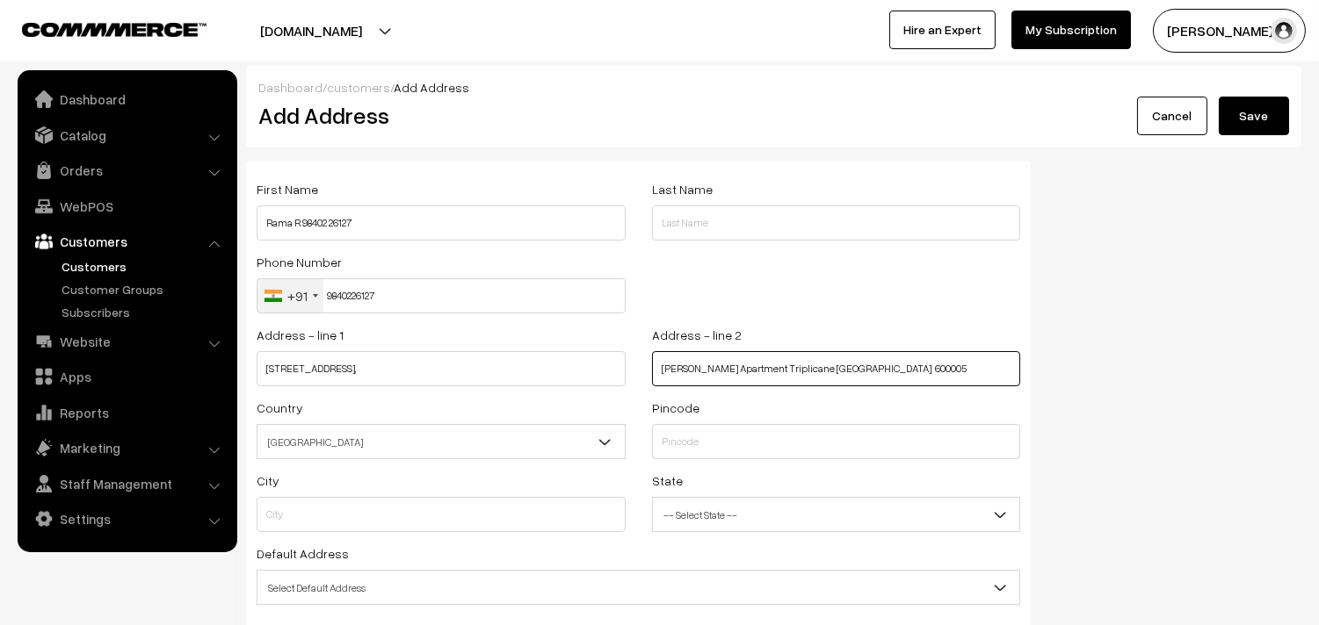
click at [716, 367] on input "Sri Ranganivas Apartment Triplicane Chennai 600005" at bounding box center [836, 368] width 369 height 35
type input "Sri Ranganivas Apartment Triplicane Chennai 600005"
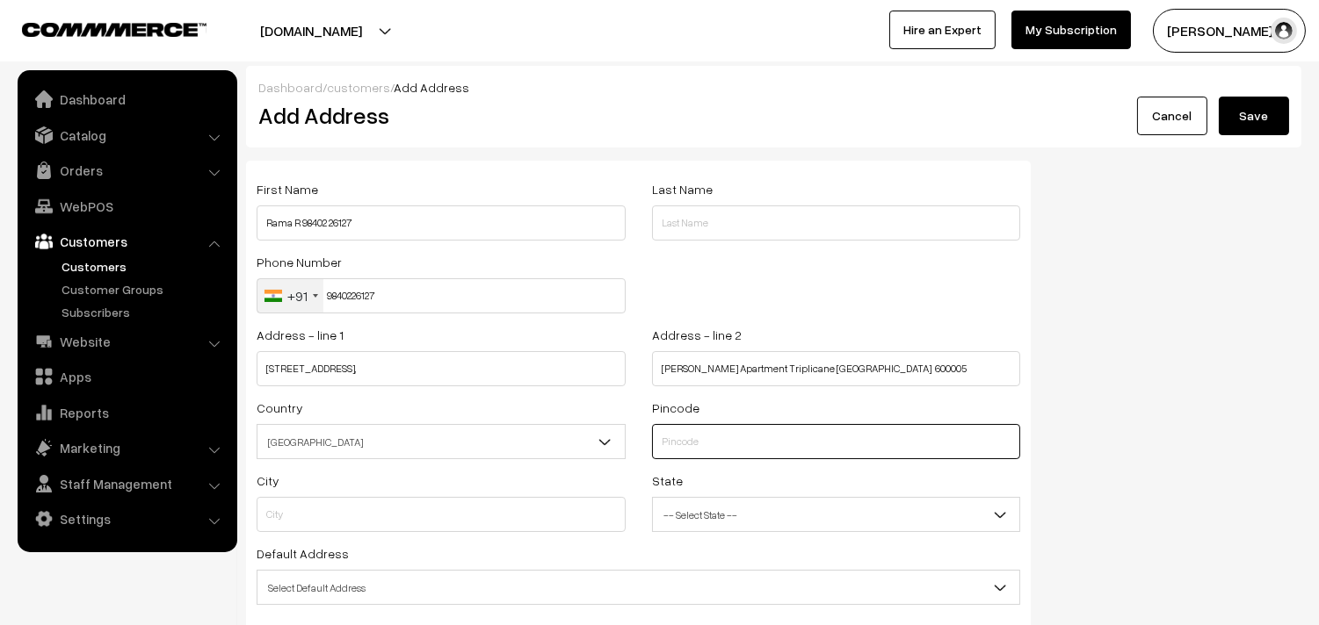
click at [705, 424] on input "text" at bounding box center [836, 441] width 369 height 35
type input "600005"
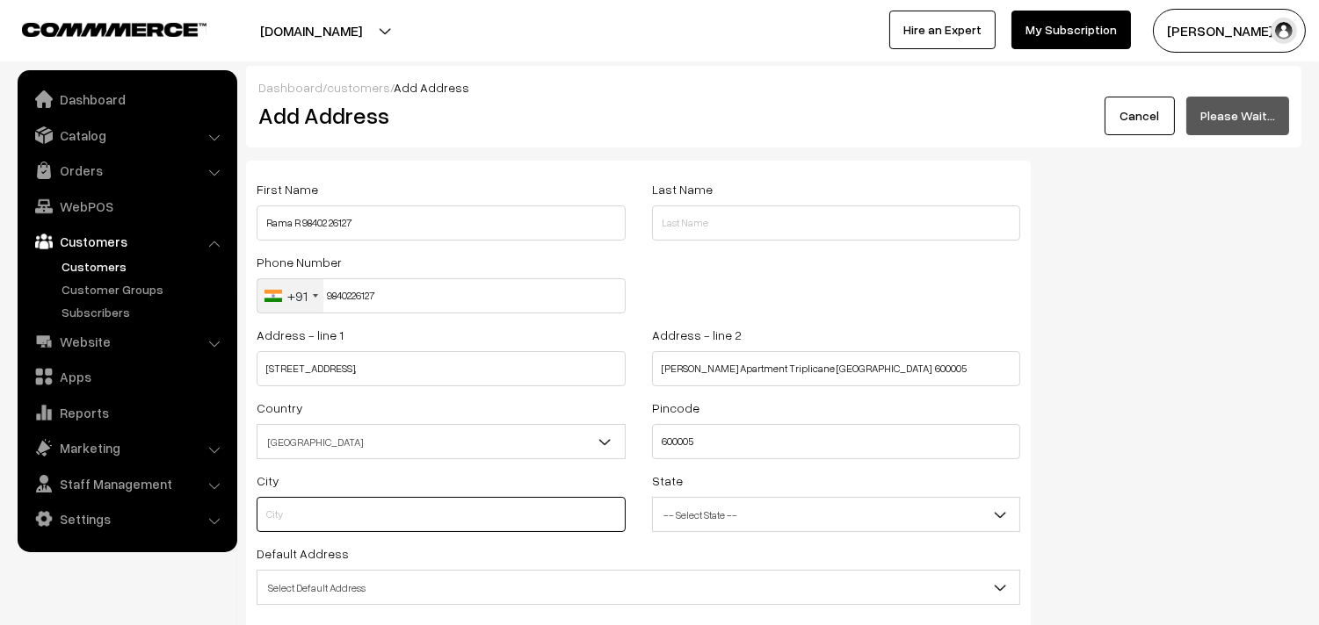
type input "Chennai"
select select "[GEOGRAPHIC_DATA]"
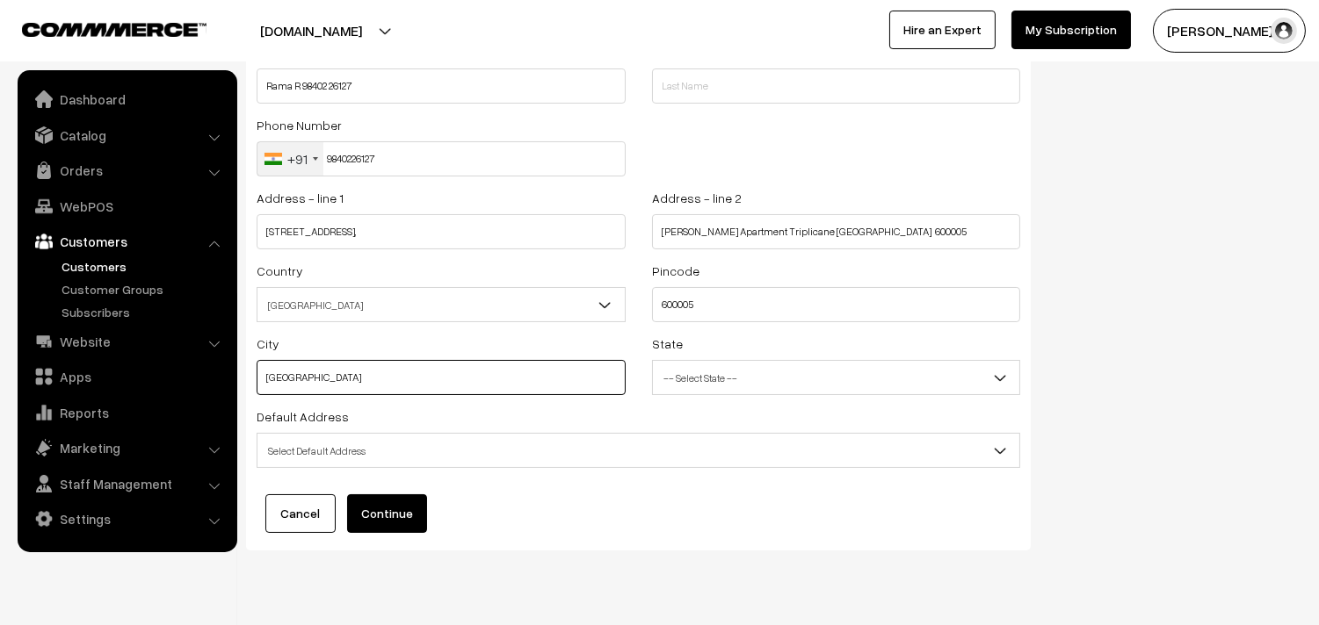
scroll to position [177, 0]
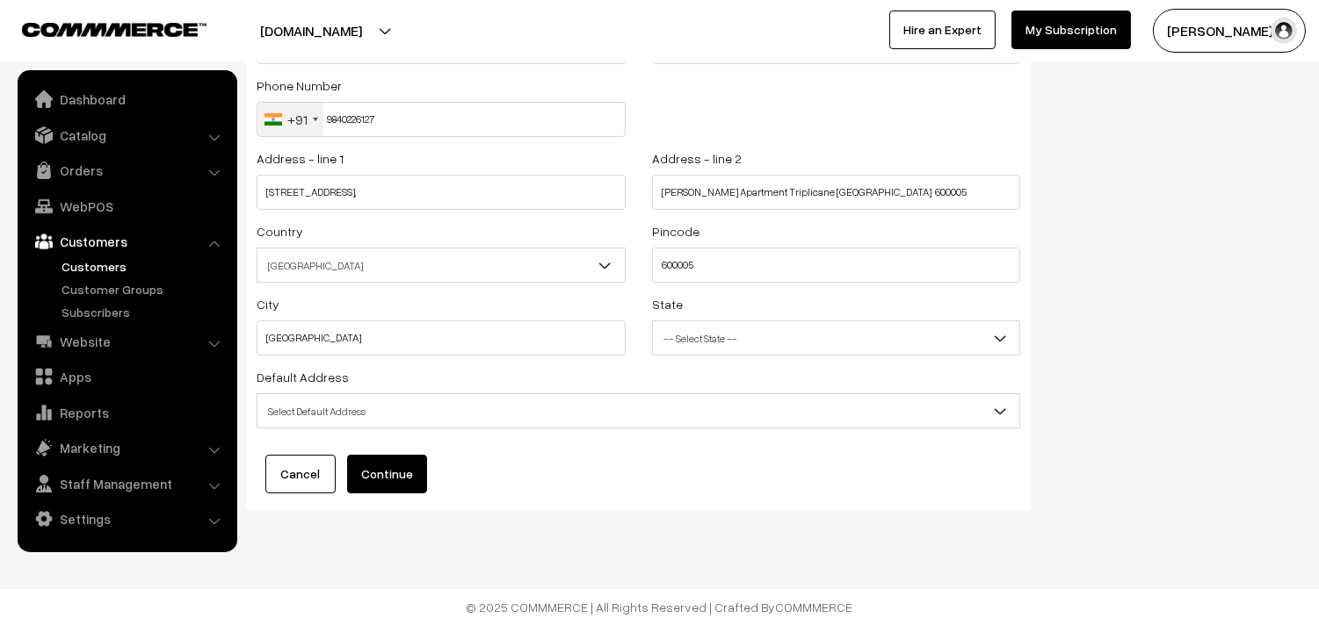
click at [473, 417] on span "Select Default Address" at bounding box center [638, 411] width 762 height 31
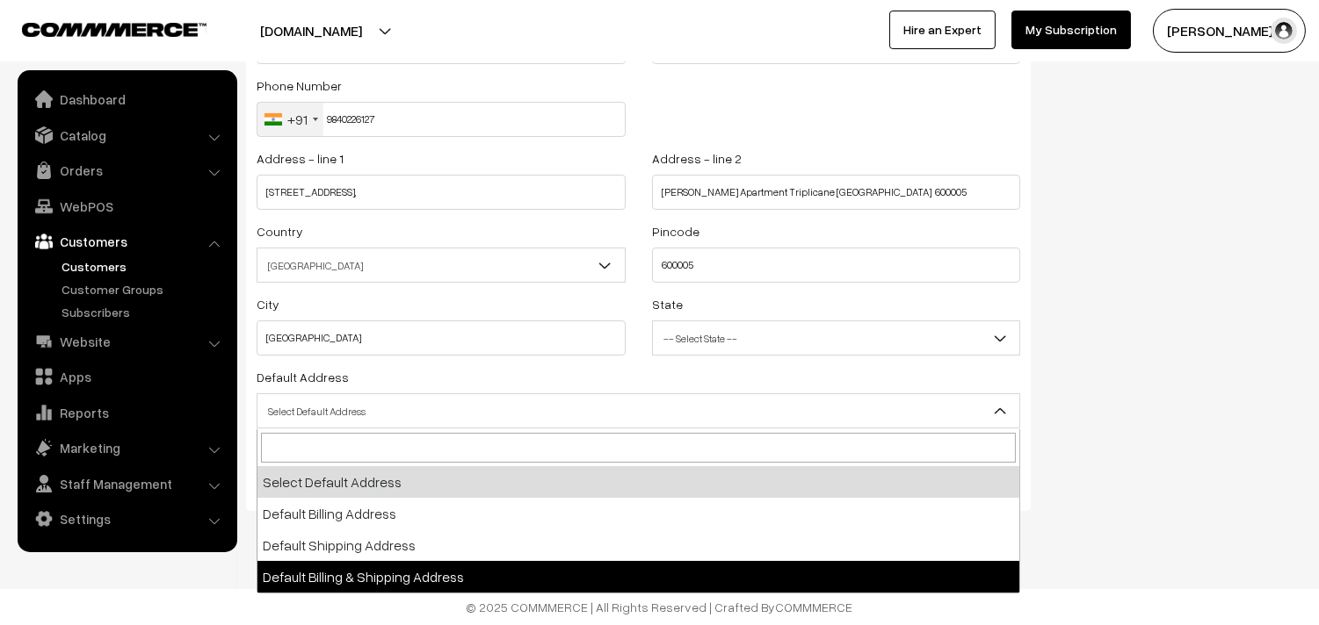
select select "3"
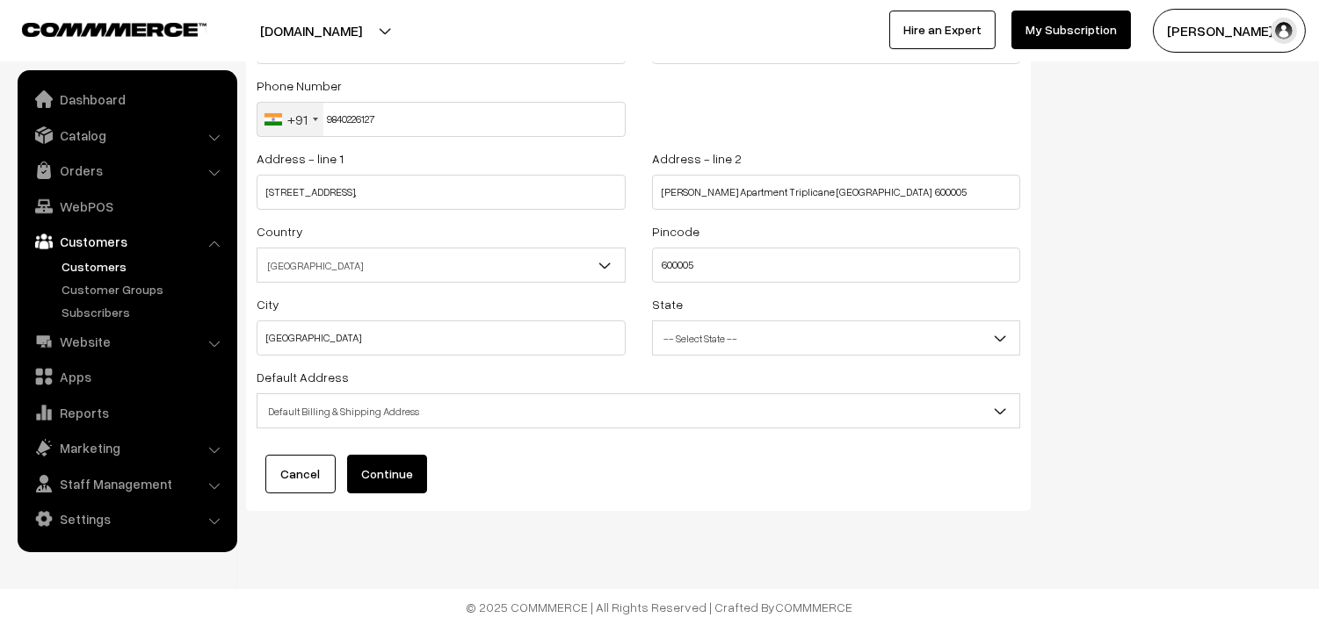
click at [419, 450] on div "First Name Rama R 98402 26127 Last Name Phone Number +91 United States +1 Unite…" at bounding box center [638, 247] width 784 height 527
click at [389, 476] on button "Continue" at bounding box center [387, 474] width 80 height 39
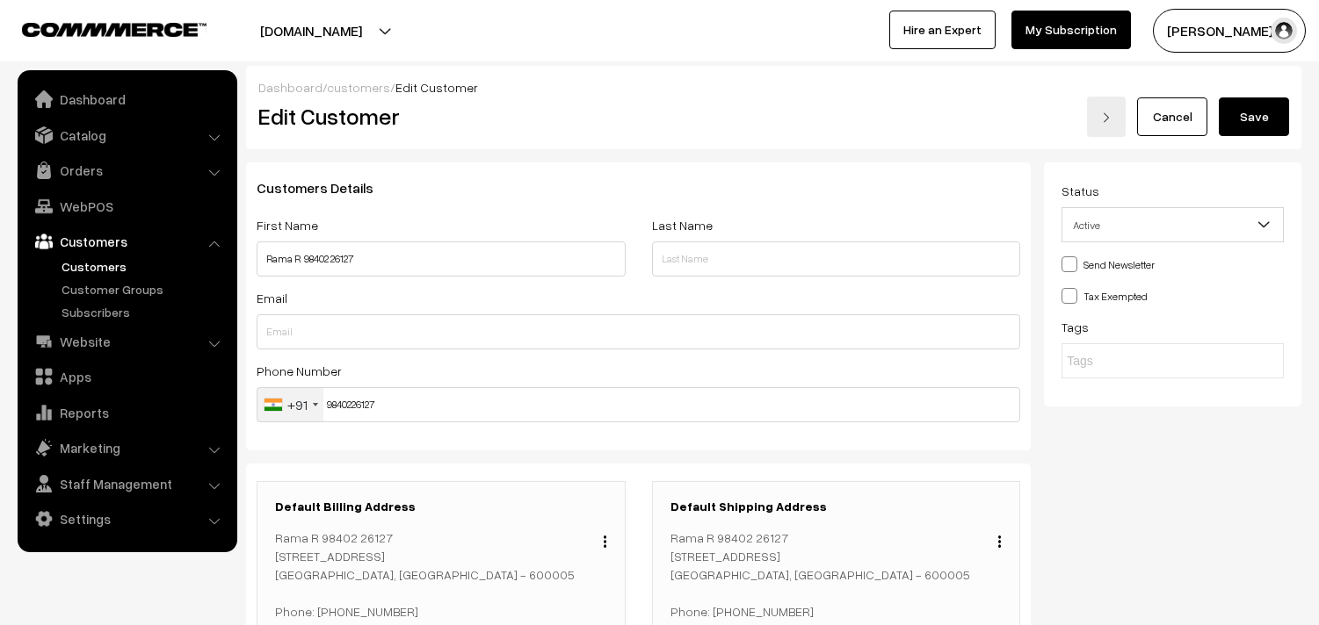
click at [1274, 105] on button "Save" at bounding box center [1253, 117] width 70 height 39
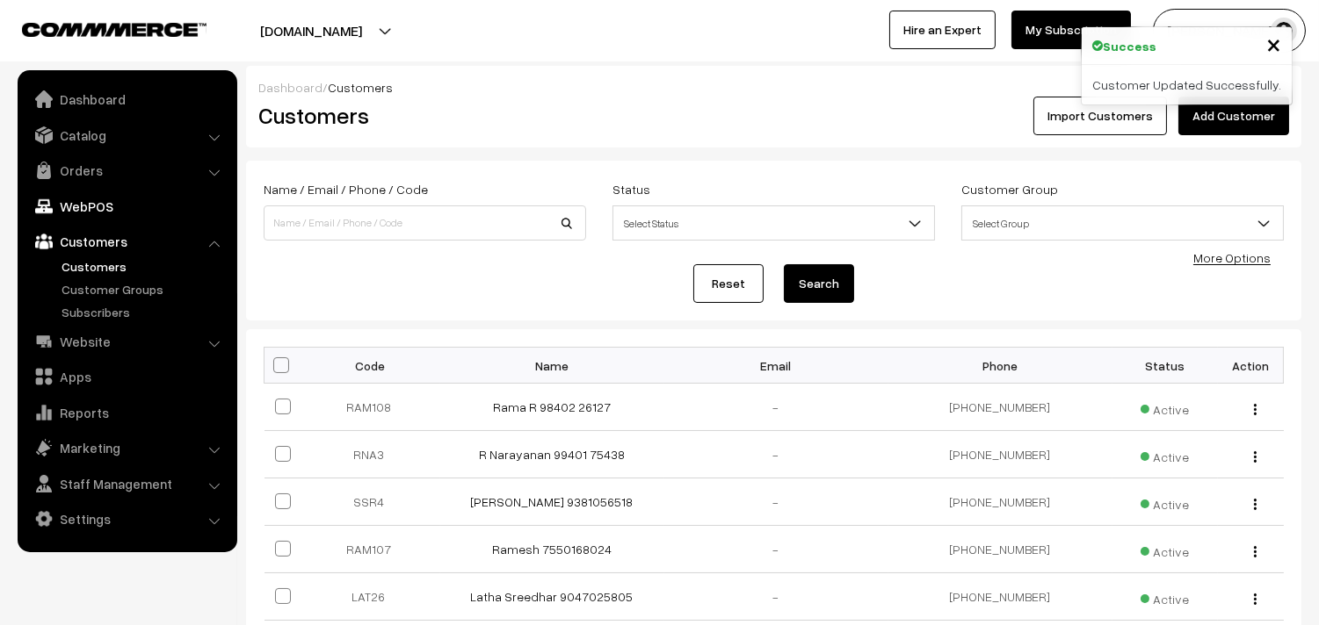
click at [94, 198] on link "WebPOS" at bounding box center [126, 207] width 209 height 32
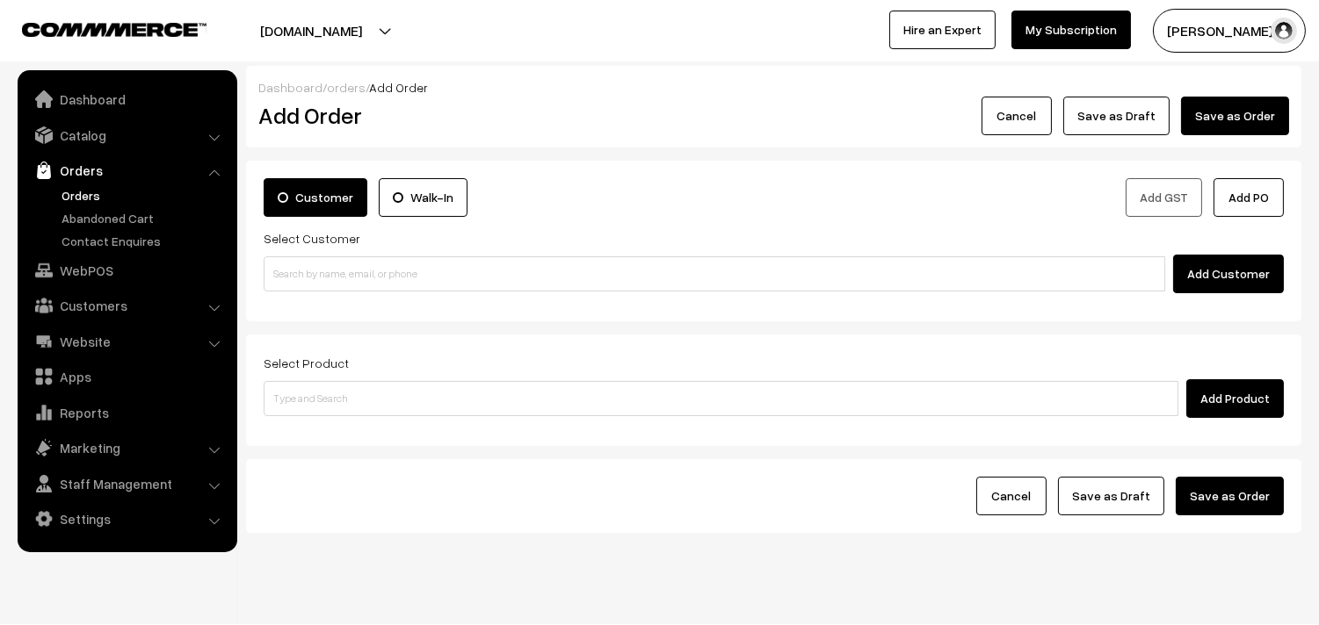
drag, startPoint x: 354, startPoint y: 326, endPoint x: 356, endPoint y: 304, distance: 22.0
click at [356, 320] on form "Customer Walk-In Add GST Add PO Select Customer Add Customer Select Product Add…" at bounding box center [773, 347] width 1055 height 372
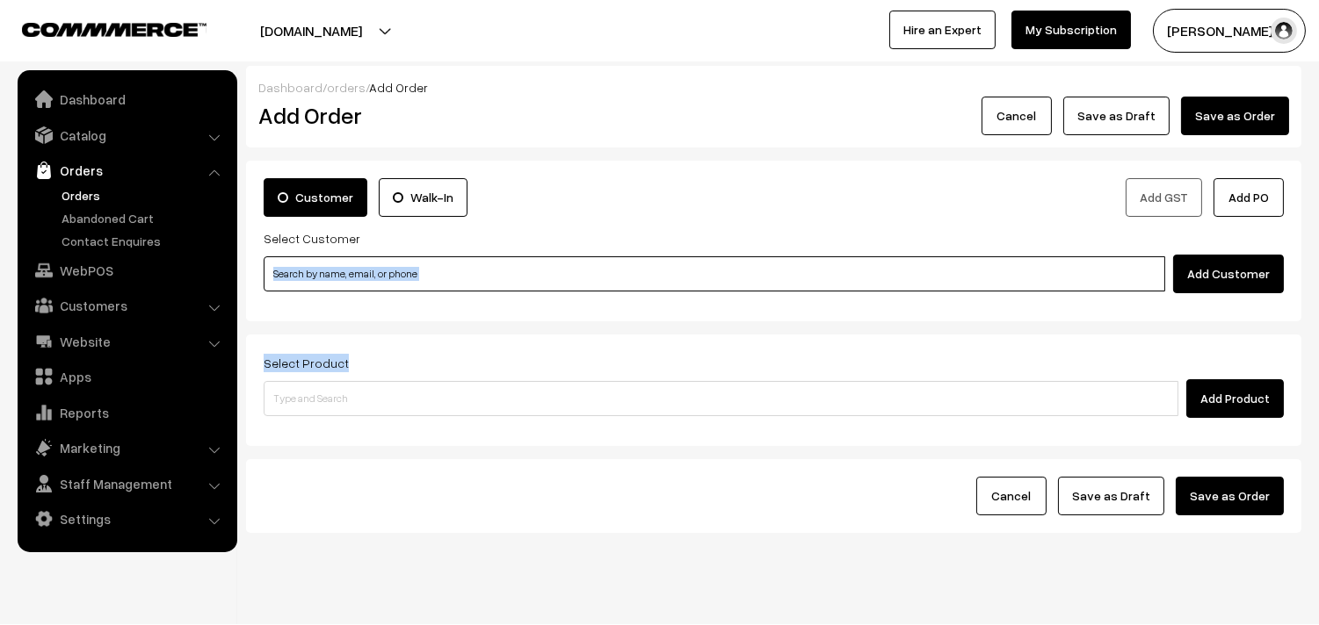
click at [355, 274] on input at bounding box center [714, 274] width 901 height 35
click at [328, 281] on input at bounding box center [714, 274] width 901 height 35
paste input "98402 26127"
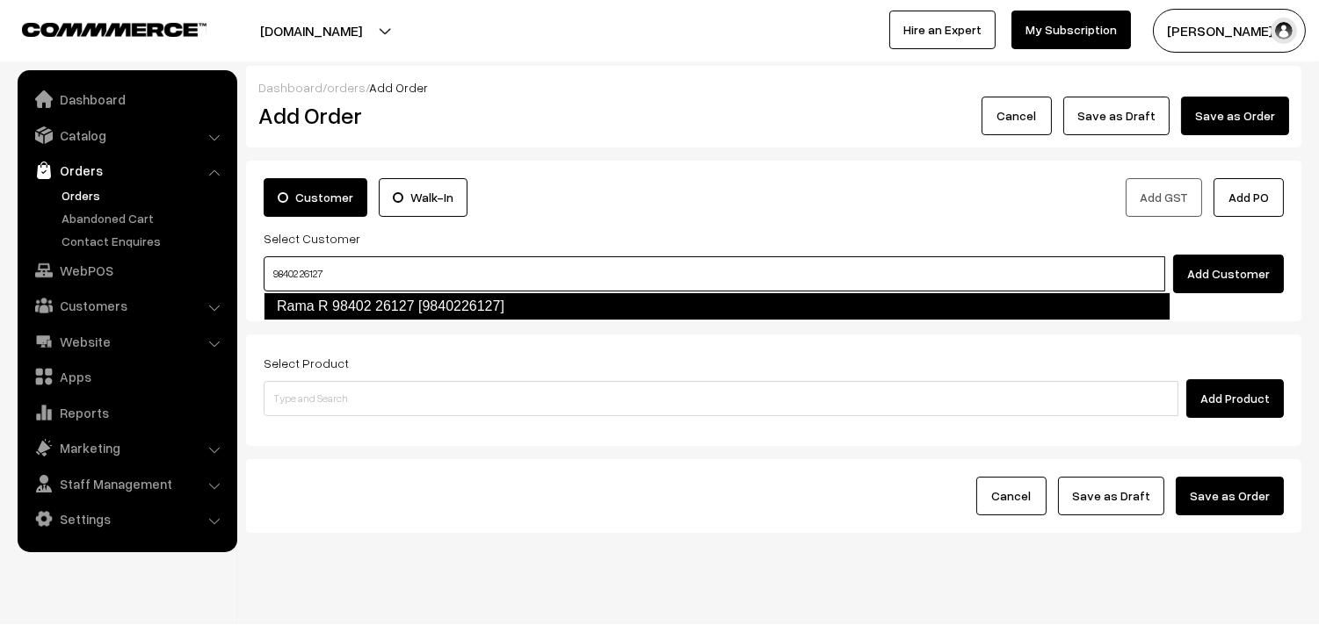
click at [317, 302] on link "Rama R 98402 26127 [9840226127]" at bounding box center [717, 307] width 907 height 28
type input "98402 26127"
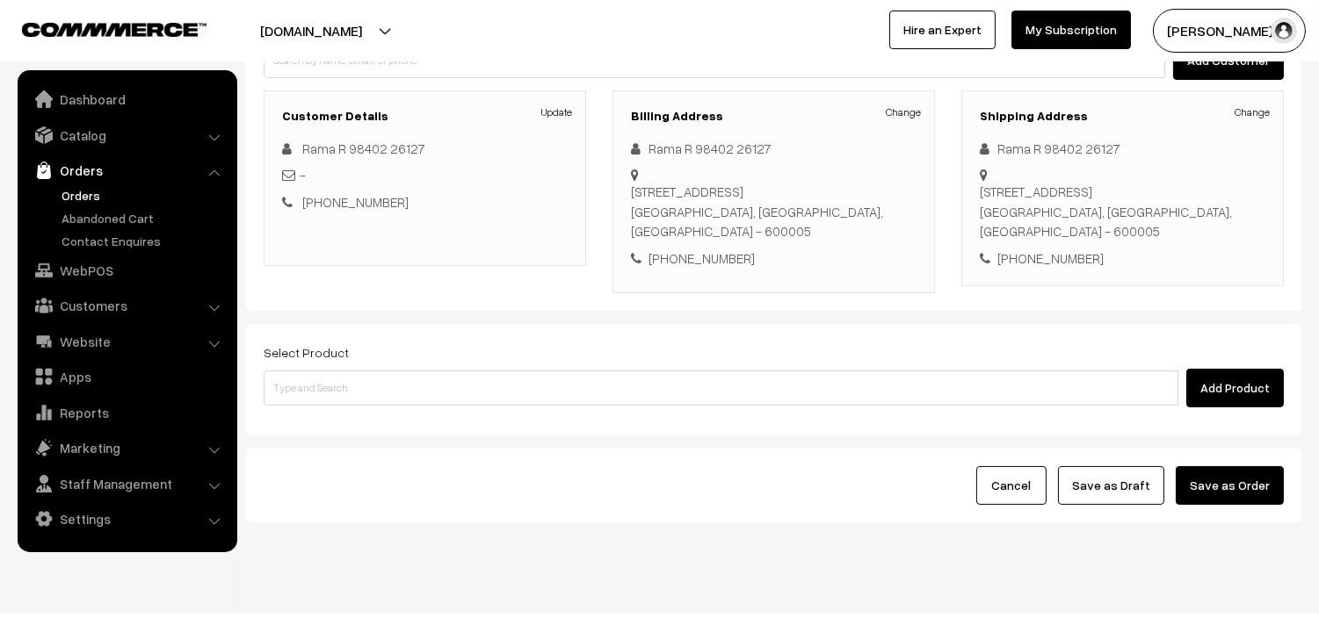
scroll to position [239, 0]
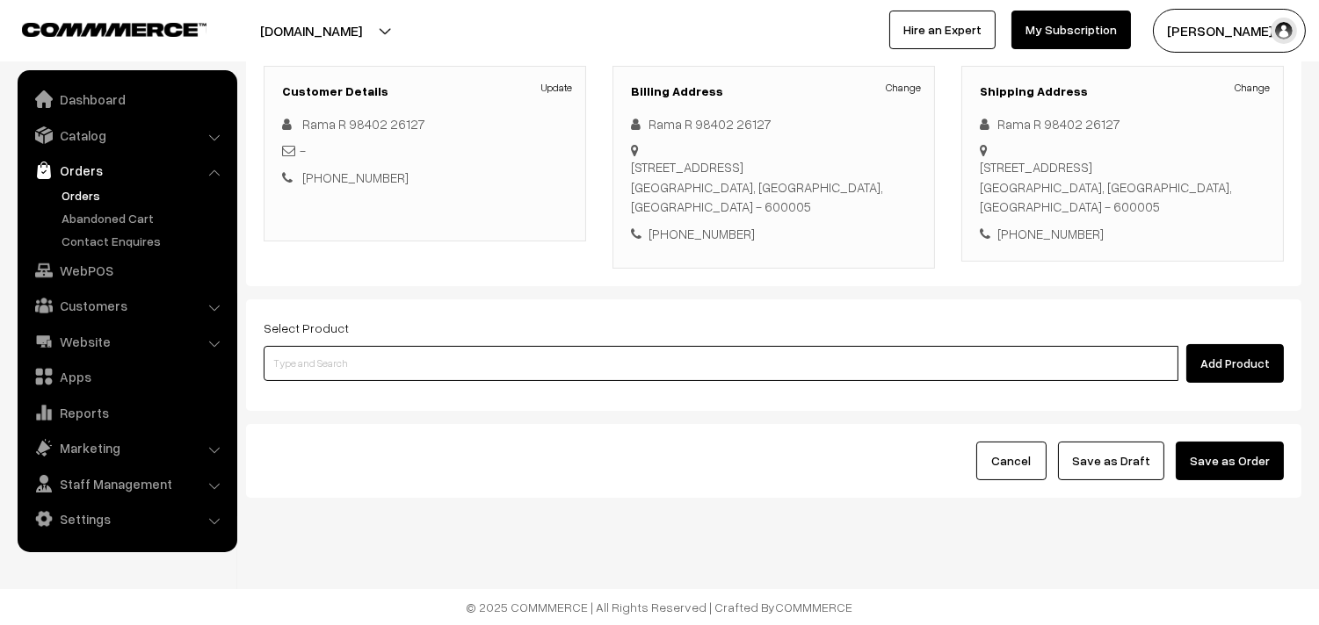
click at [455, 364] on input at bounding box center [721, 363] width 914 height 35
drag, startPoint x: 466, startPoint y: 358, endPoint x: 457, endPoint y: 361, distance: 10.3
click at [461, 361] on input at bounding box center [721, 363] width 914 height 35
type input "milagu r"
paste input "01st Couple Pack- Mialgu Rasam"
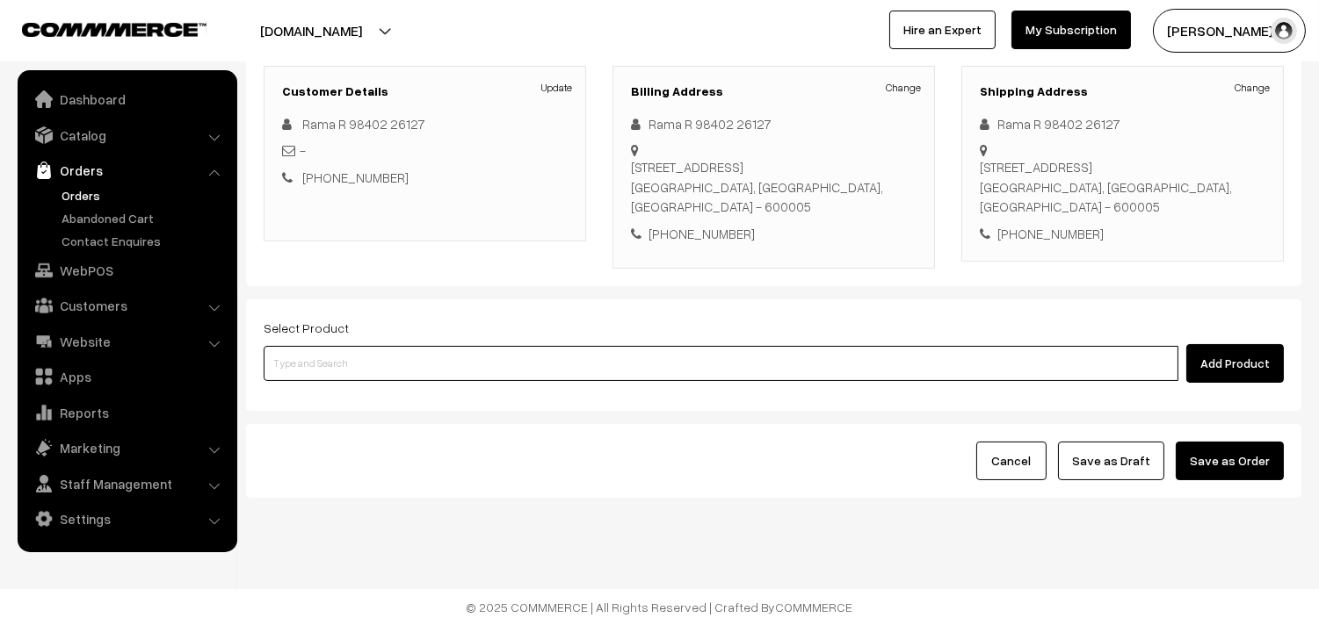
type input "01st Couple Pack- Mialgu Rasam"
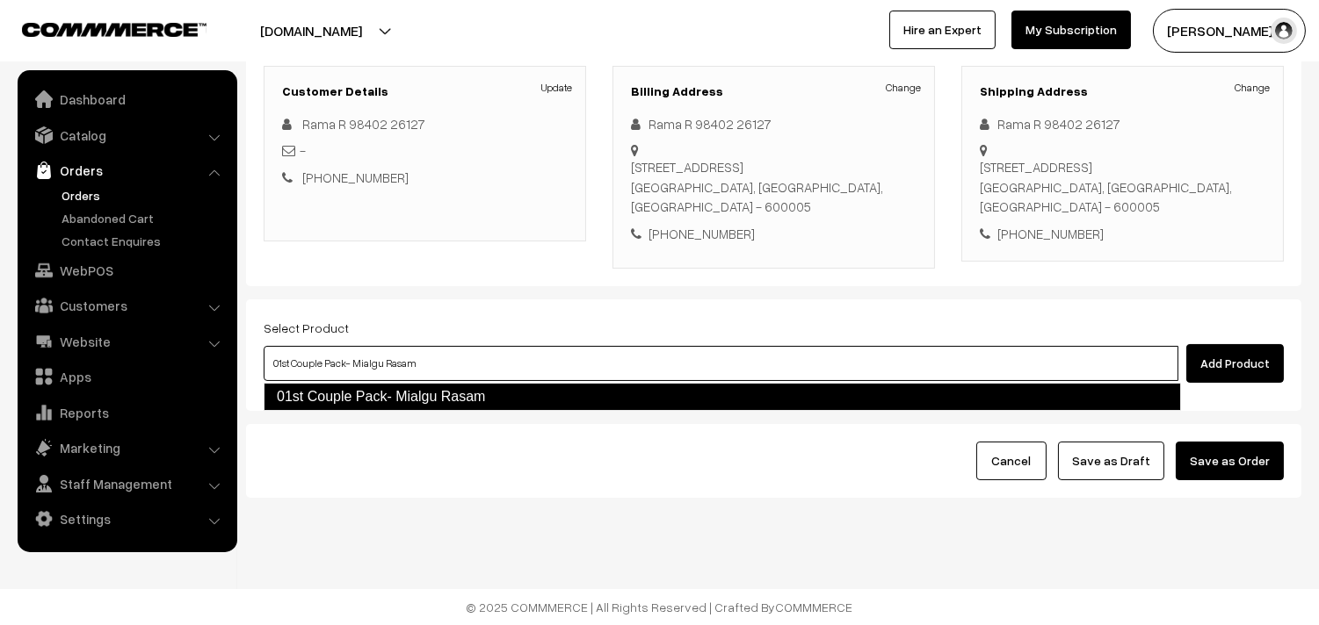
click at [365, 387] on link "01st Couple Pack- Mialgu Rasam" at bounding box center [722, 397] width 917 height 28
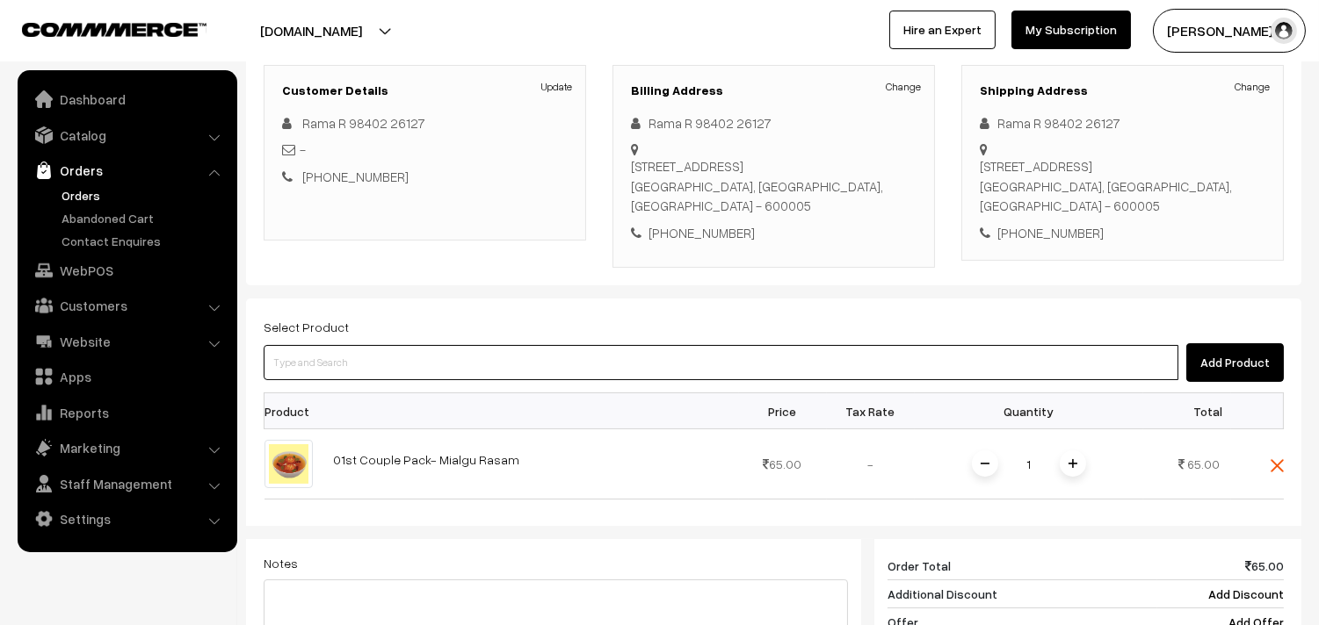
click at [480, 369] on input at bounding box center [721, 362] width 914 height 35
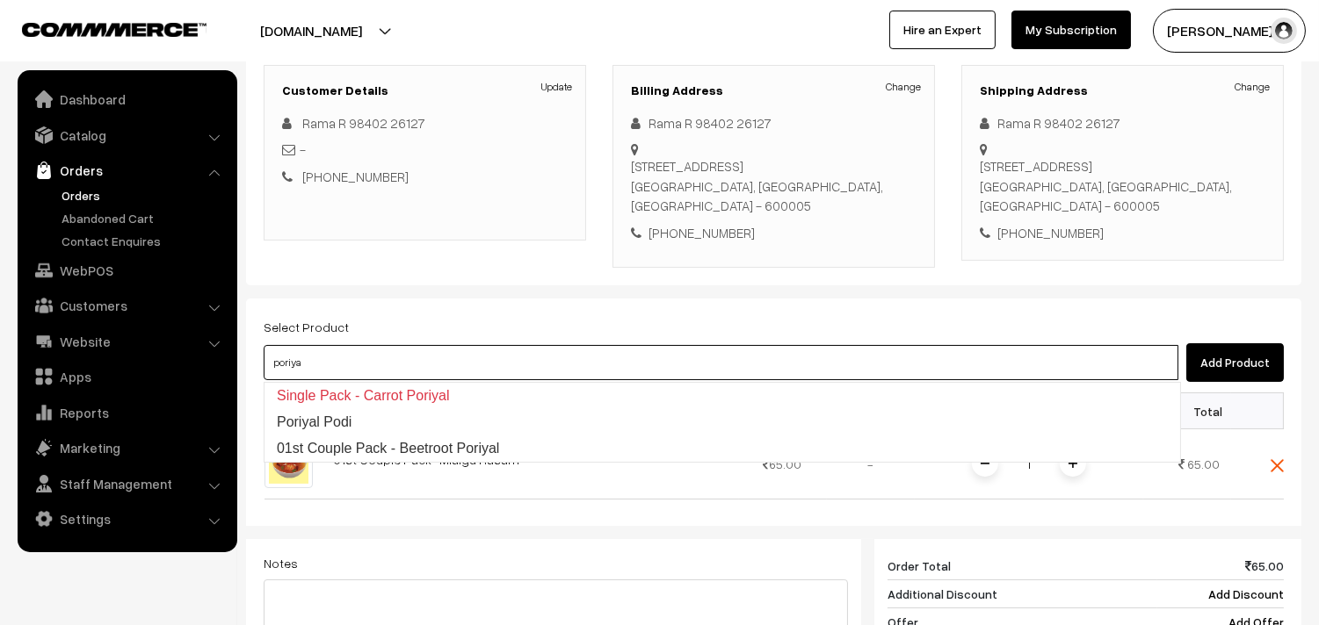
type input "01st Couple Pack - Beetroot Poriyal"
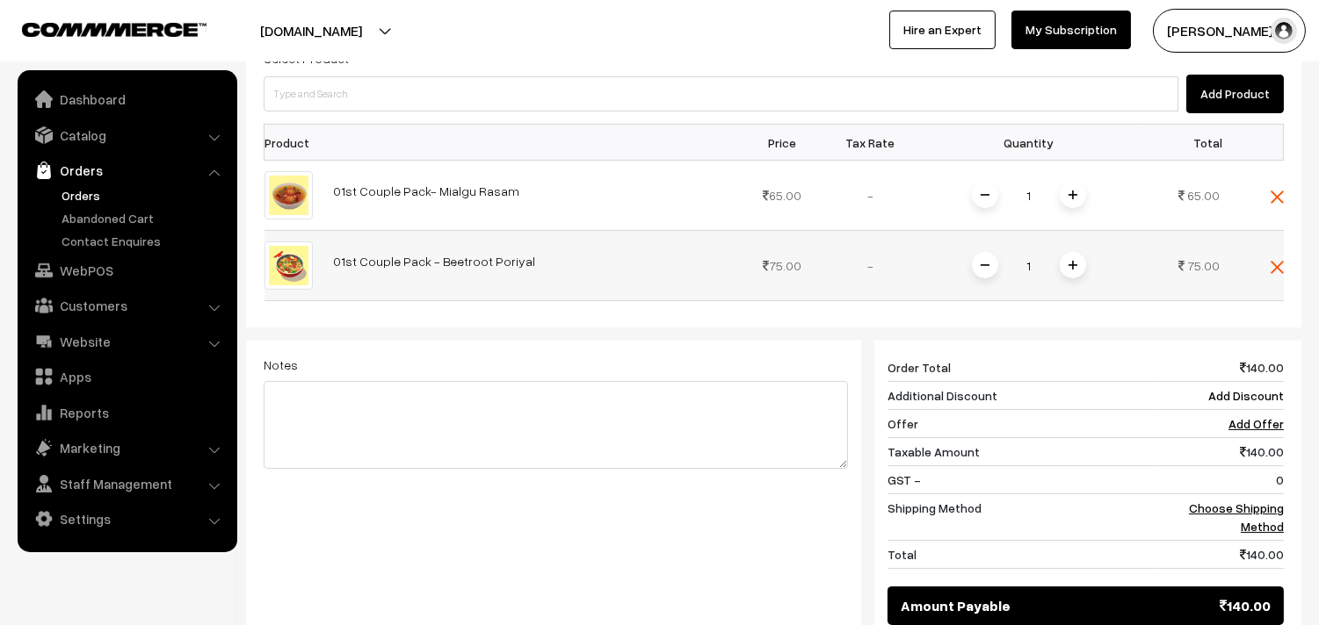
scroll to position [336, 0]
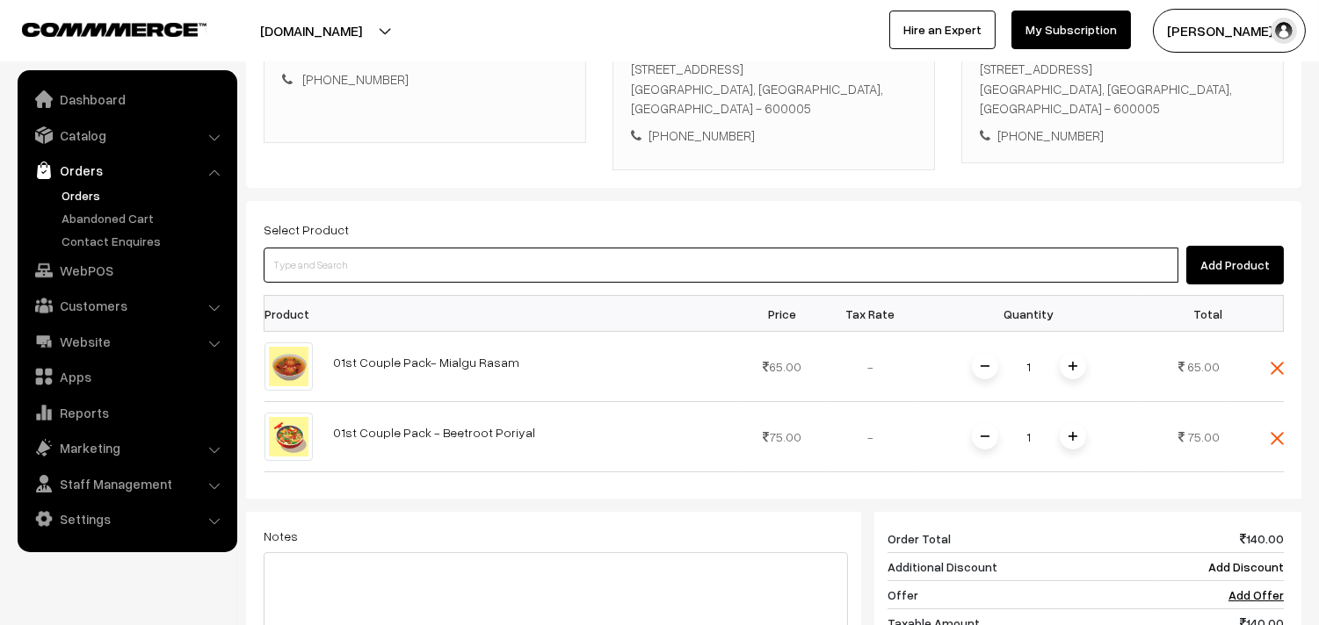
click at [560, 281] on input at bounding box center [721, 265] width 914 height 35
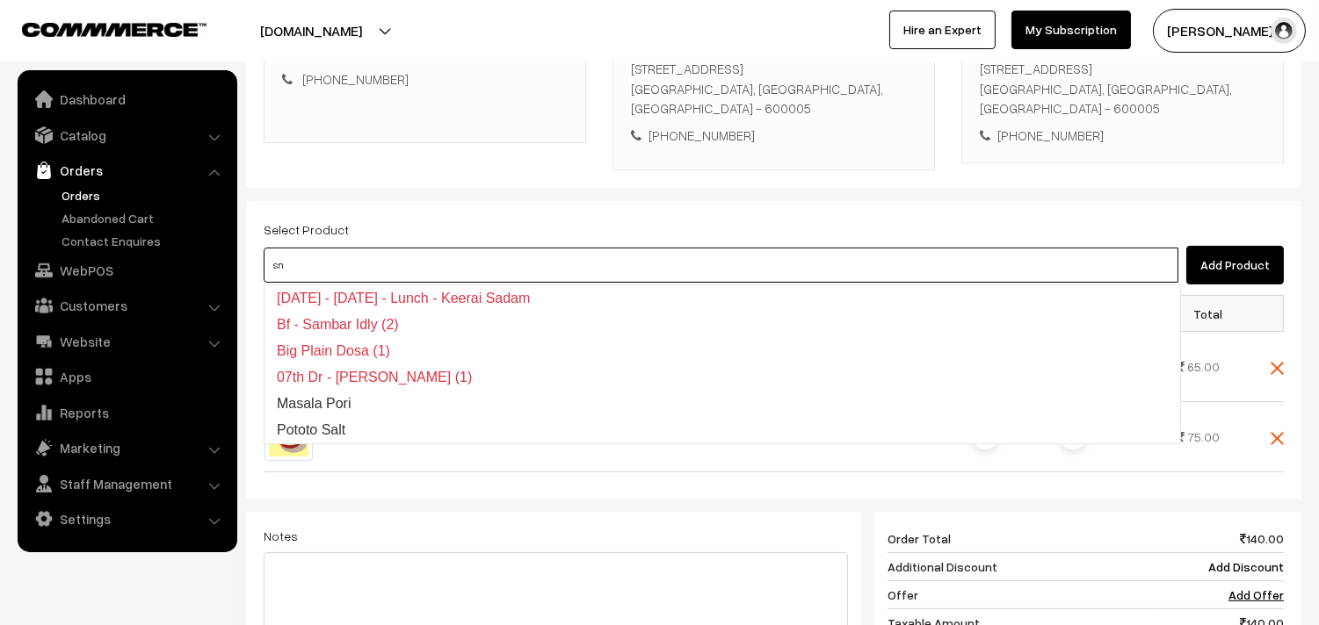
type input "s"
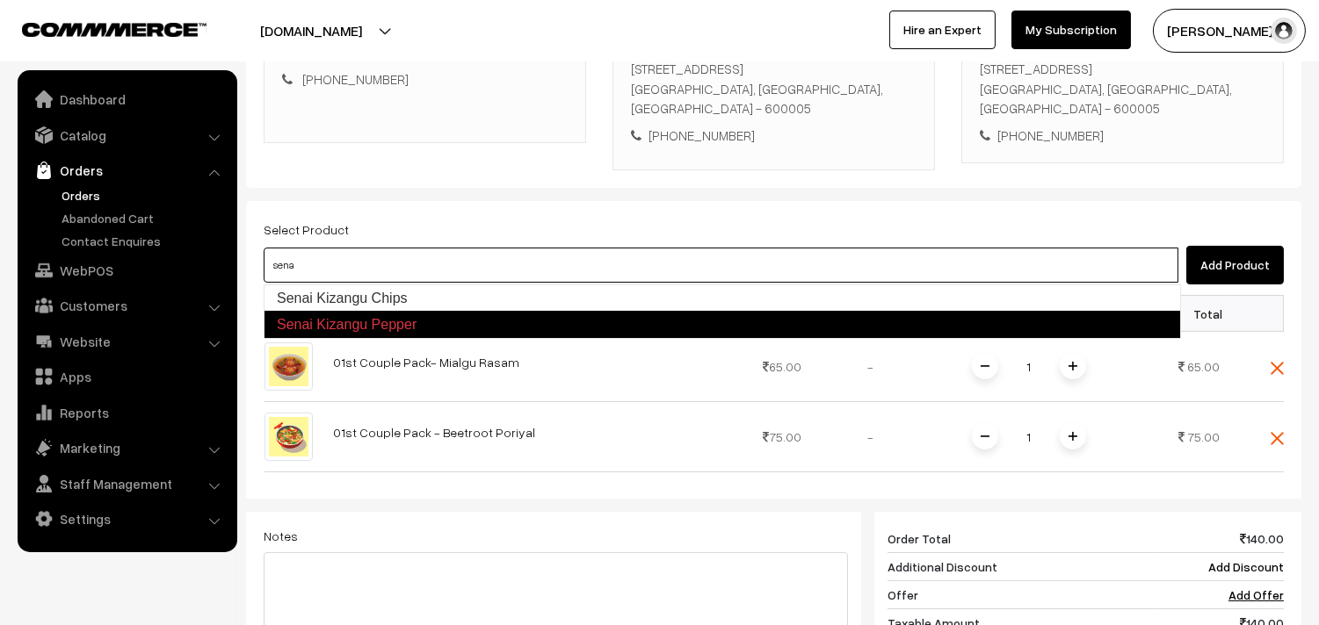
type input "Senai Kizangu Chips"
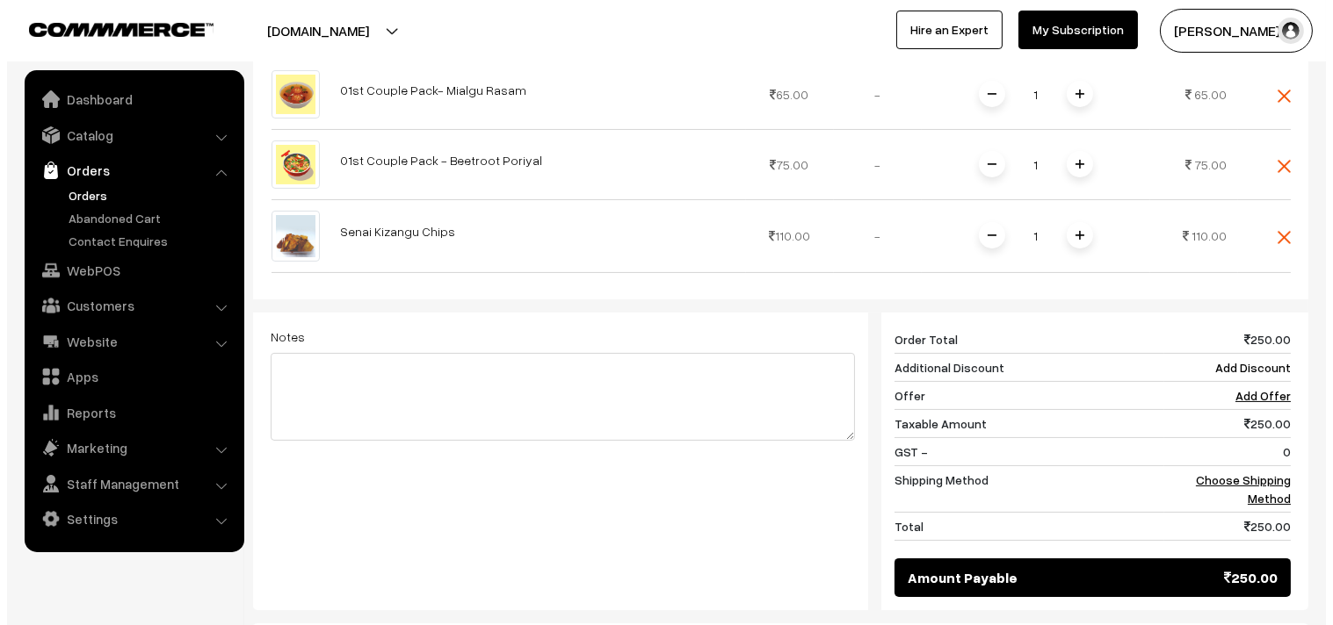
scroll to position [810, 0]
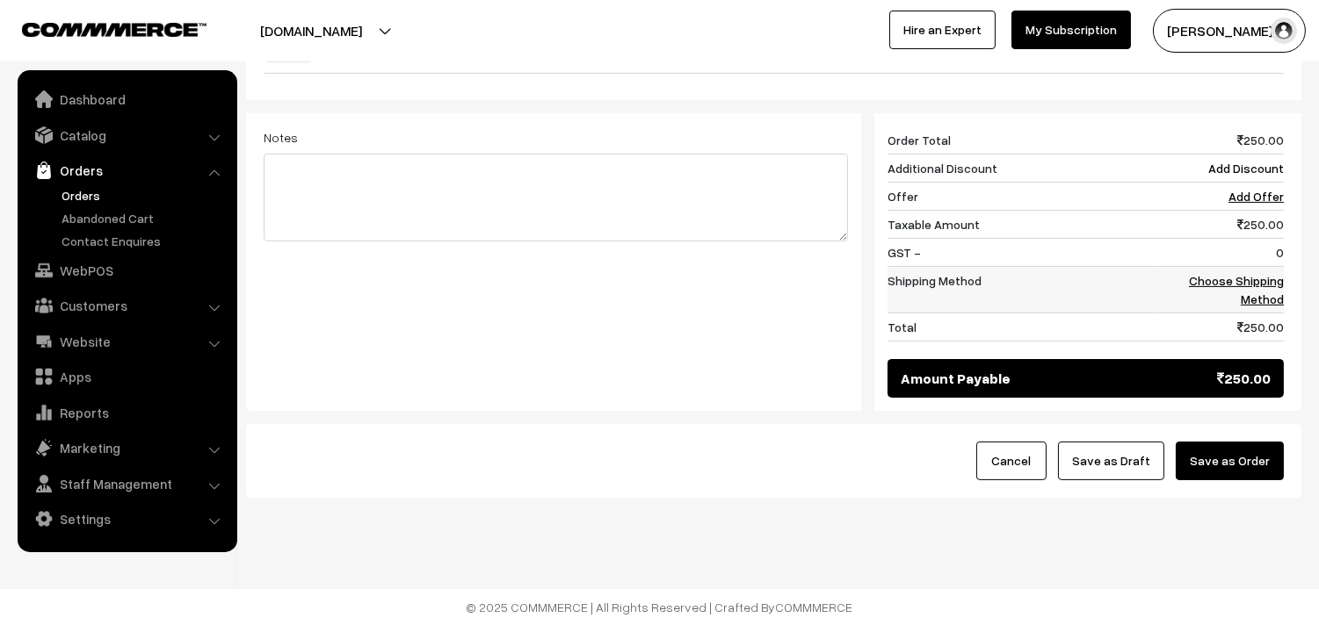
click at [1248, 275] on link "Choose Shipping Method" at bounding box center [1236, 289] width 95 height 33
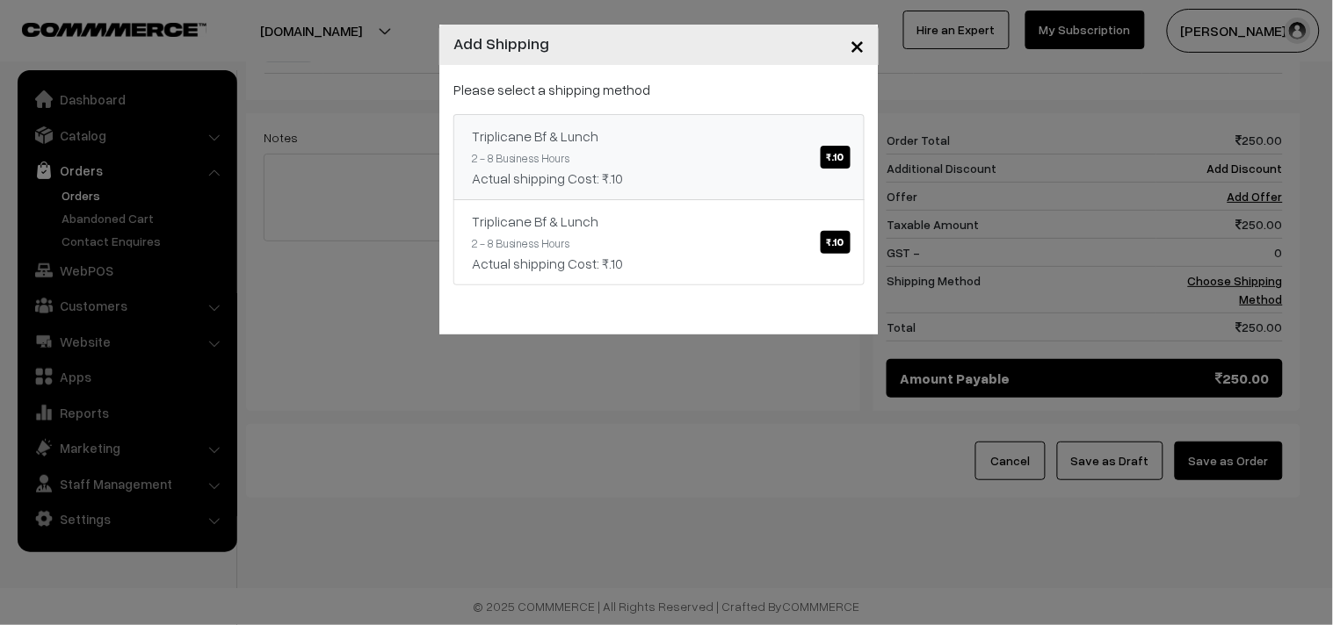
click at [670, 132] on div "Triplicane Bf & Lunch ₹.10" at bounding box center [659, 136] width 374 height 21
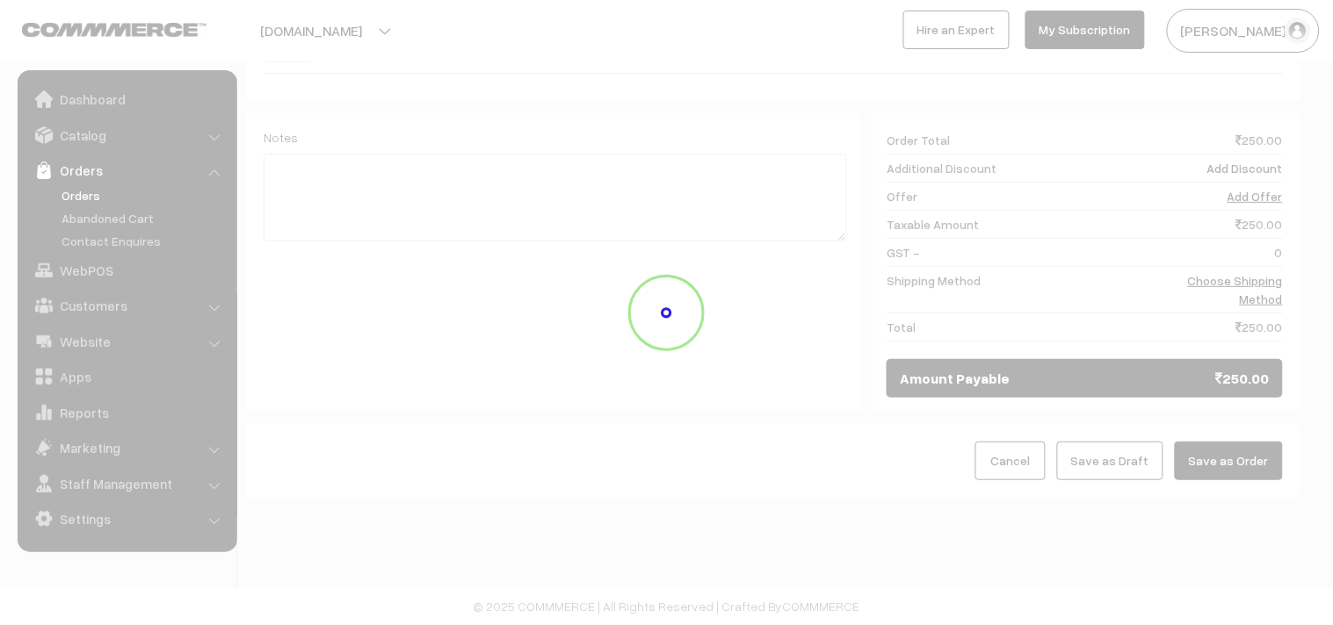
scroll to position [791, 0]
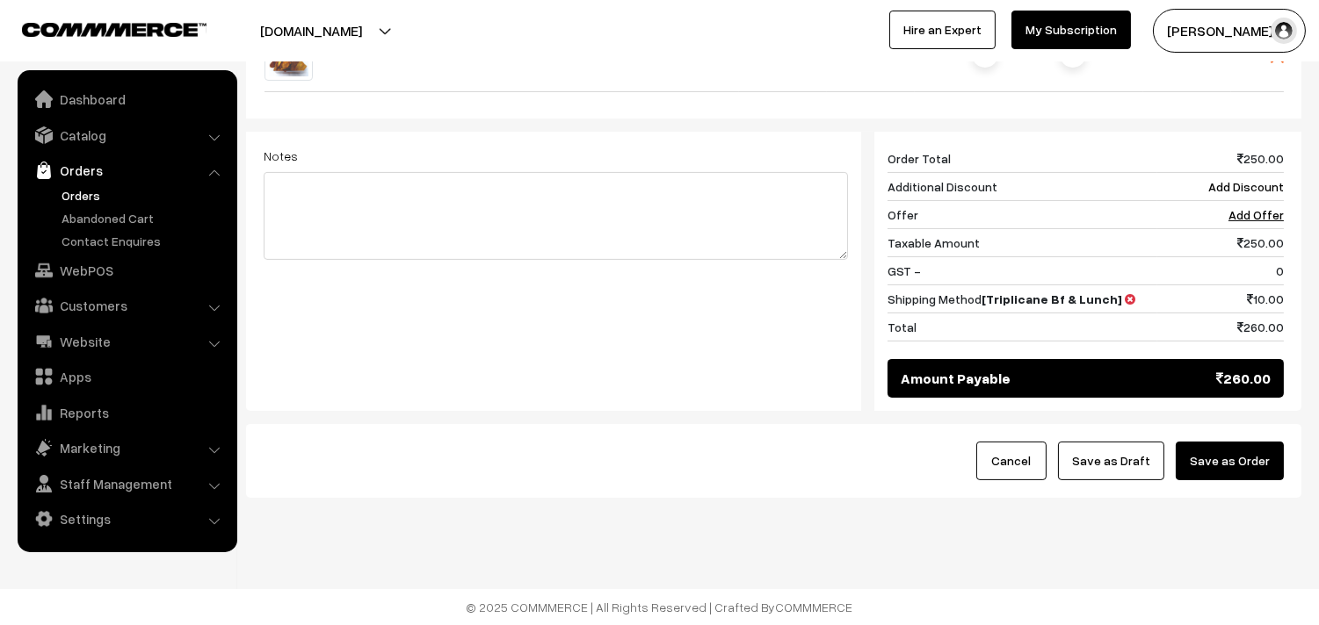
drag, startPoint x: 1254, startPoint y: 459, endPoint x: 1246, endPoint y: 455, distance: 9.0
click at [1252, 459] on button "Save as Order" at bounding box center [1229, 461] width 108 height 39
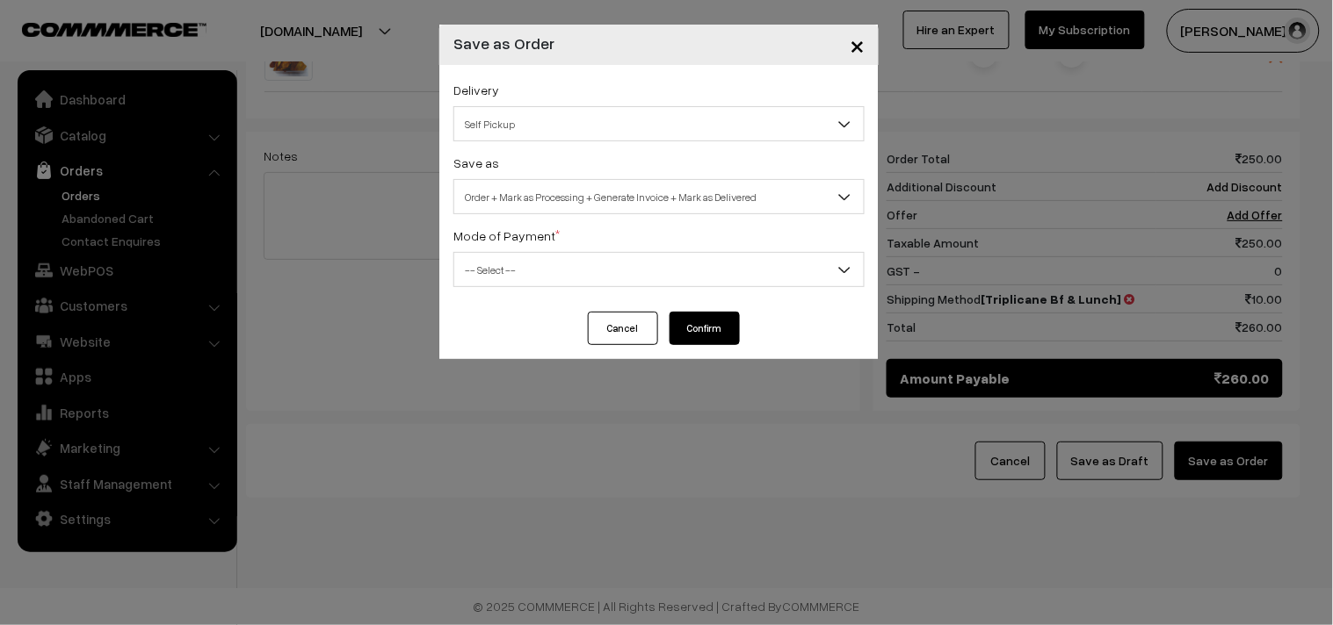
click at [569, 194] on span "Order + Mark as Processing + Generate Invoice + Mark as Delivered" at bounding box center [658, 197] width 409 height 31
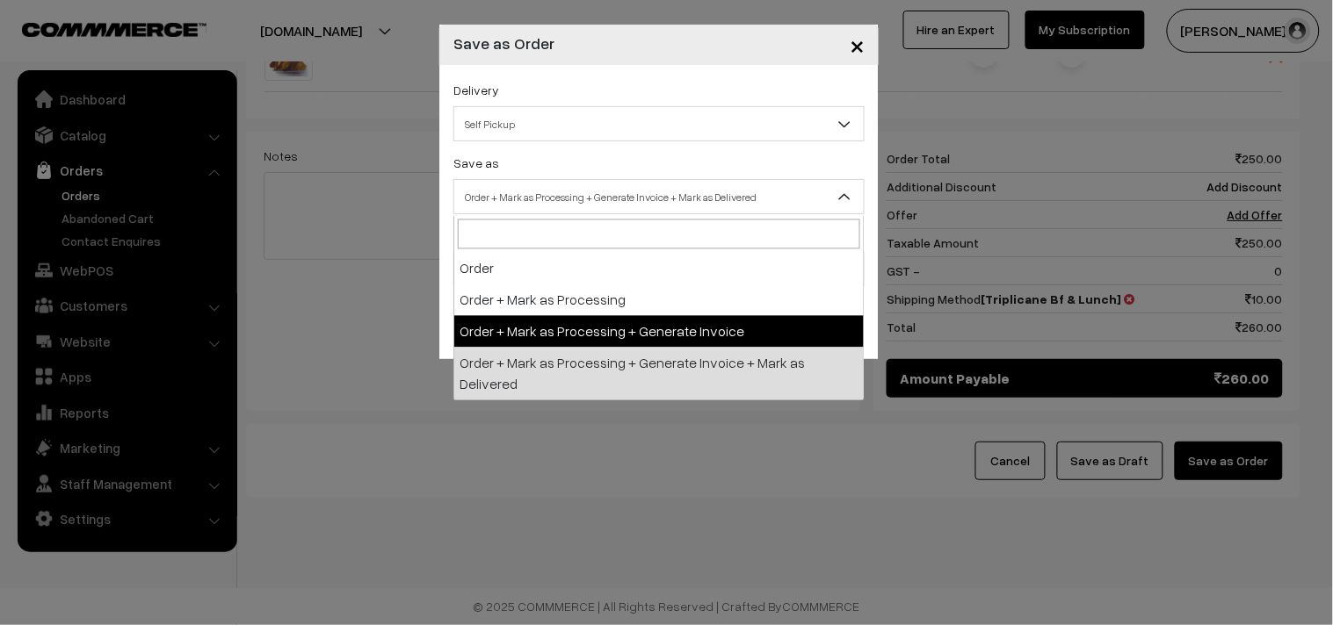
select select "3"
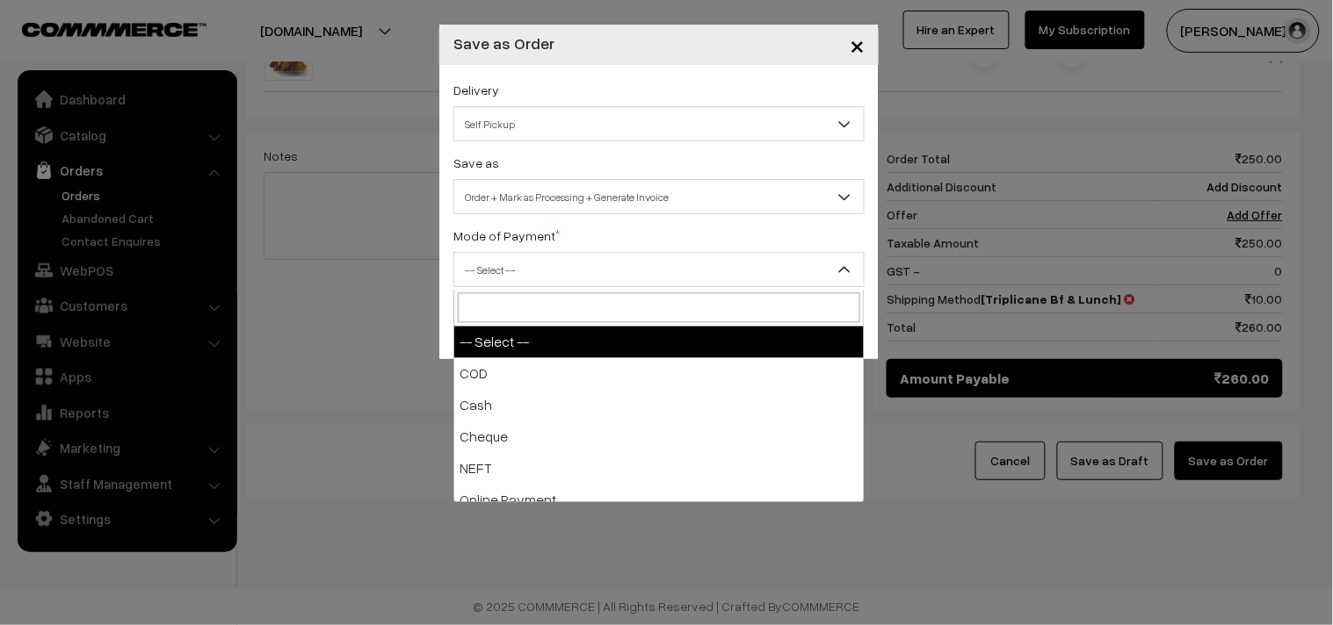
click at [551, 285] on span "-- Select --" at bounding box center [658, 270] width 409 height 31
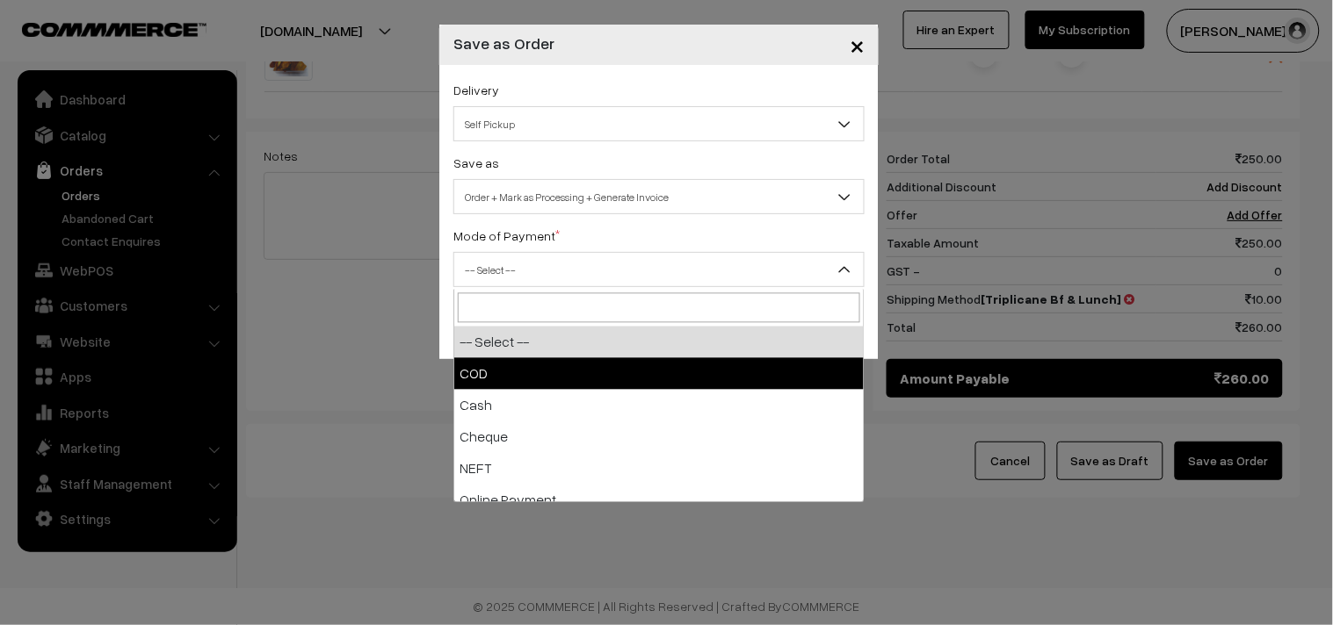
select select "1"
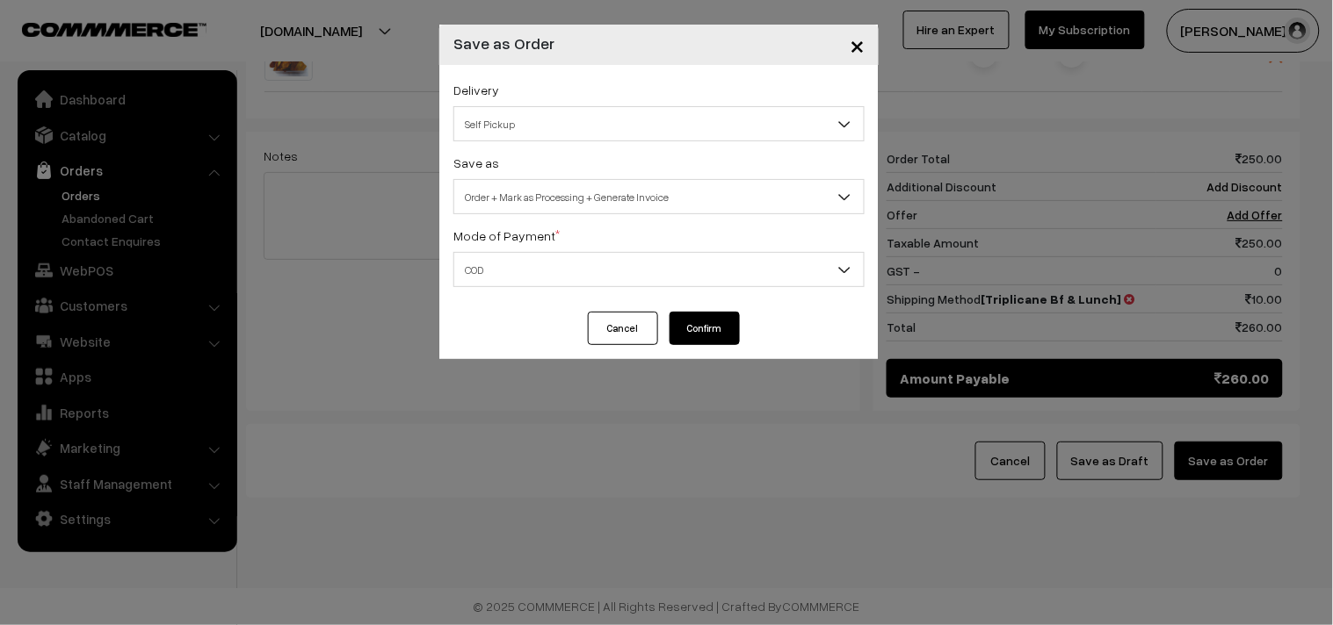
click at [697, 346] on div "Cancel Confirm" at bounding box center [658, 335] width 439 height 47
click at [699, 330] on button "Confirm" at bounding box center [704, 328] width 70 height 33
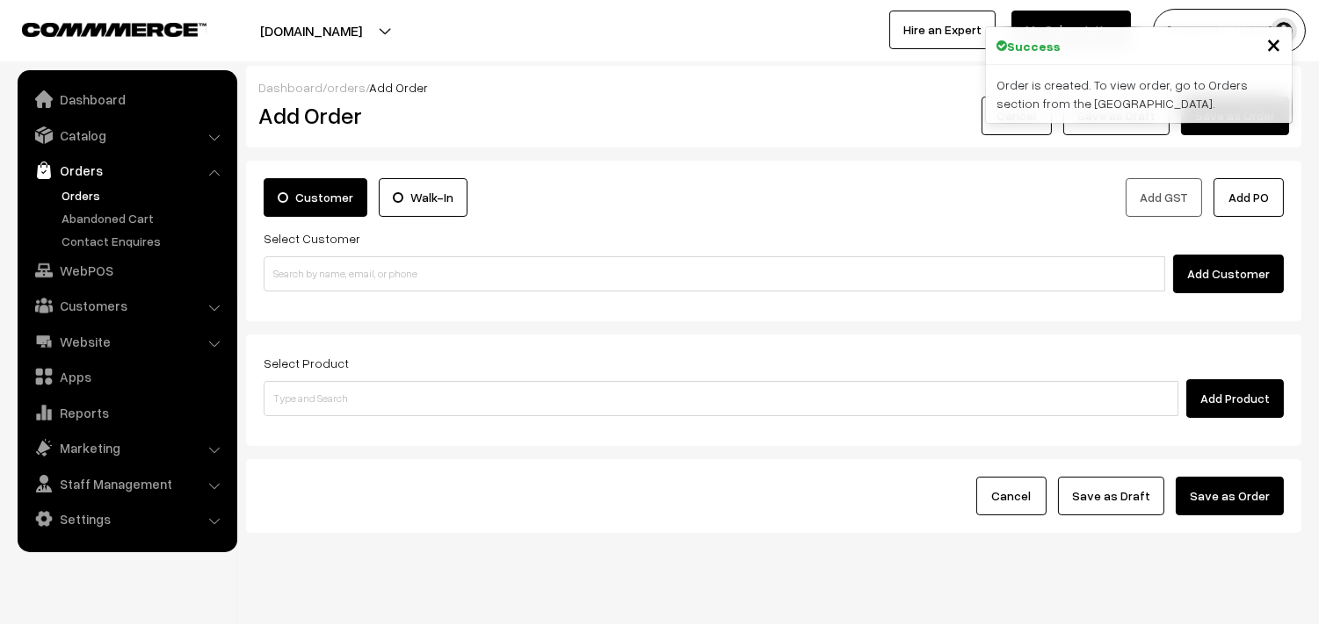
click at [77, 200] on link "Orders" at bounding box center [144, 195] width 174 height 18
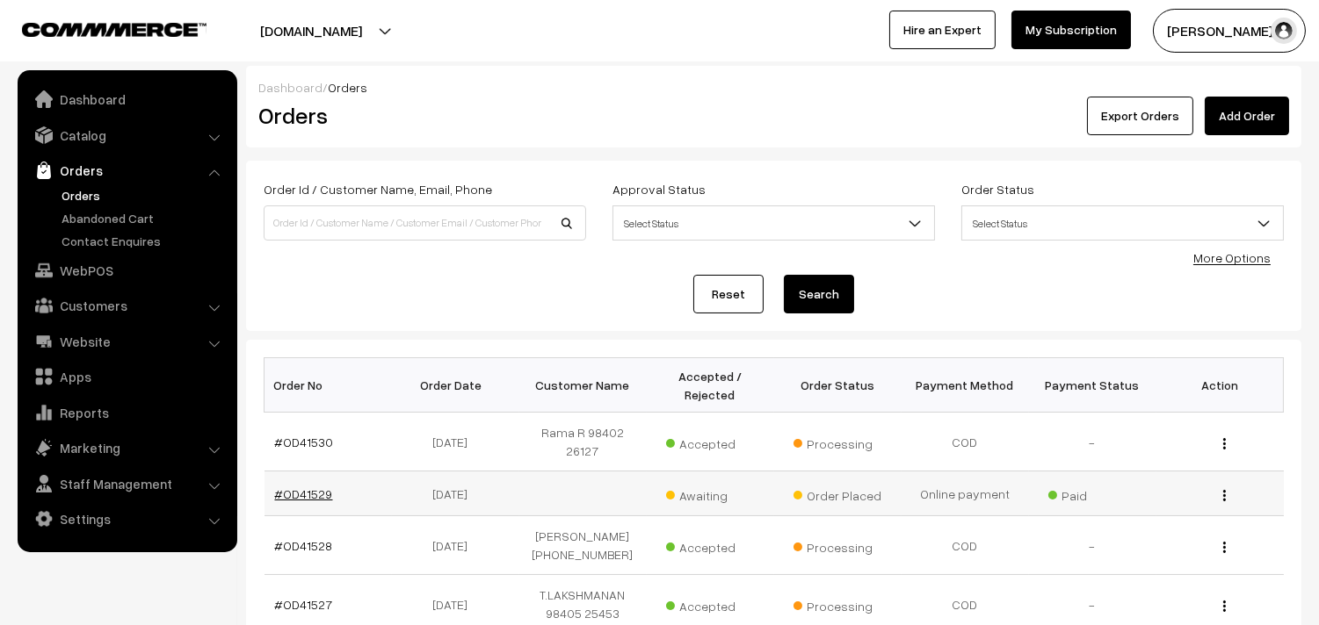
click at [312, 487] on link "#OD41529" at bounding box center [304, 494] width 58 height 15
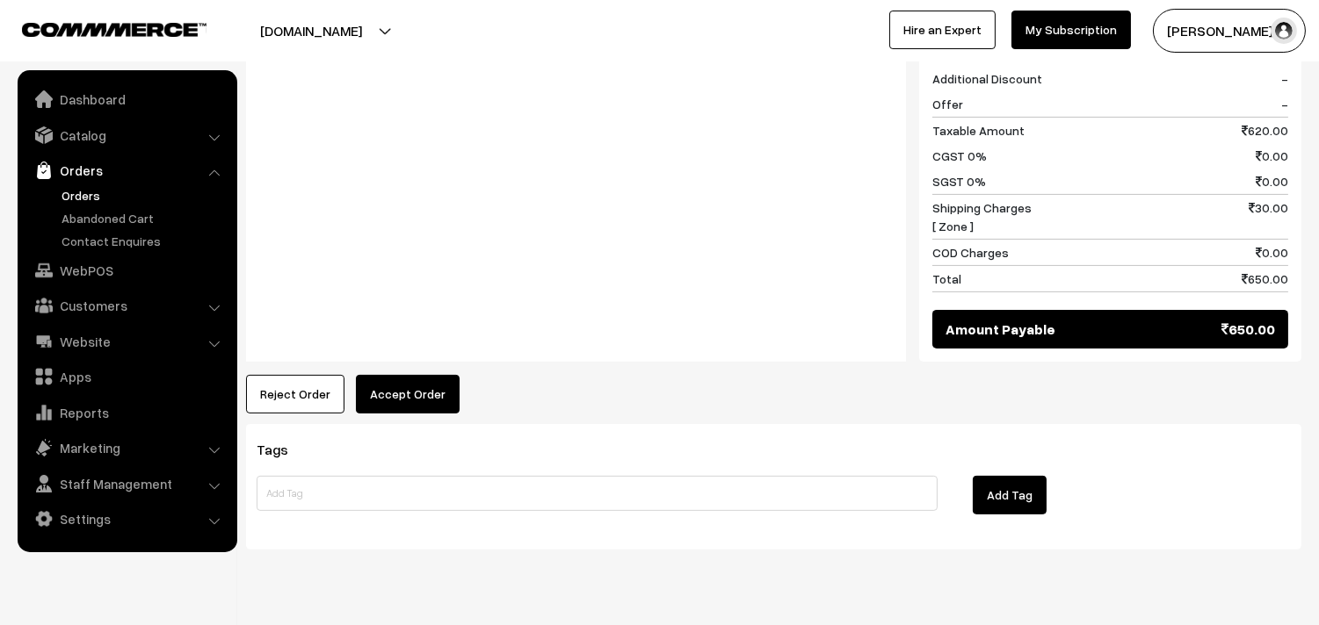
click at [402, 375] on button "Accept Order" at bounding box center [408, 394] width 104 height 39
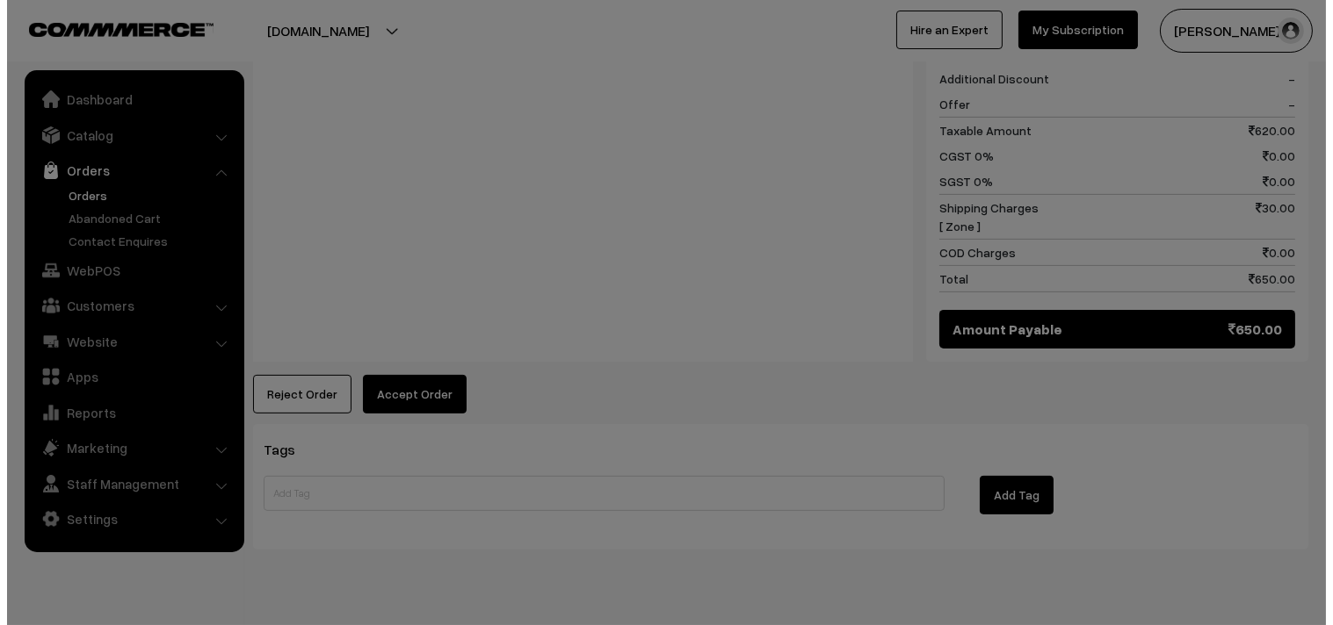
scroll to position [1043, 0]
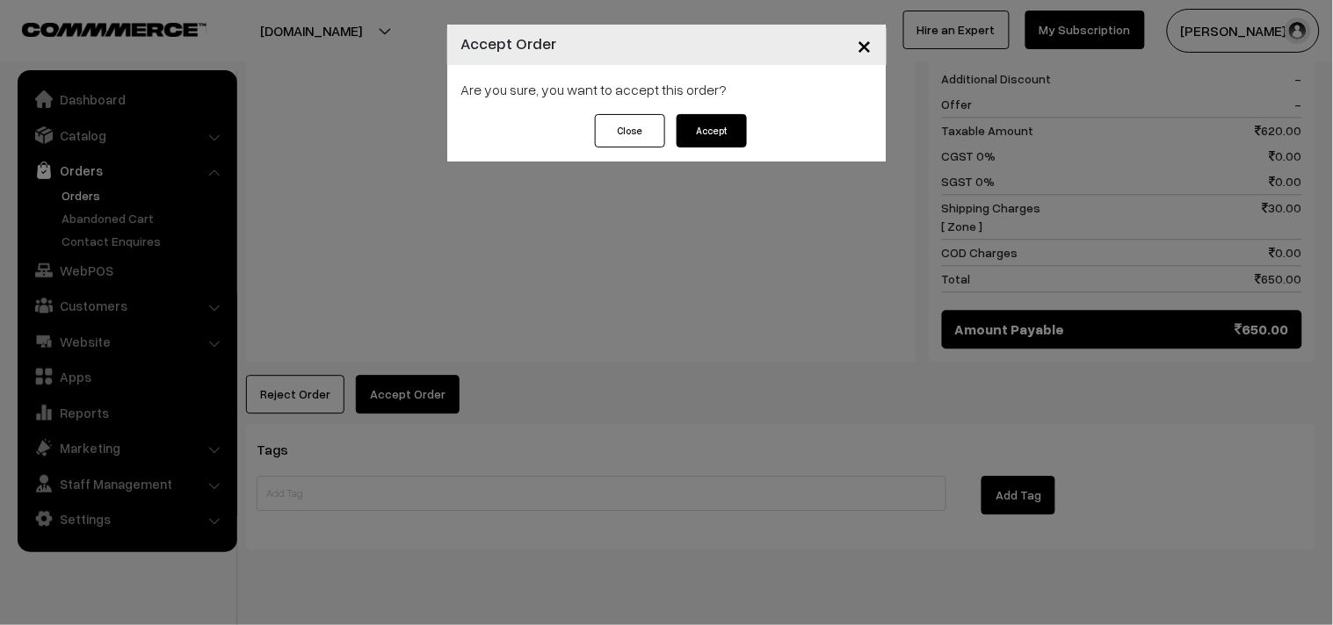
click at [704, 145] on button "Accept" at bounding box center [711, 130] width 70 height 33
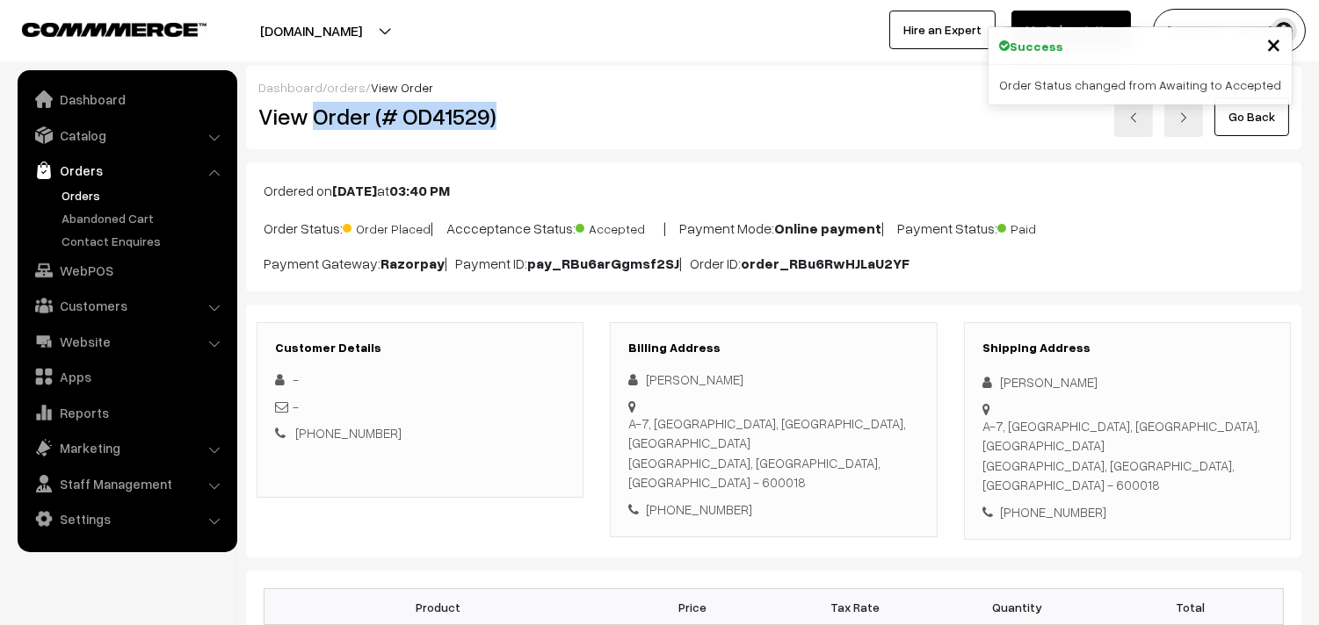
drag, startPoint x: 314, startPoint y: 119, endPoint x: 564, endPoint y: 126, distance: 250.5
click at [564, 126] on h2 "View Order (# OD41529)" at bounding box center [421, 116] width 326 height 27
copy h2 "Order (# OD41529)"
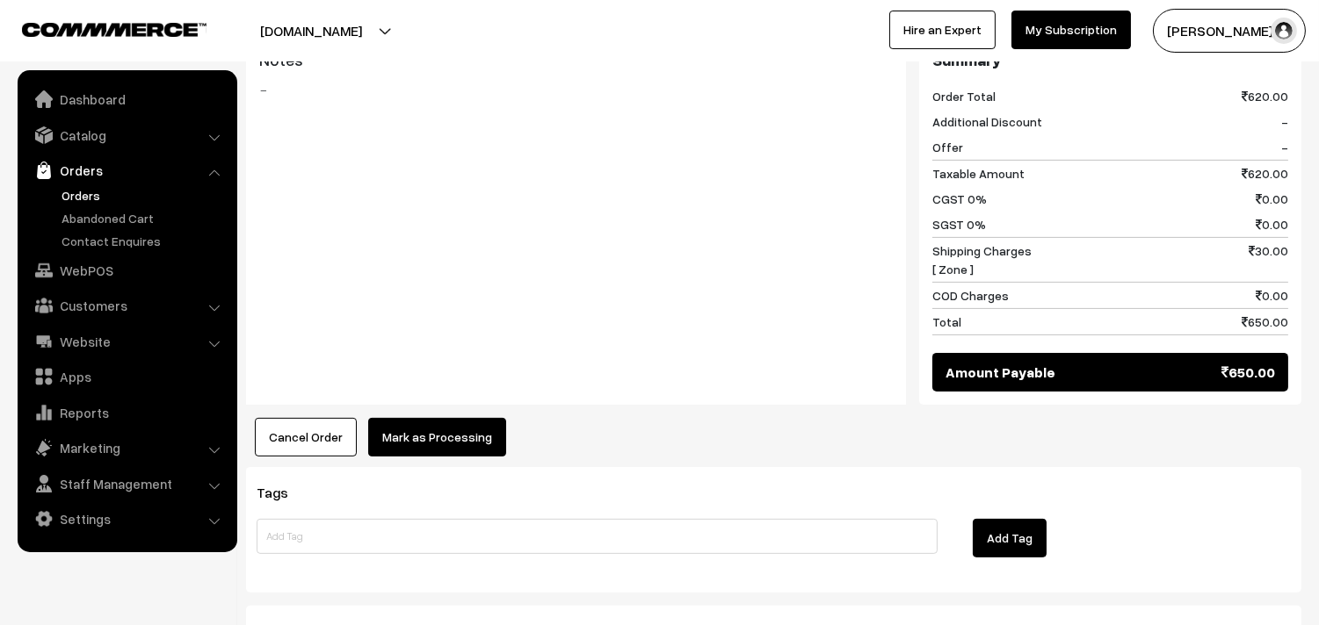
scroll to position [1073, 0]
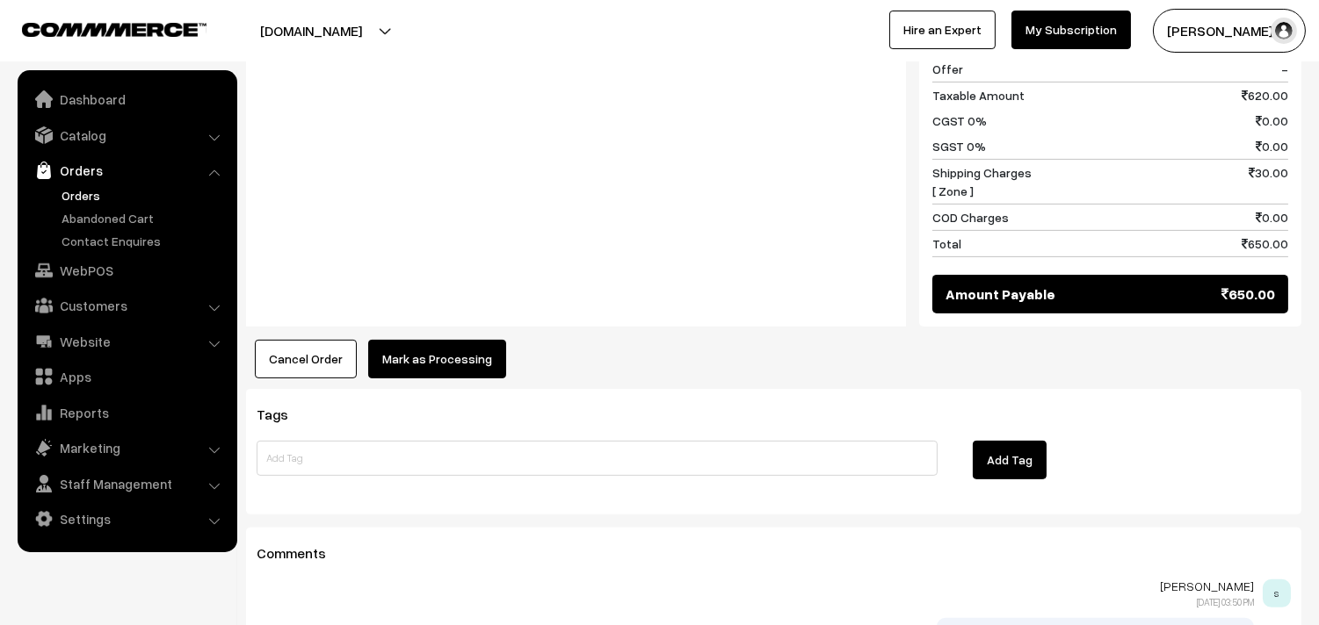
drag, startPoint x: 488, startPoint y: 297, endPoint x: 480, endPoint y: 302, distance: 9.5
click at [458, 340] on button "Mark as Processing" at bounding box center [437, 359] width 138 height 39
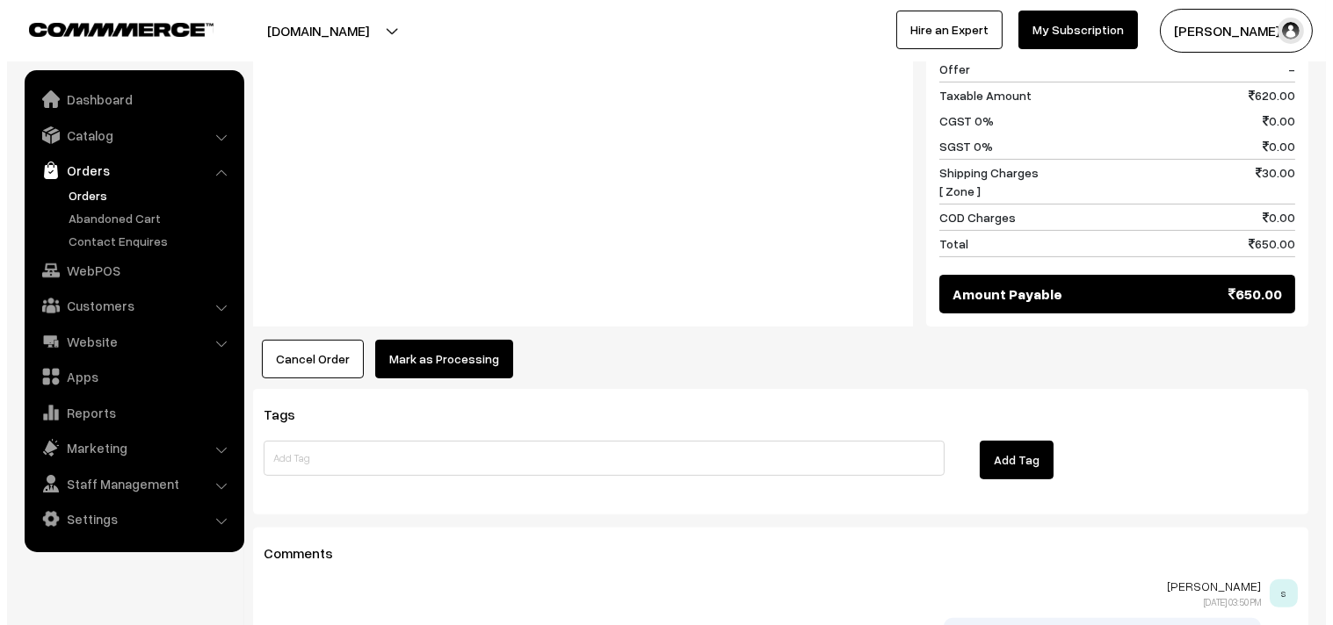
scroll to position [1078, 0]
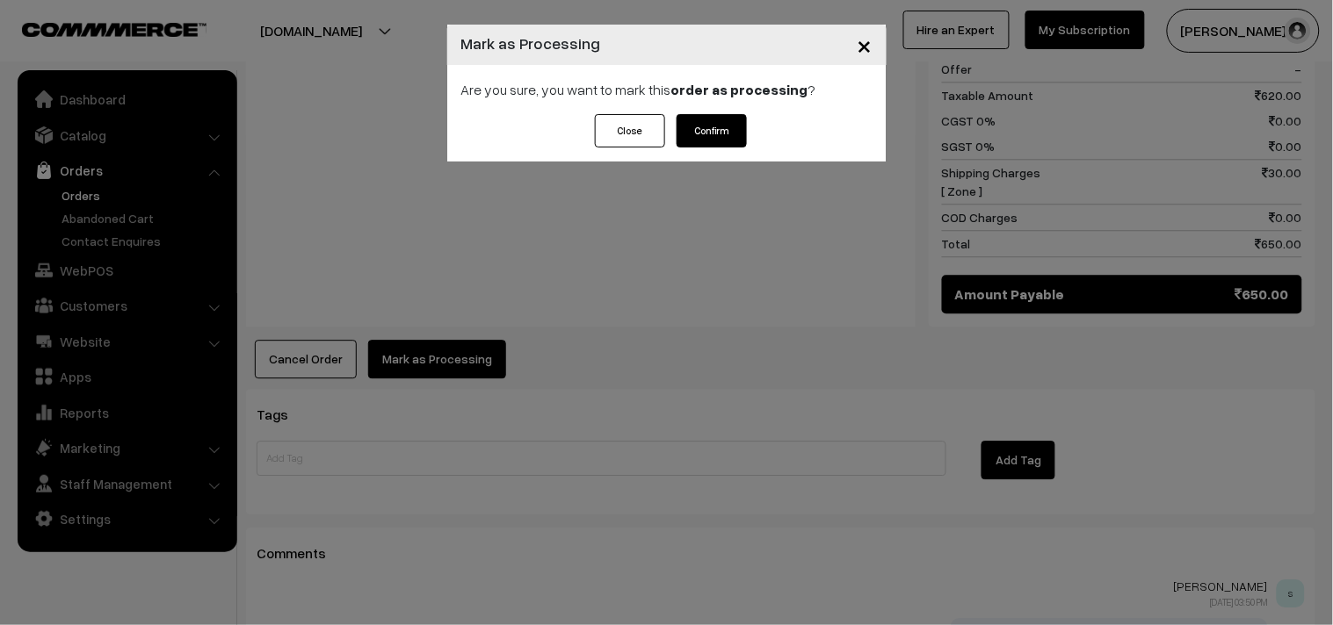
click at [709, 139] on button "Confirm" at bounding box center [711, 130] width 70 height 33
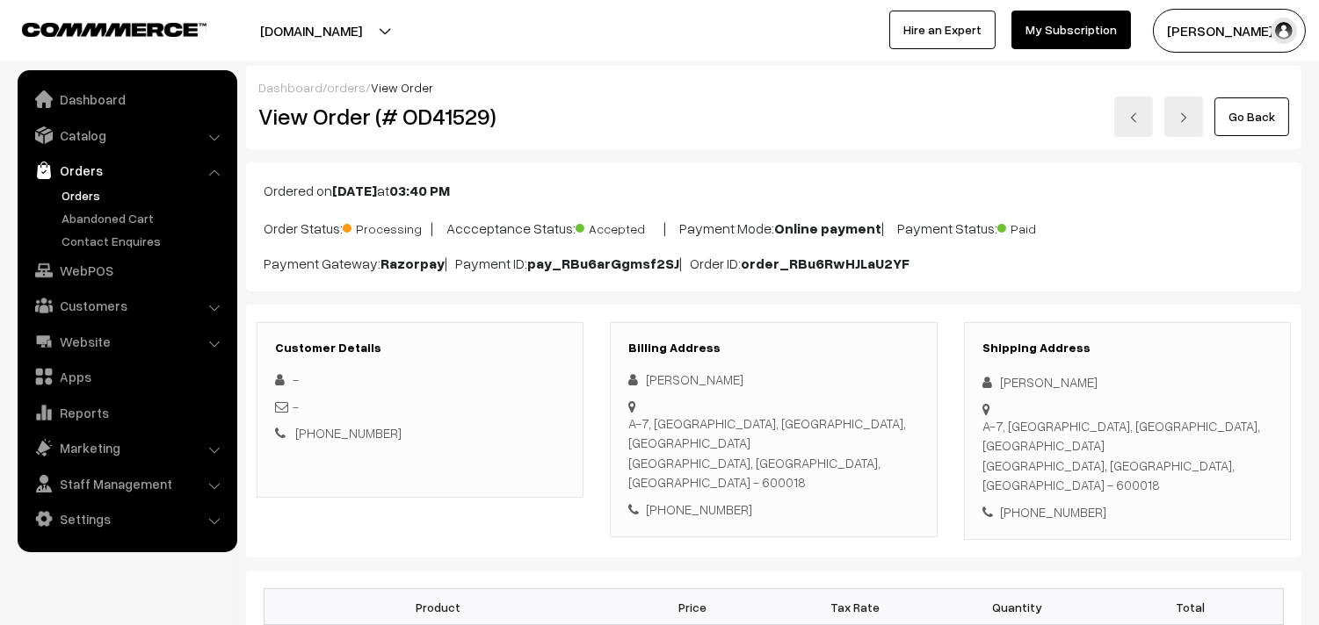
click at [697, 500] on div "[PHONE_NUMBER]" at bounding box center [773, 510] width 290 height 20
copy div "7358031910"
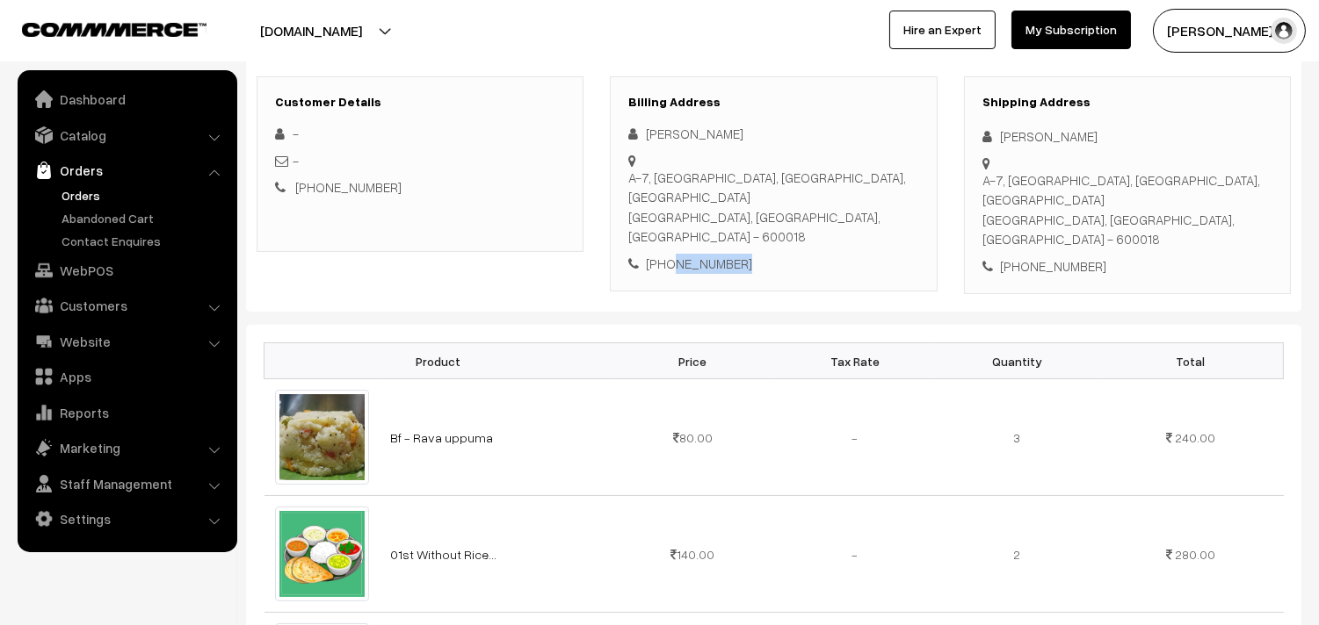
scroll to position [293, 0]
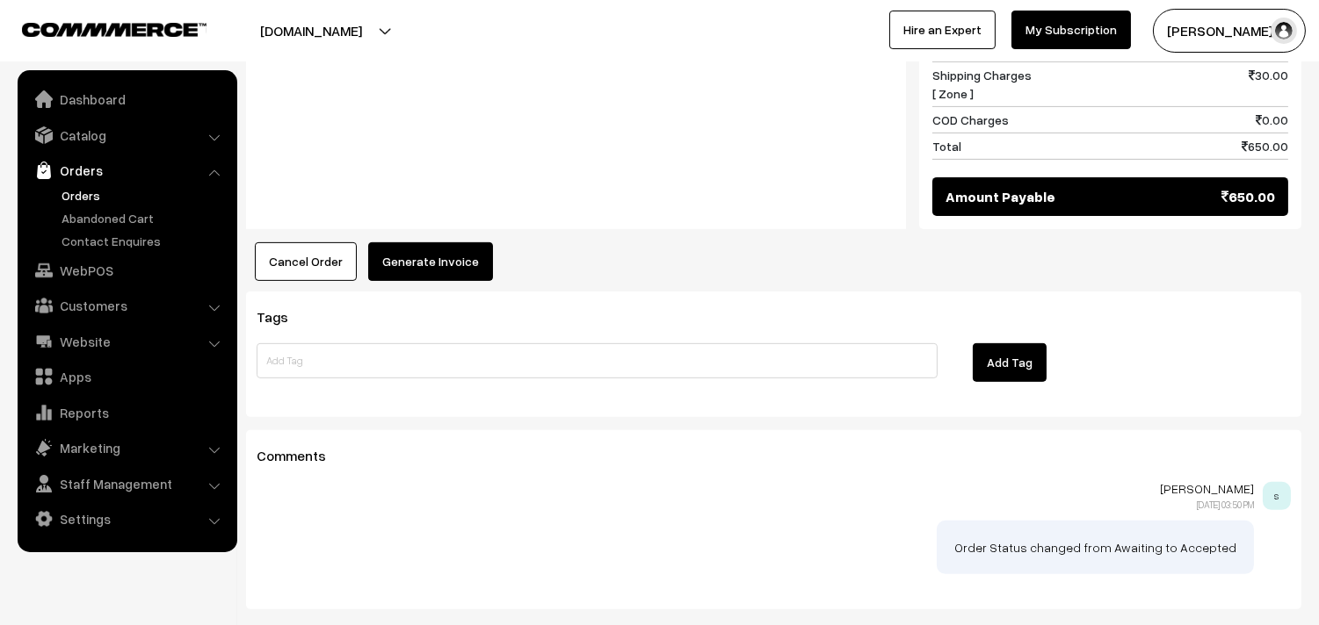
click at [441, 242] on button "Generate Invoice" at bounding box center [430, 261] width 125 height 39
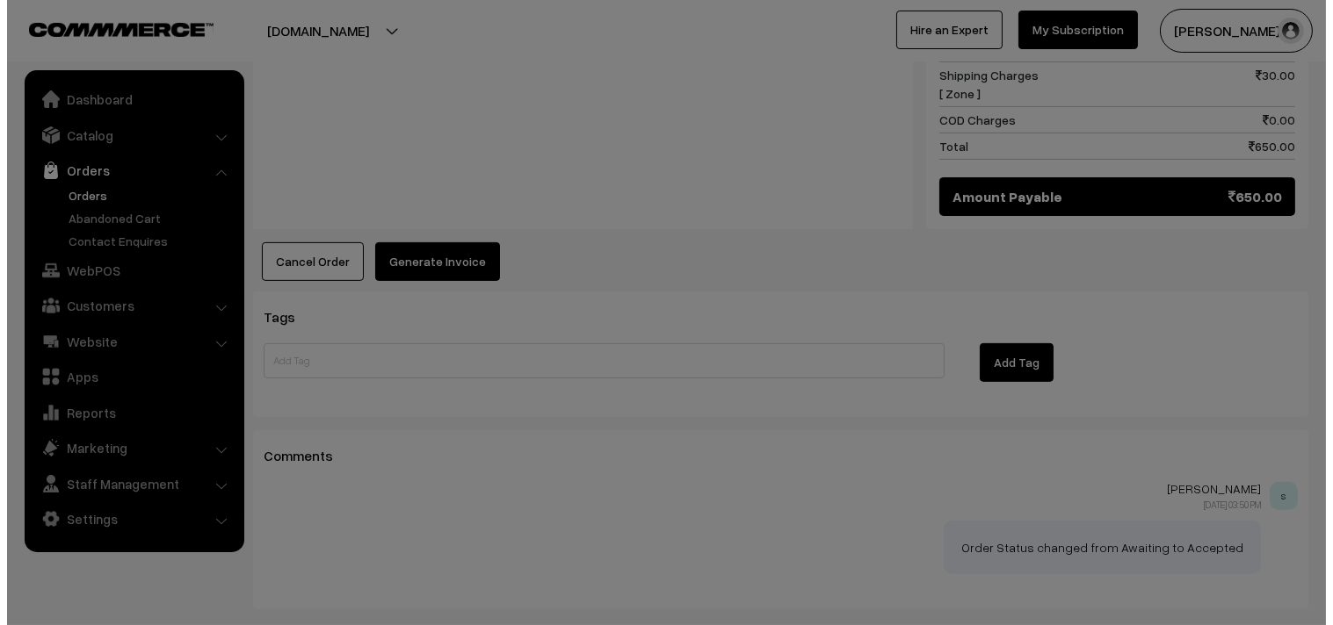
scroll to position [1175, 0]
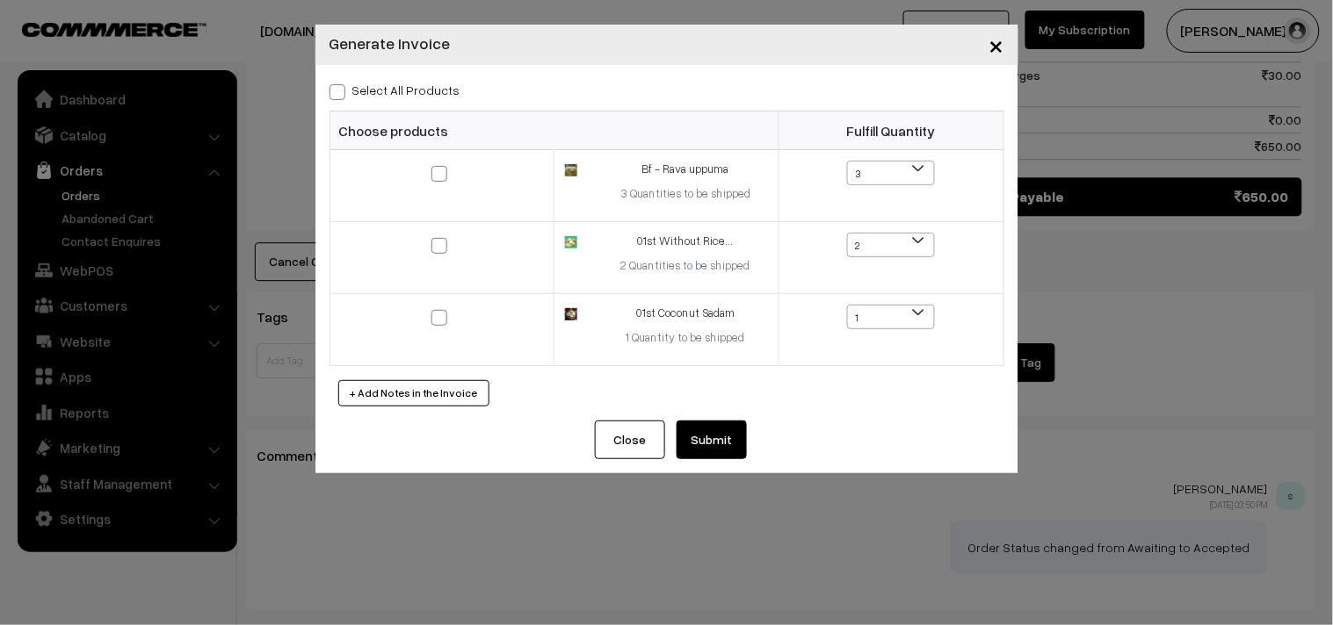
click at [414, 84] on label "Select All Products" at bounding box center [394, 90] width 131 height 18
click at [341, 84] on input "Select All Products" at bounding box center [334, 88] width 11 height 11
checkbox input "true"
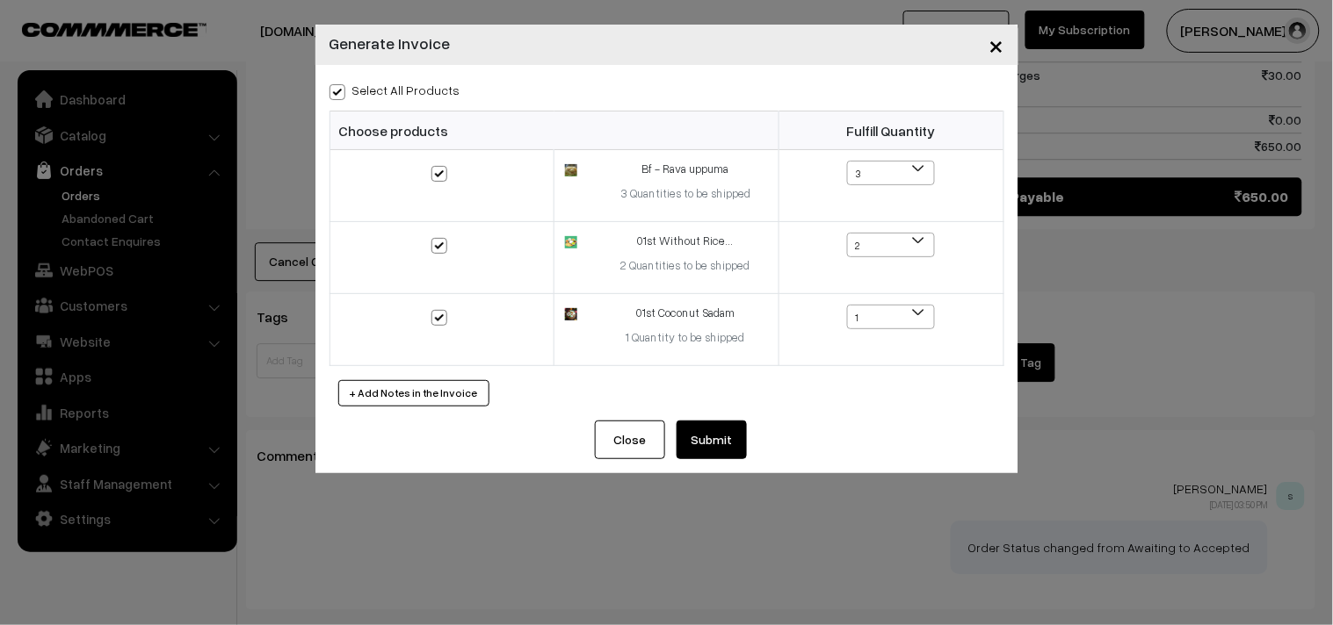
checkbox input "true"
click at [691, 408] on div "Select All Products Choose products Fulfill Quantity 3 2 1 3 2" at bounding box center [666, 243] width 703 height 356
click at [692, 437] on button "Submit" at bounding box center [711, 440] width 70 height 39
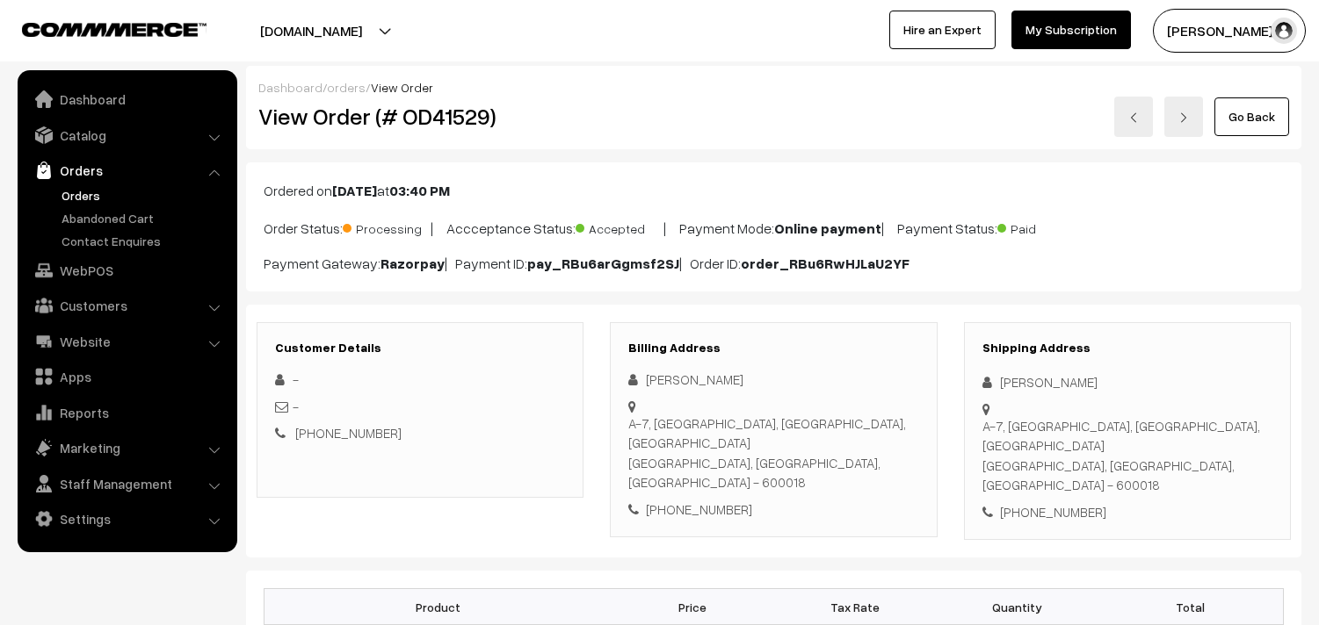
scroll to position [1171, 0]
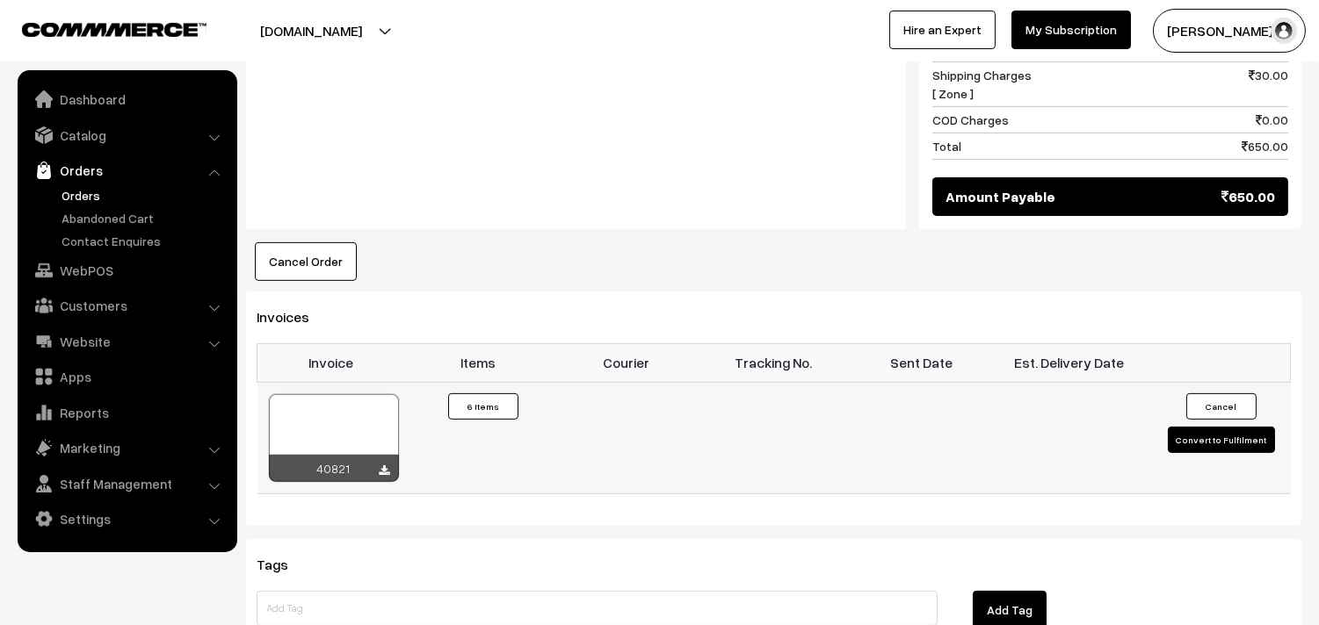
click at [356, 394] on div at bounding box center [334, 438] width 130 height 88
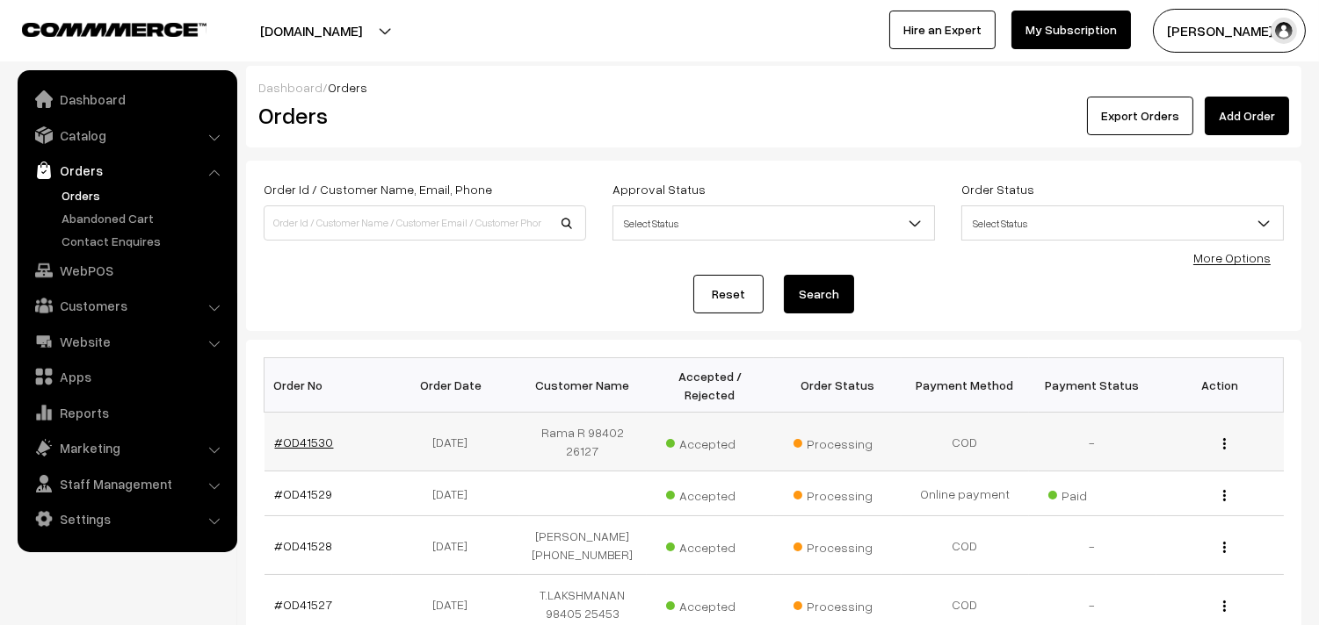
click at [301, 439] on link "#OD41530" at bounding box center [304, 442] width 59 height 15
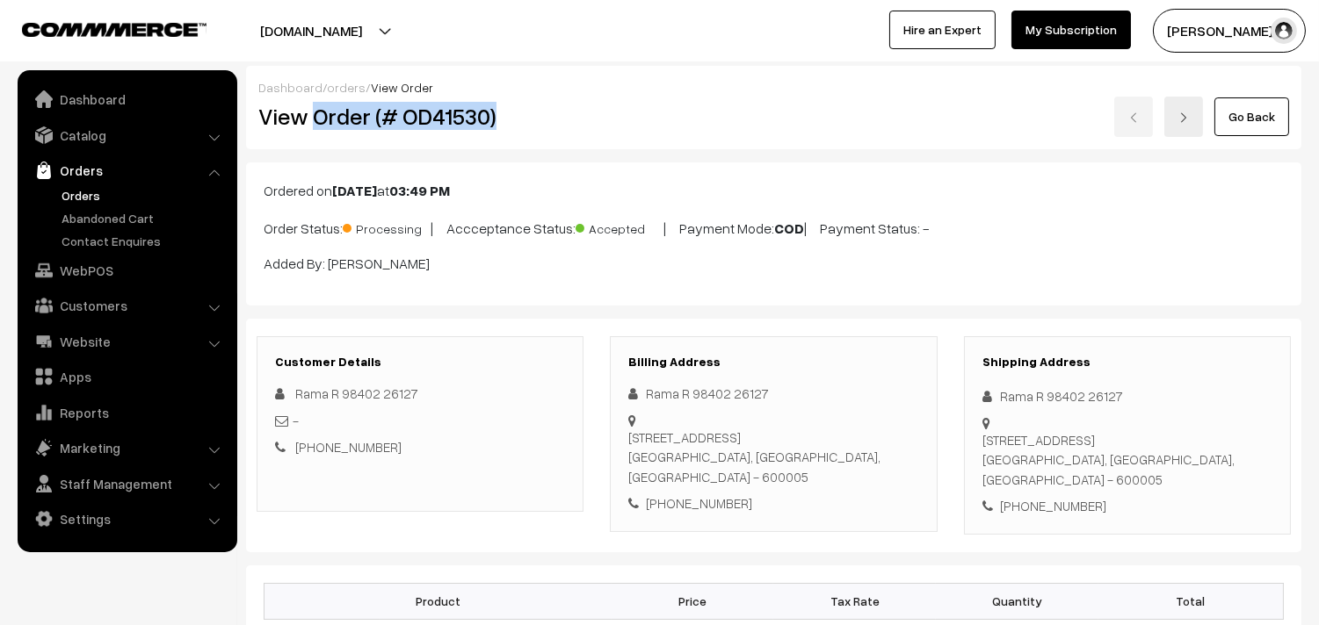
drag, startPoint x: 314, startPoint y: 116, endPoint x: 541, endPoint y: 129, distance: 227.9
click at [542, 133] on div "View Order (# OD41530)" at bounding box center [421, 117] width 352 height 40
copy h2 "Order (# OD41530)"
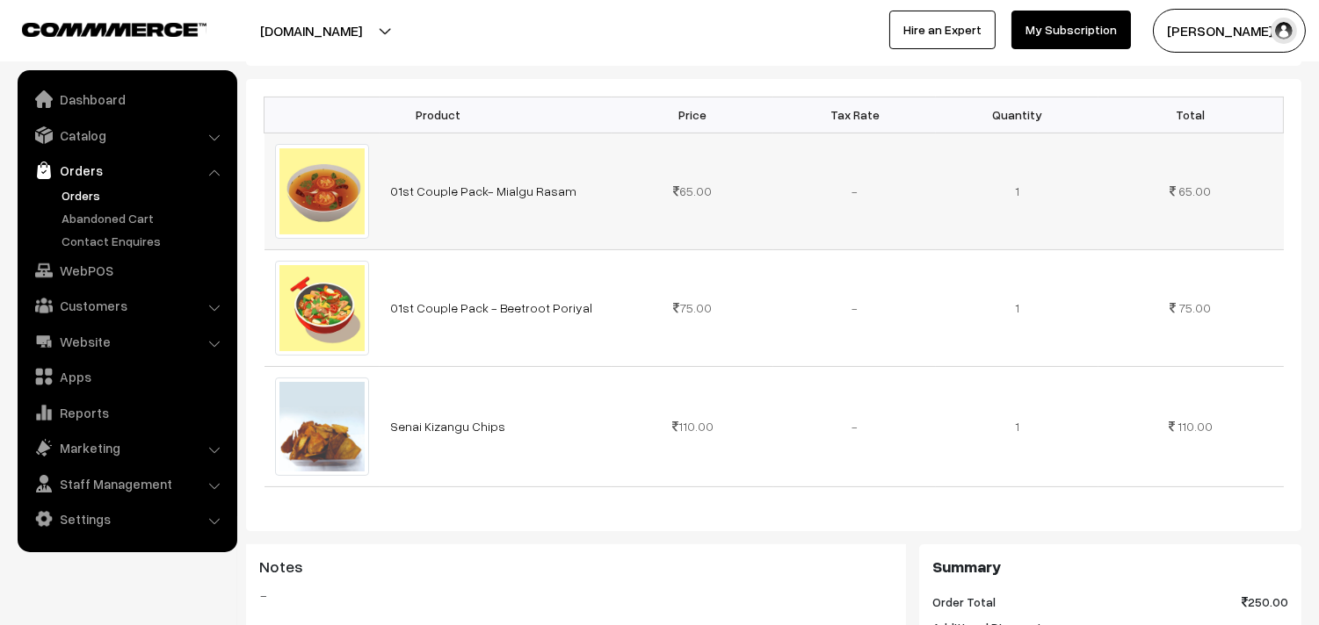
scroll to position [488, 0]
click at [76, 195] on link "Orders" at bounding box center [144, 195] width 174 height 18
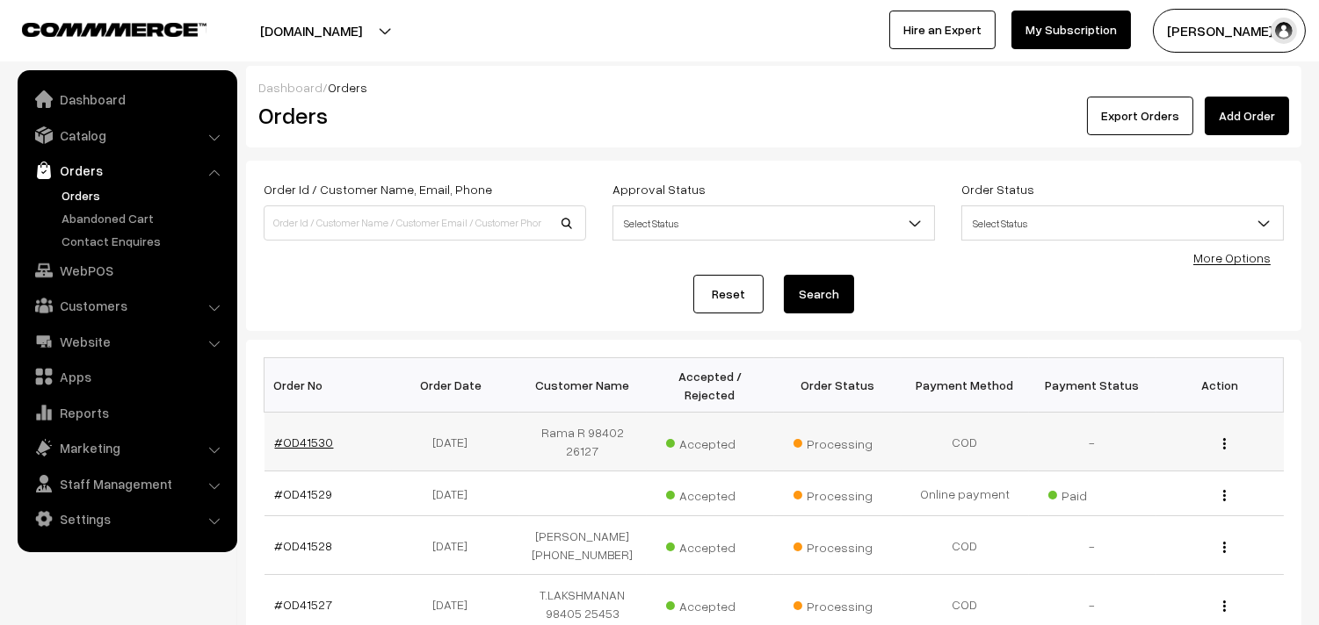
click at [305, 435] on link "#OD41530" at bounding box center [304, 442] width 59 height 15
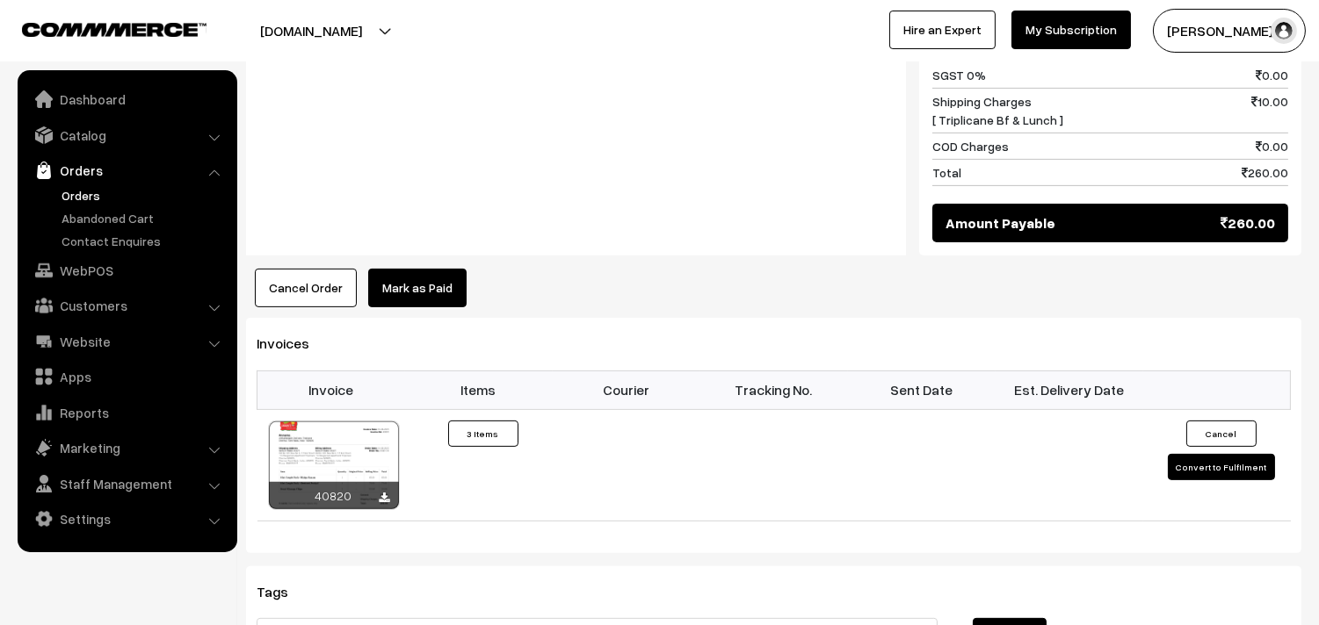
scroll to position [1171, 0]
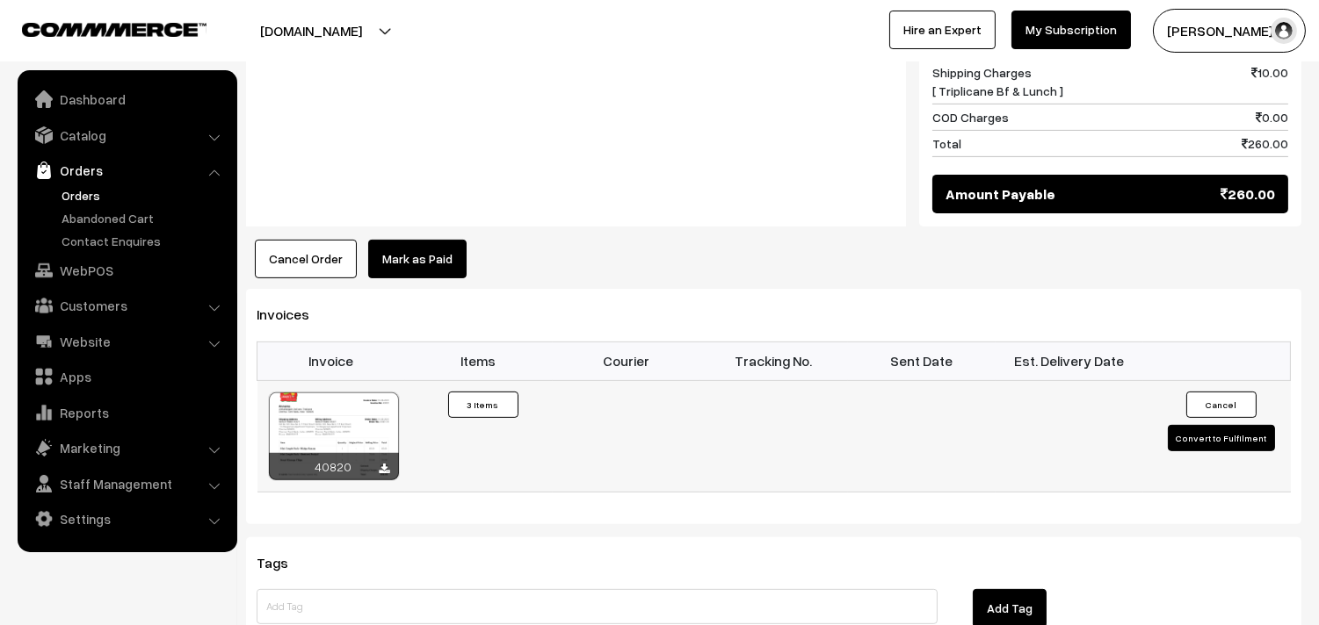
click at [334, 404] on div at bounding box center [334, 437] width 130 height 88
click at [320, 436] on div at bounding box center [334, 437] width 130 height 88
click at [136, 271] on link "WebPOS" at bounding box center [126, 271] width 209 height 32
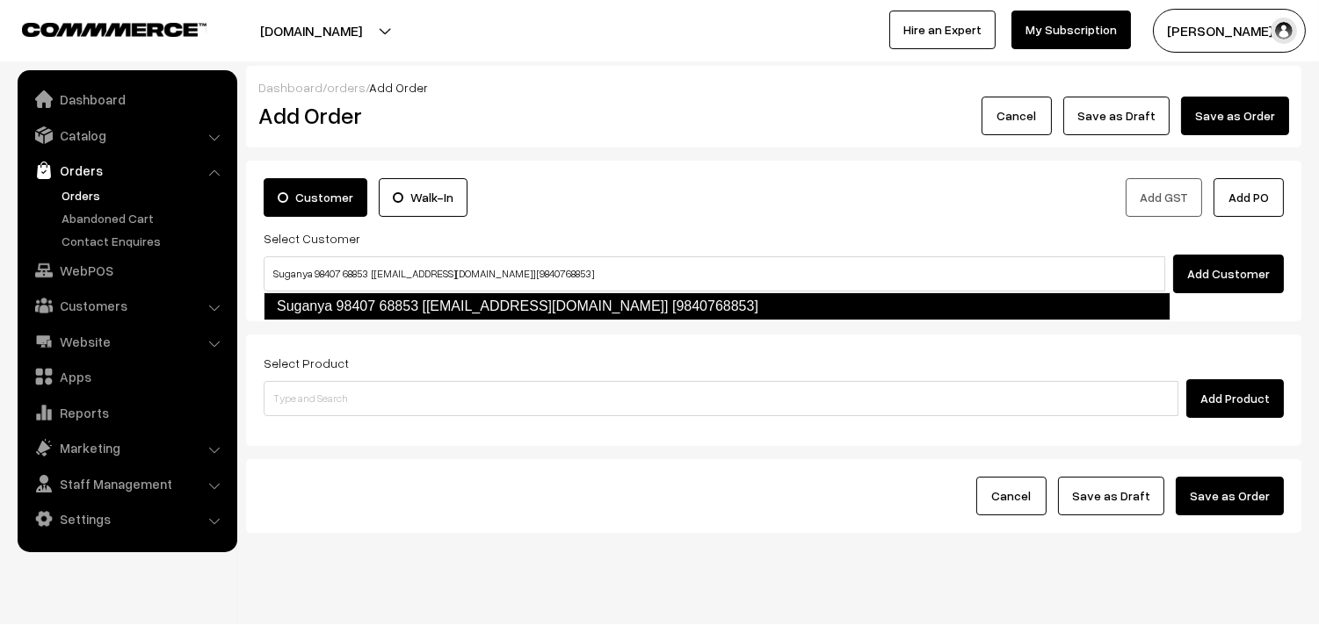
type input "Suganya 98407 68853 [[EMAIL_ADDRESS][DOMAIN_NAME]] [9840768853]"
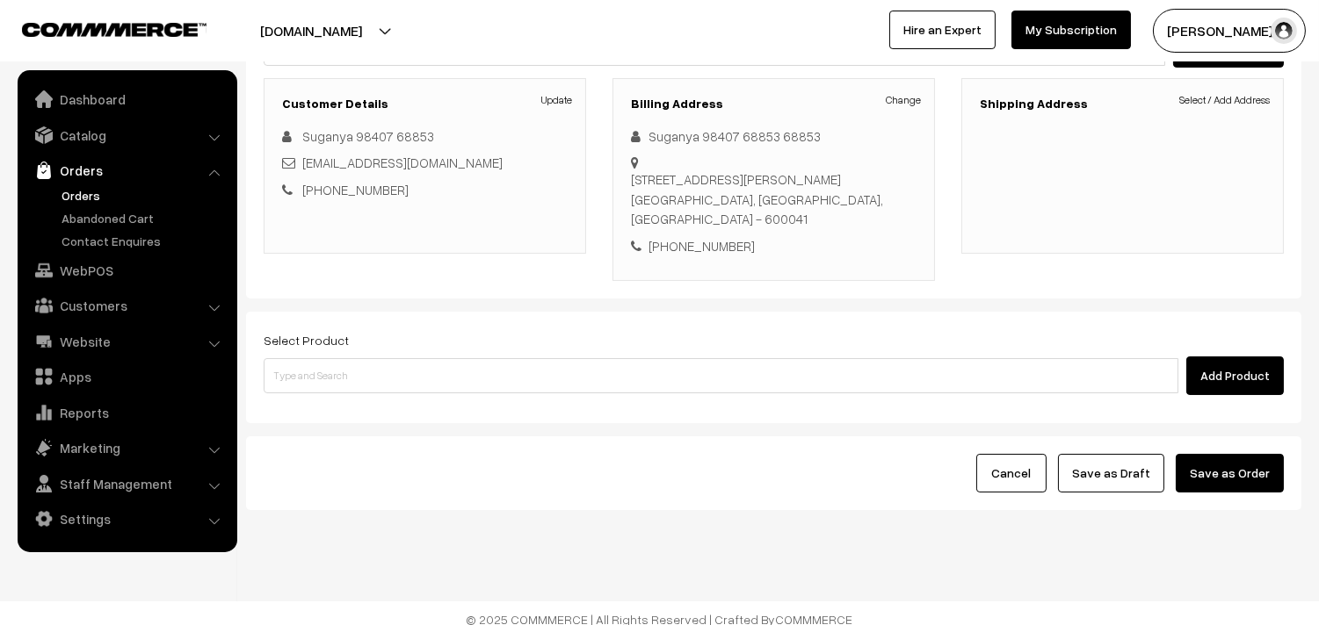
scroll to position [239, 0]
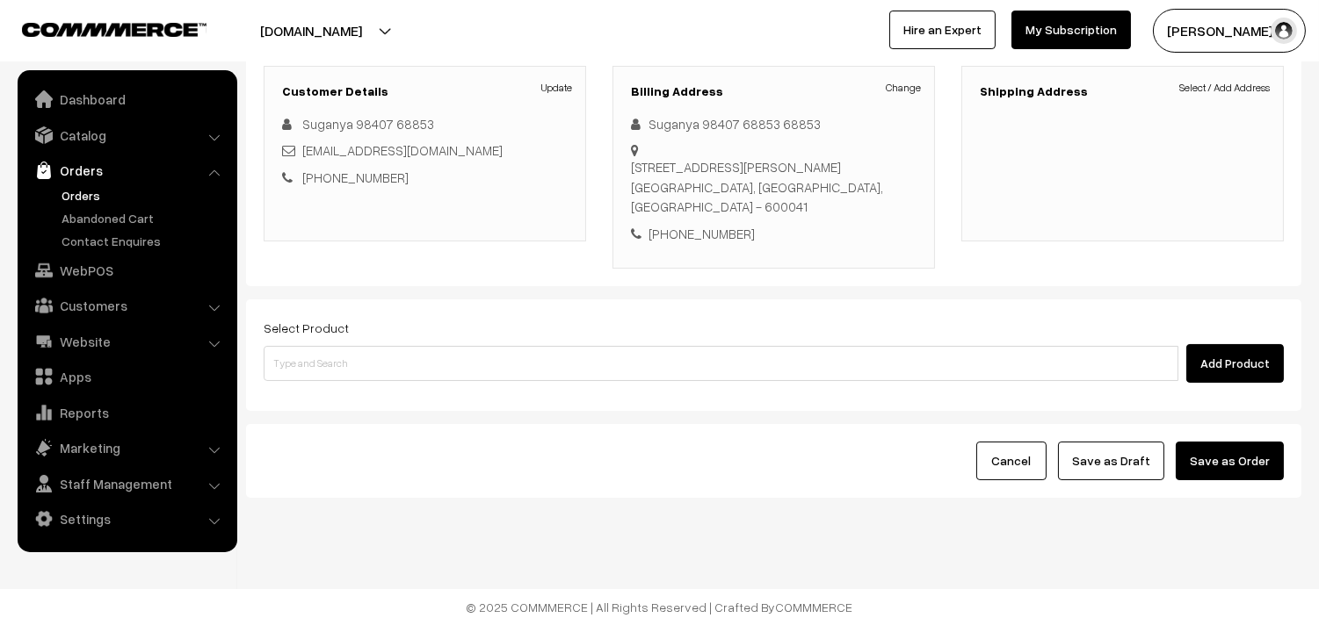
click at [1197, 93] on link "Select / Add Address" at bounding box center [1224, 88] width 90 height 16
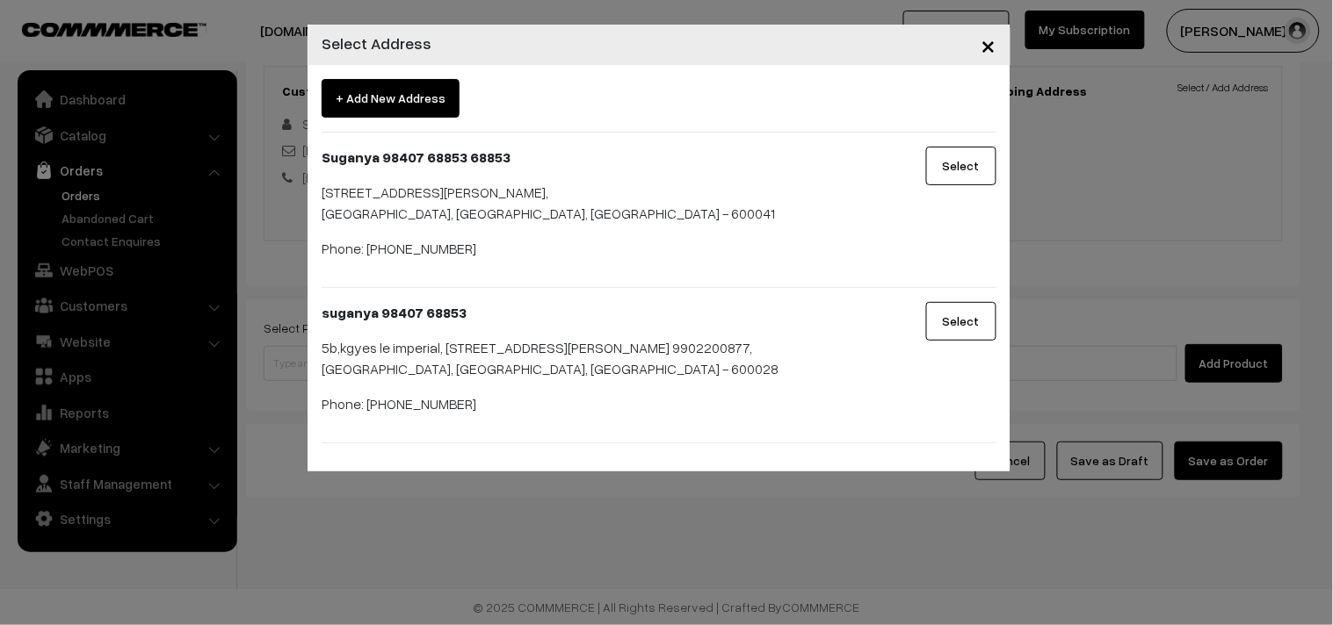
click at [969, 164] on button "Select" at bounding box center [961, 166] width 70 height 39
